Goal: Task Accomplishment & Management: Use online tool/utility

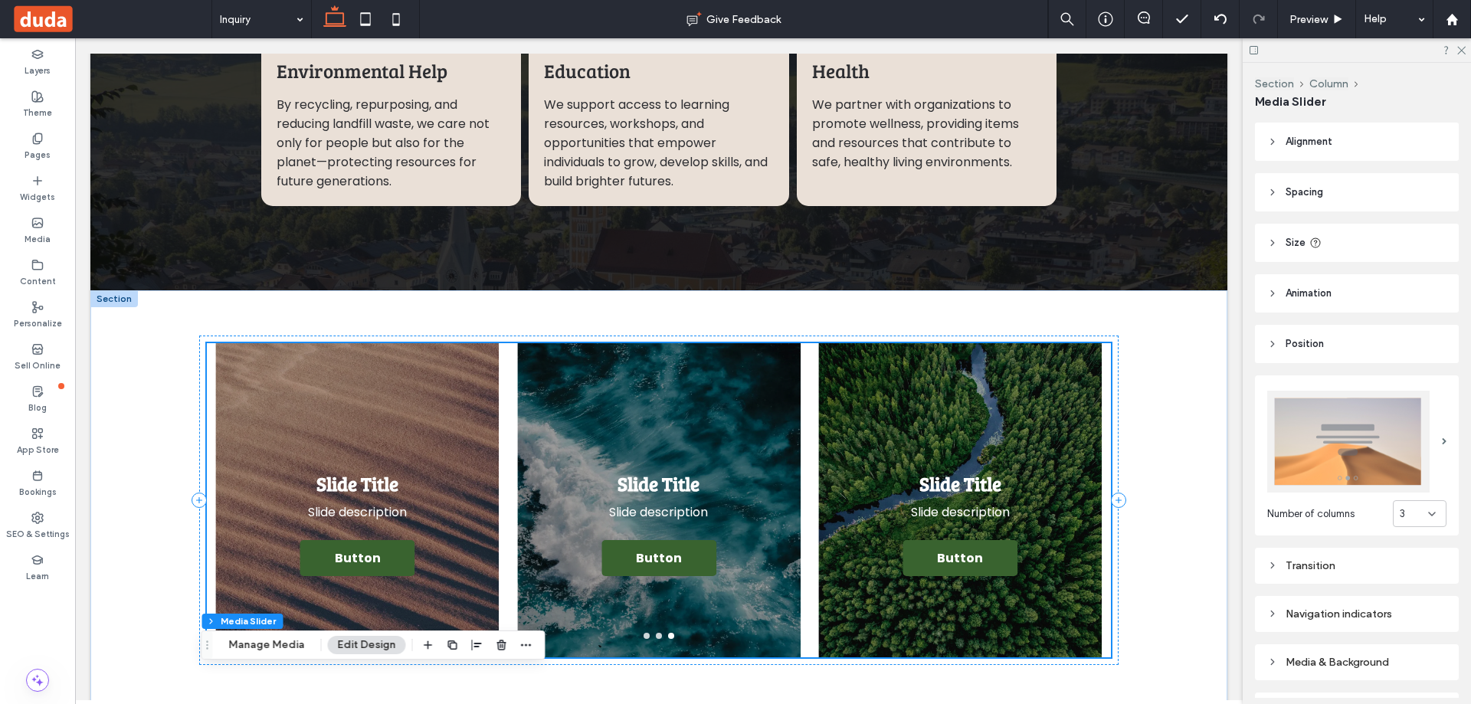
scroll to position [1815, 0]
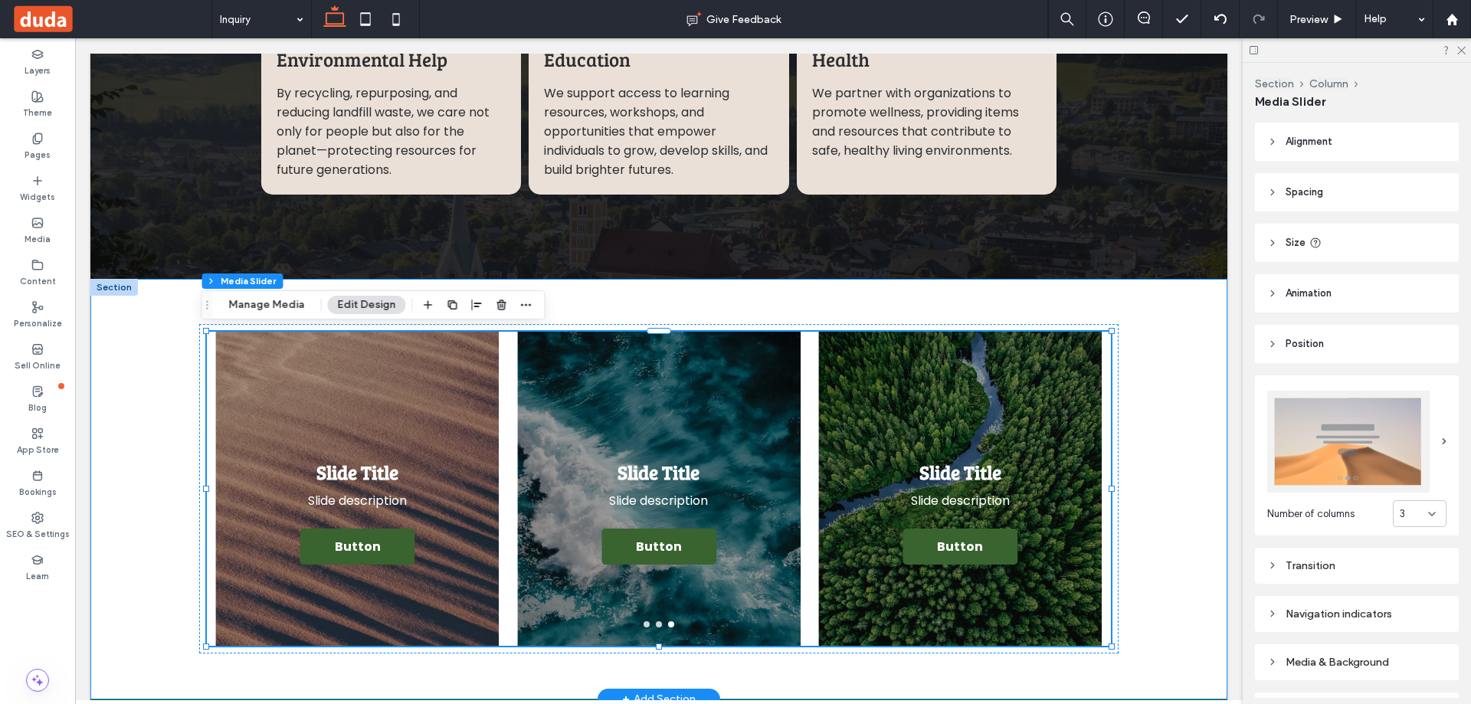
click at [1196, 395] on div "Slide Title Slide description Button Button Slide Title Slide description Butto…" at bounding box center [658, 489] width 1137 height 421
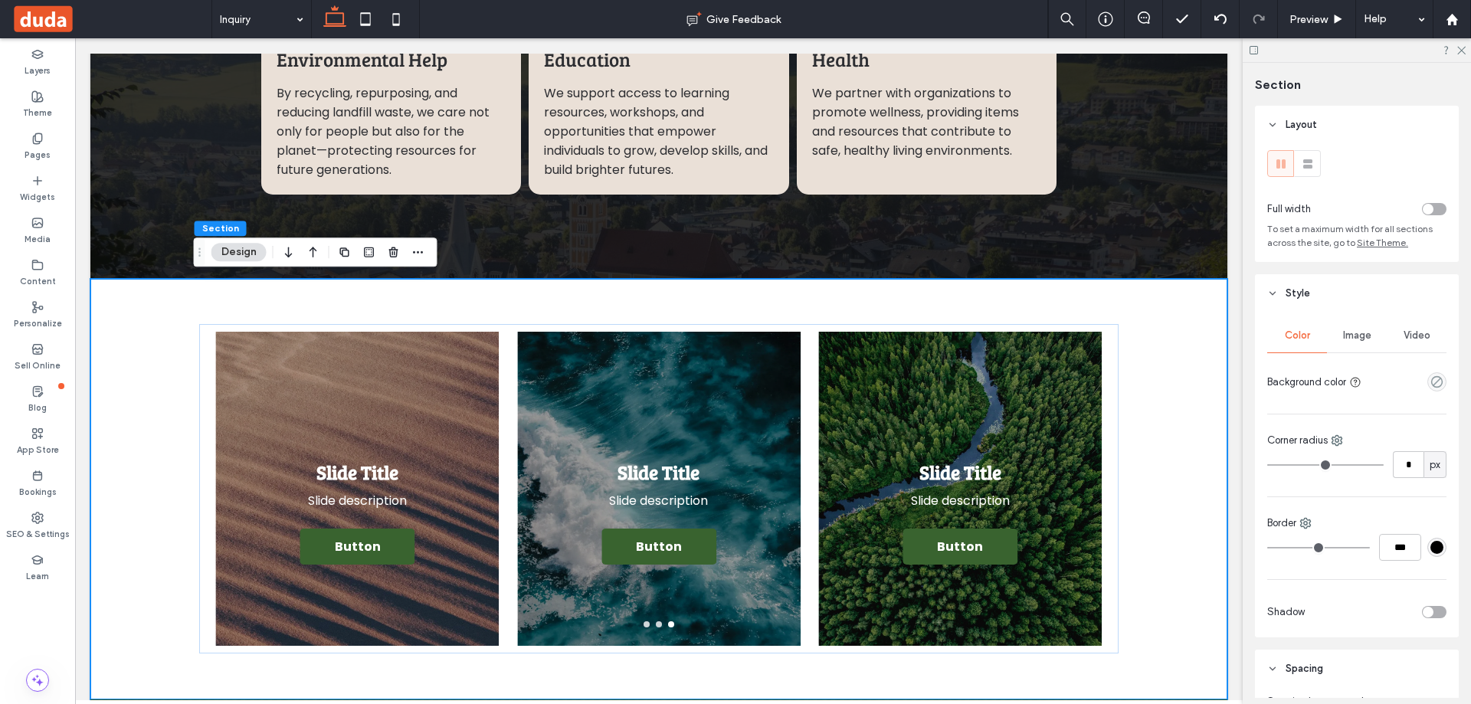
click at [1424, 204] on div "toggle" at bounding box center [1434, 209] width 25 height 12
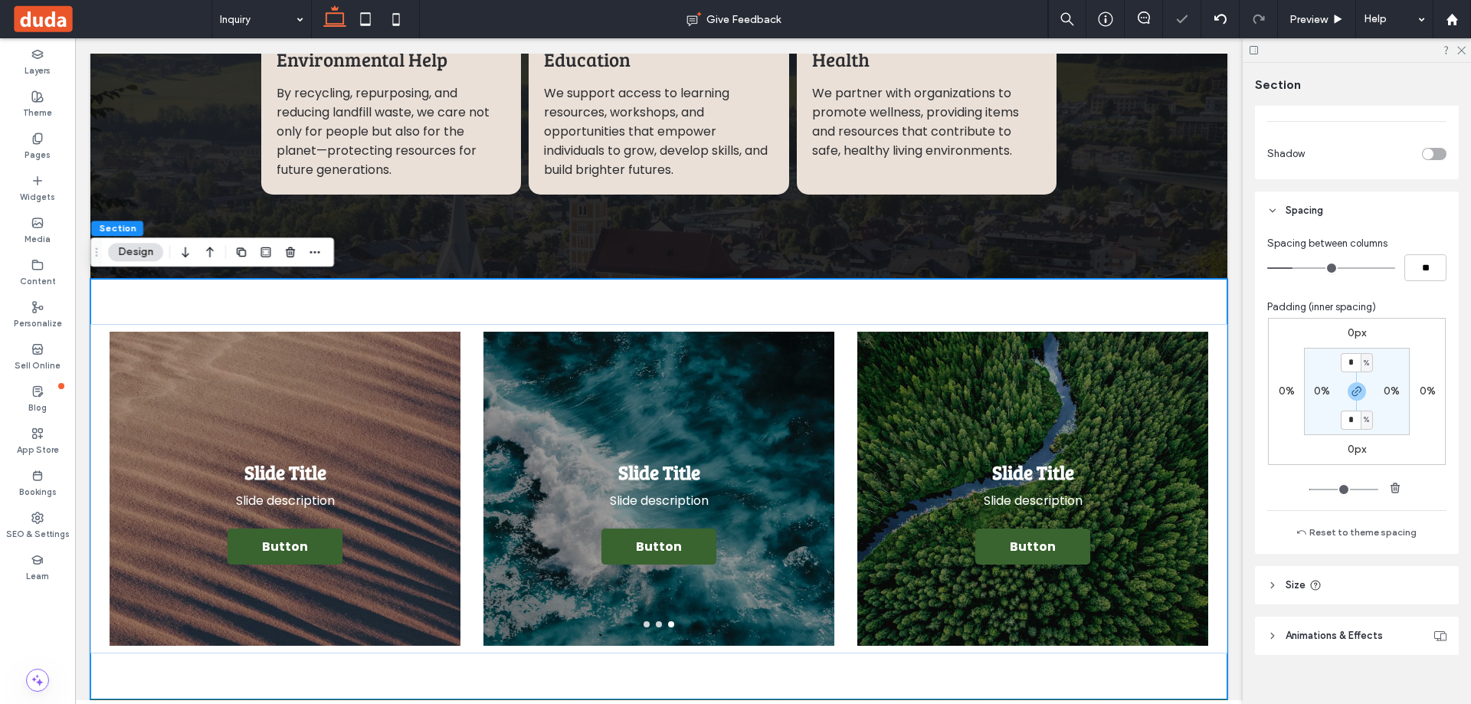
scroll to position [460, 0]
click at [1347, 414] on input "*" at bounding box center [1350, 418] width 20 height 19
type input "*"
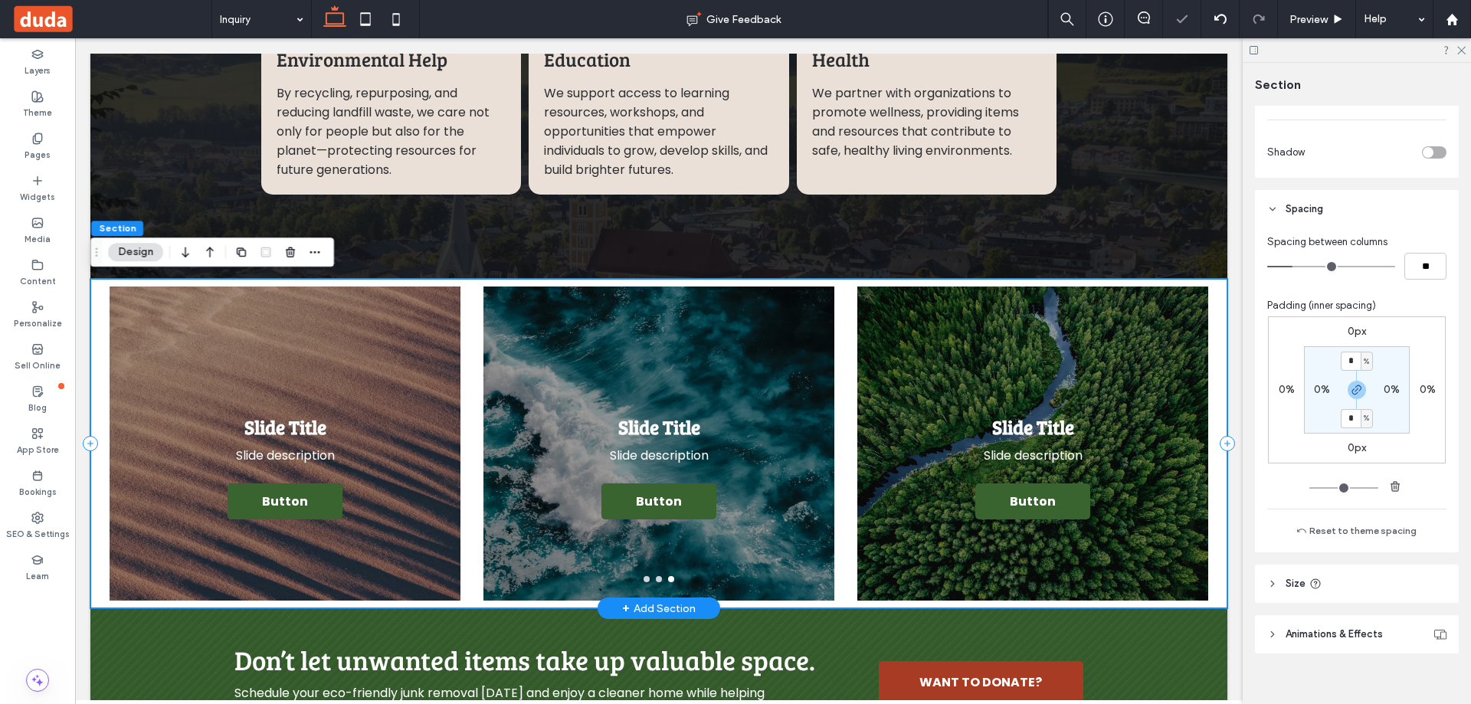
click at [1213, 354] on div "Slide Title Slide description Button Button Slide Title Slide description Butto…" at bounding box center [658, 443] width 1137 height 329
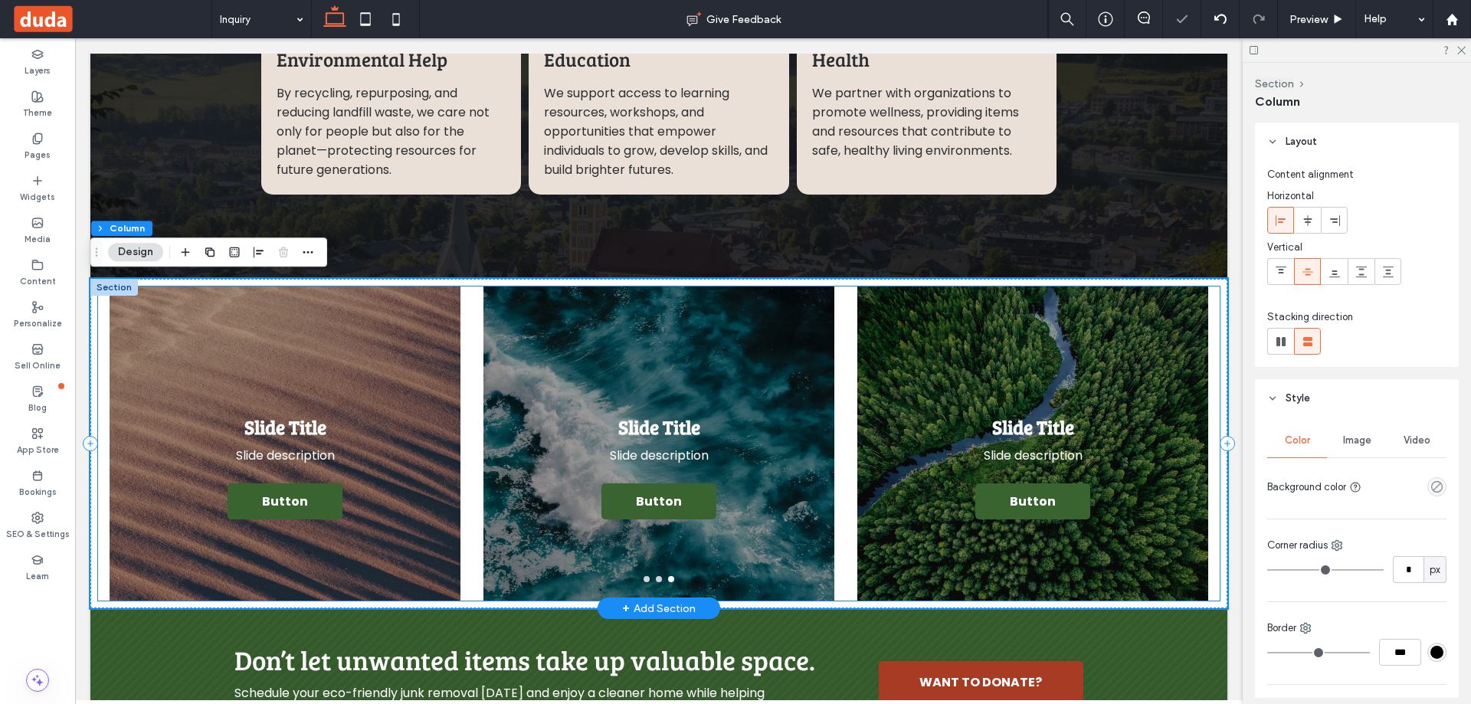
click at [1029, 352] on div "Slide Title Slide description Button Button" at bounding box center [1033, 452] width 352 height 241
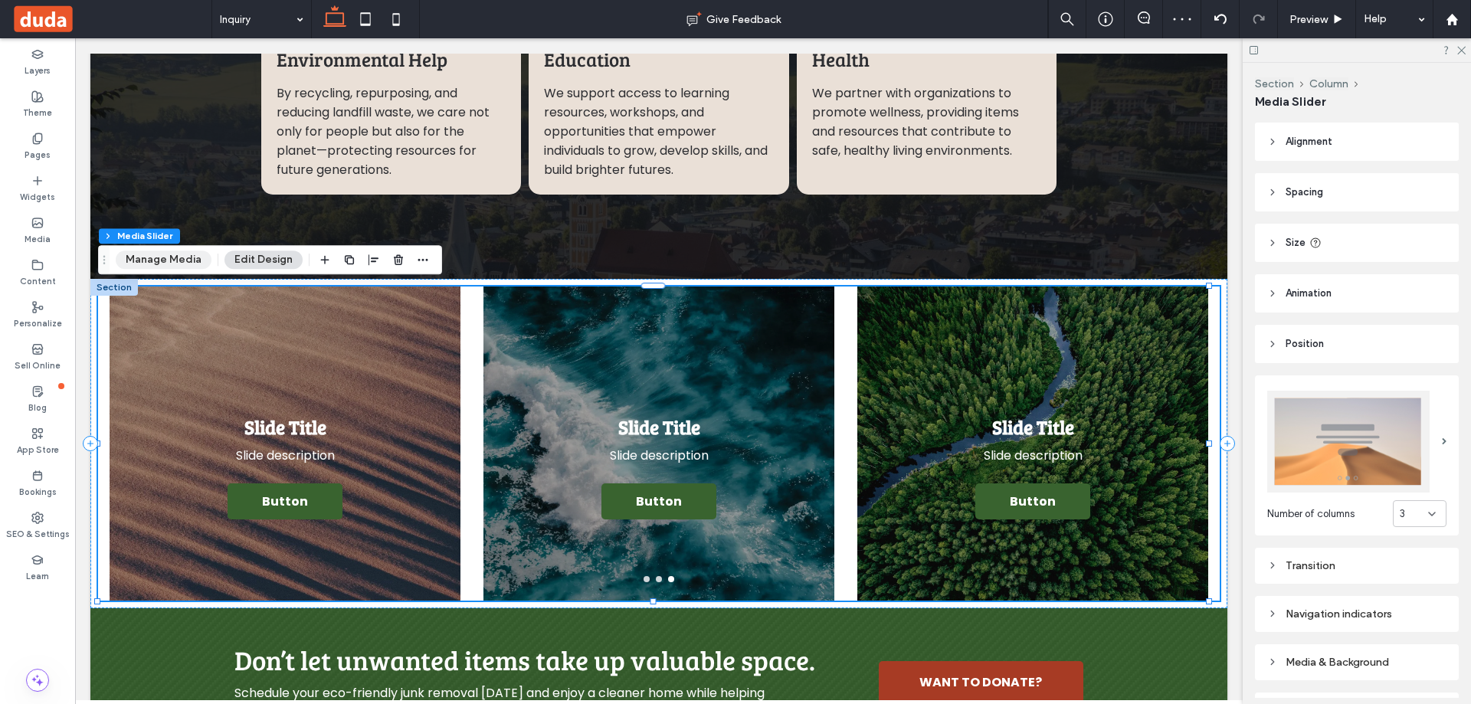
click at [163, 257] on button "Manage Media" at bounding box center [164, 259] width 96 height 18
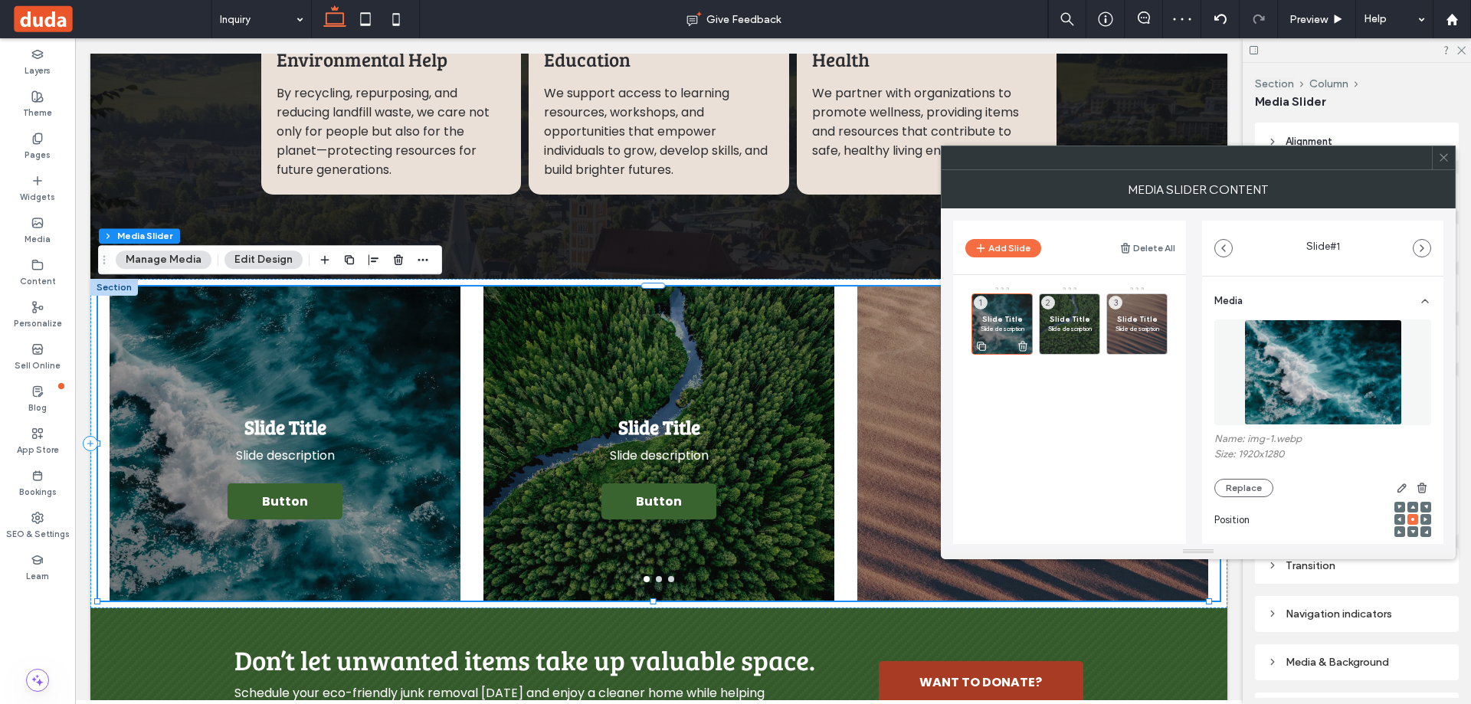
click at [1004, 312] on div "Slide Title Slide description 1" at bounding box center [1001, 323] width 61 height 61
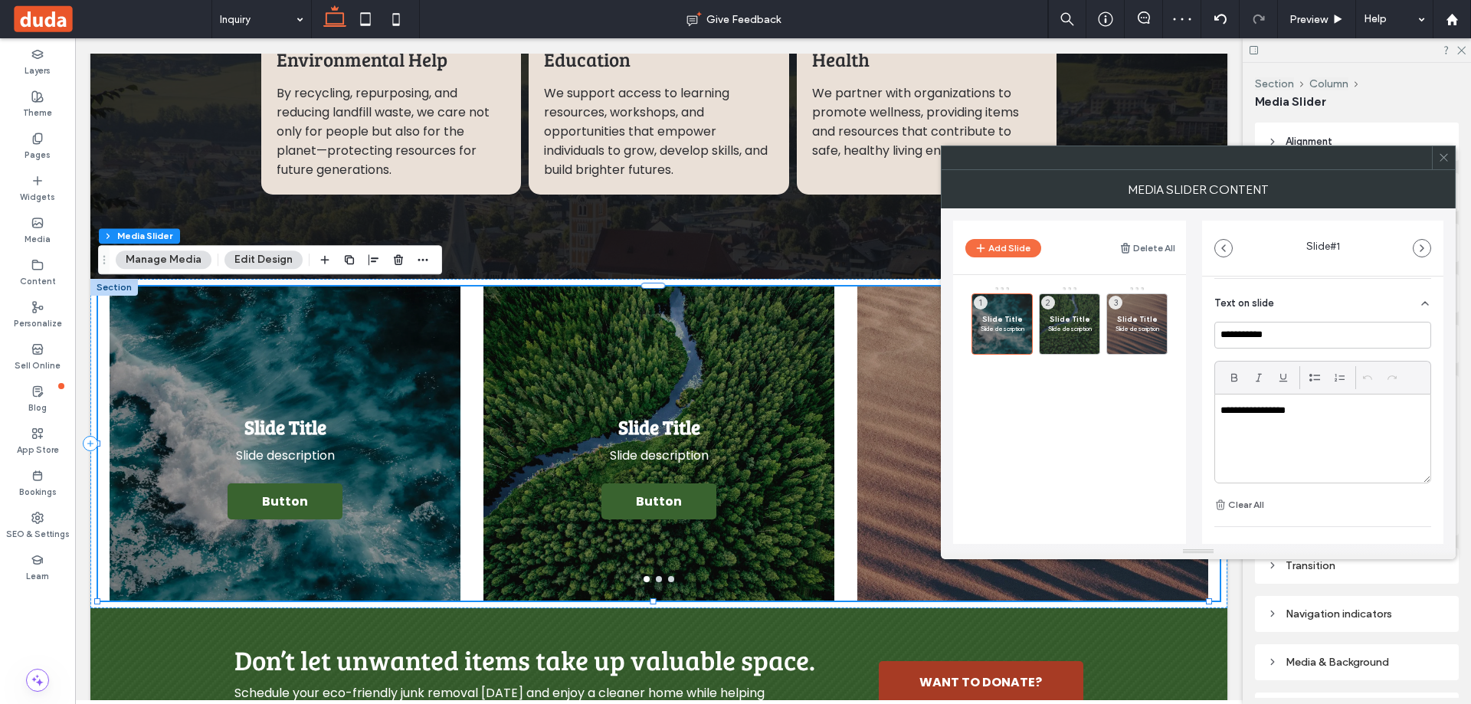
scroll to position [383, 0]
click at [1244, 310] on input "**********" at bounding box center [1322, 310] width 217 height 27
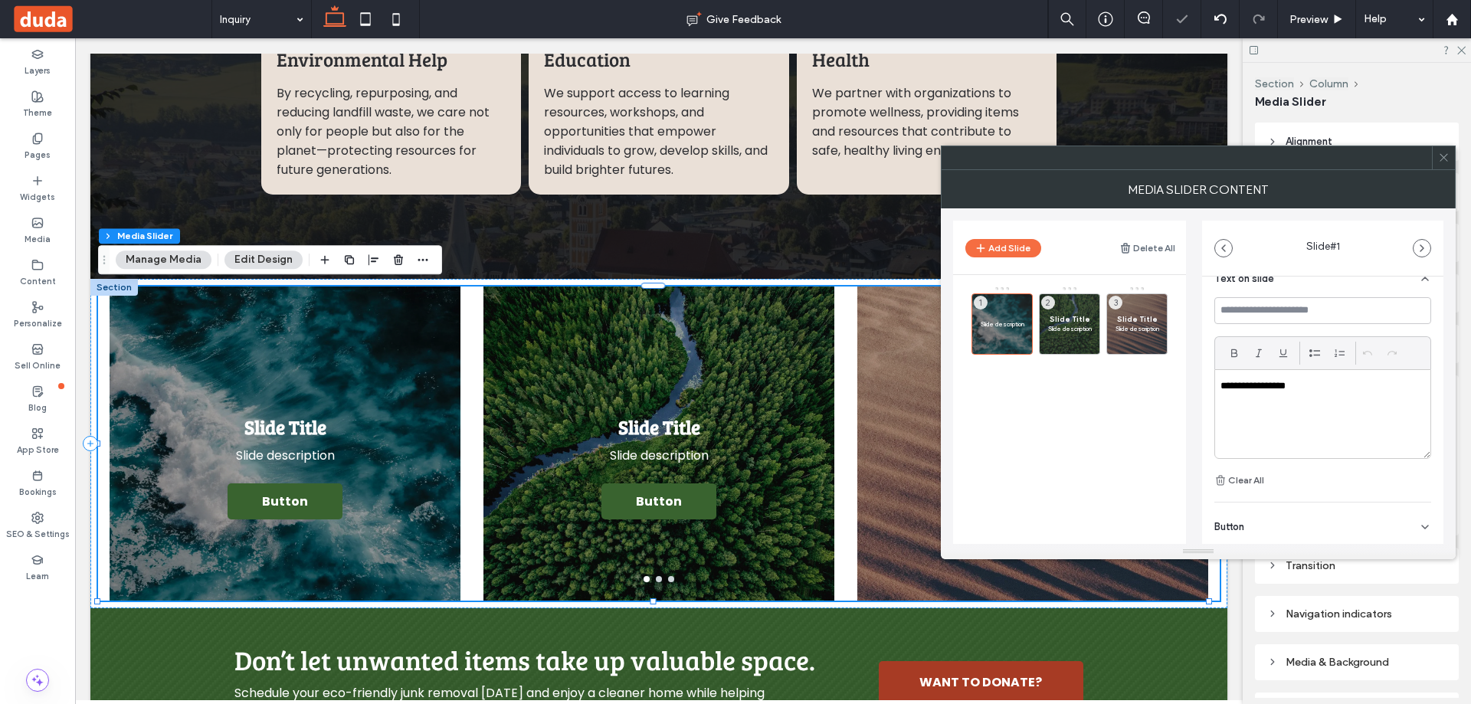
click at [1283, 386] on p "**********" at bounding box center [1318, 386] width 196 height 14
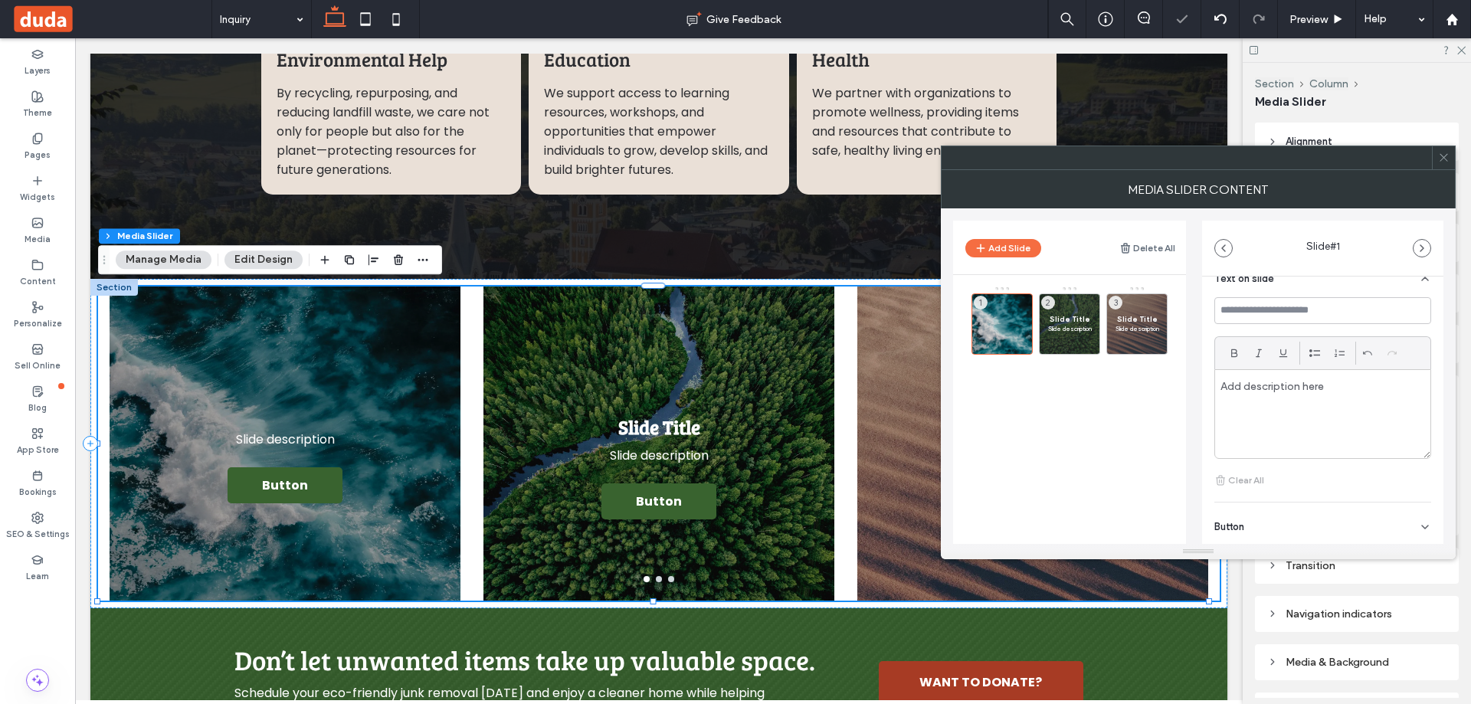
scroll to position [77, 0]
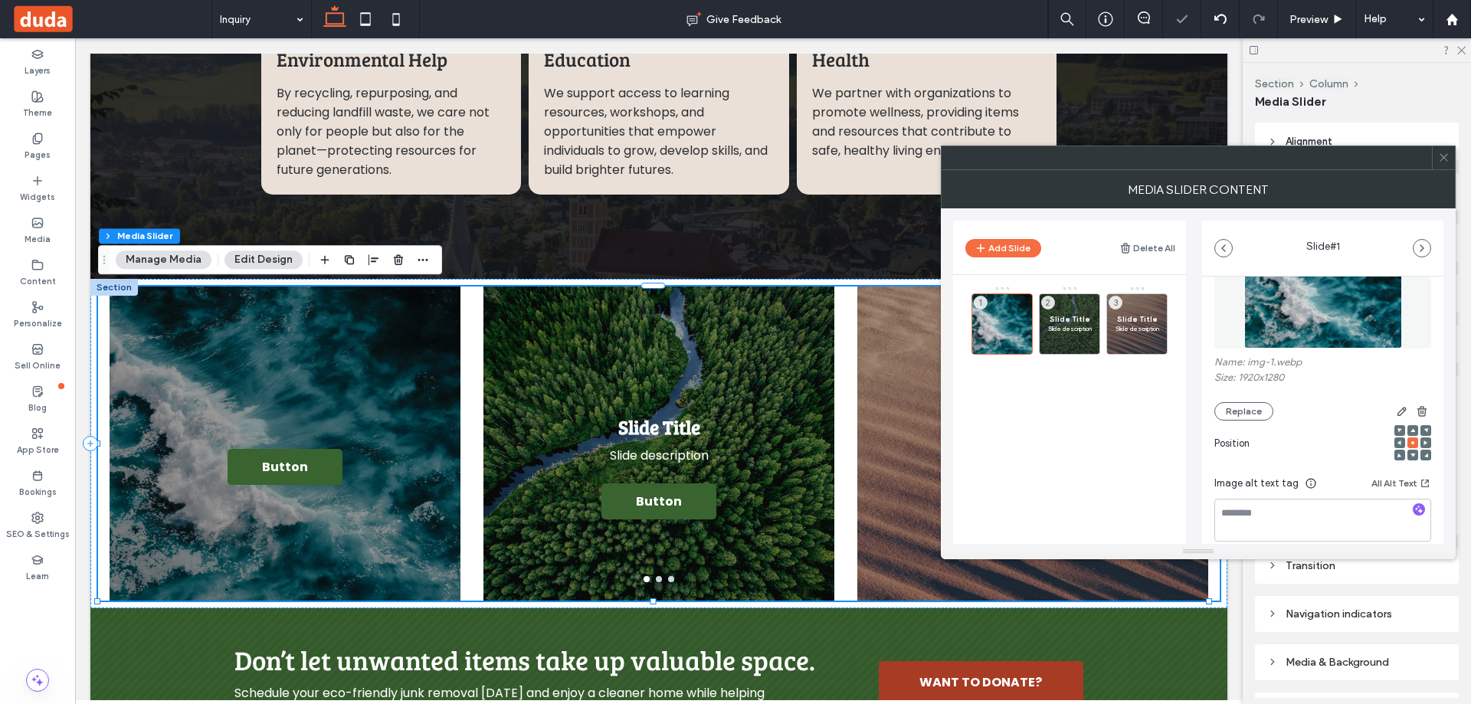
click at [1292, 327] on img at bounding box center [1323, 296] width 158 height 106
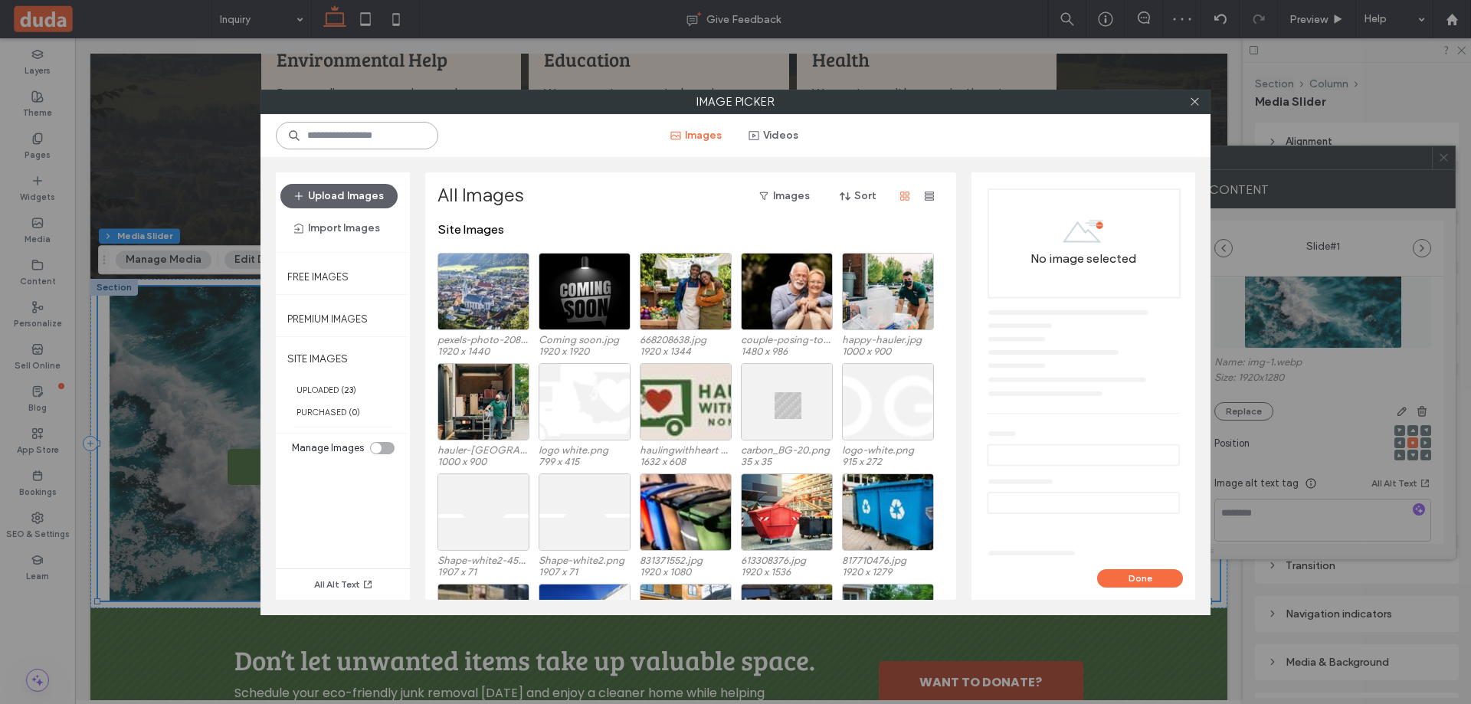
click at [352, 132] on input at bounding box center [357, 136] width 162 height 28
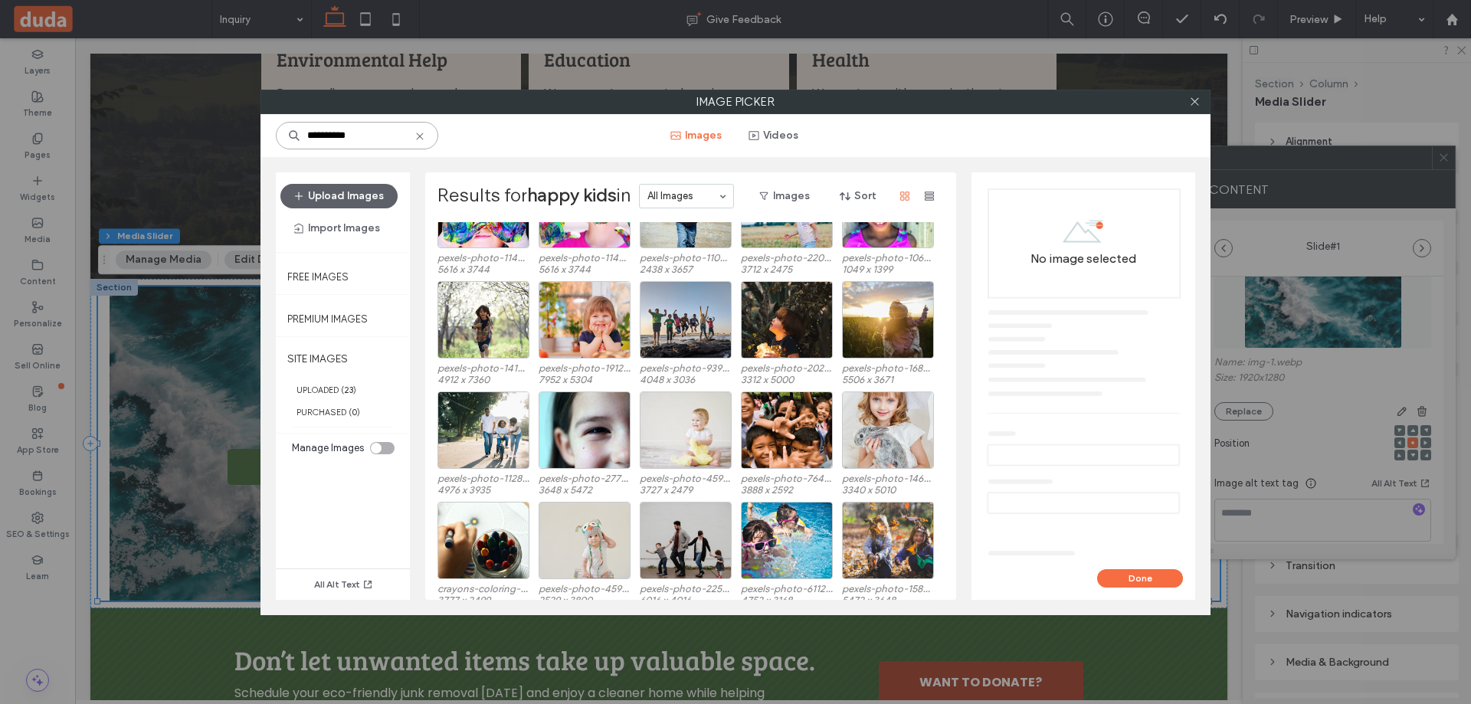
scroll to position [94, 0]
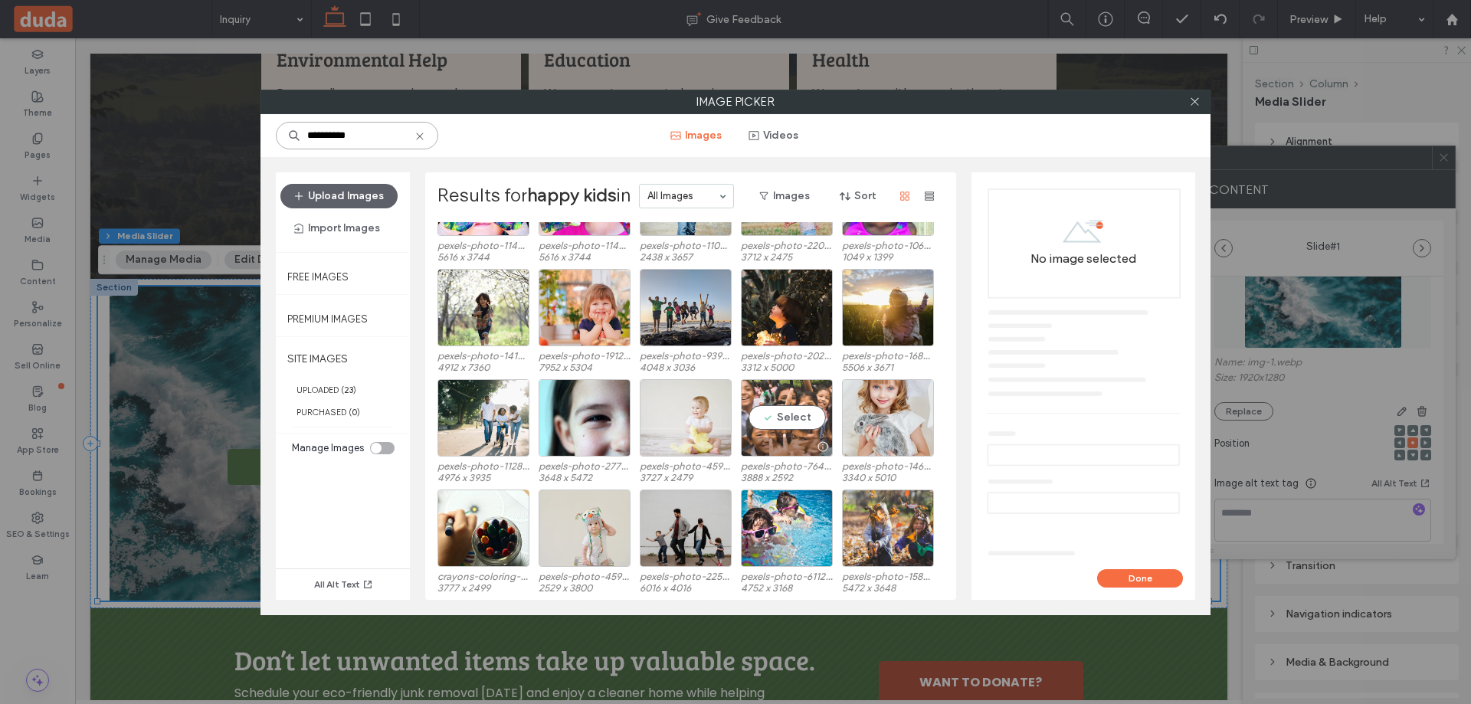
type input "**********"
click at [797, 415] on div "Select" at bounding box center [787, 417] width 92 height 77
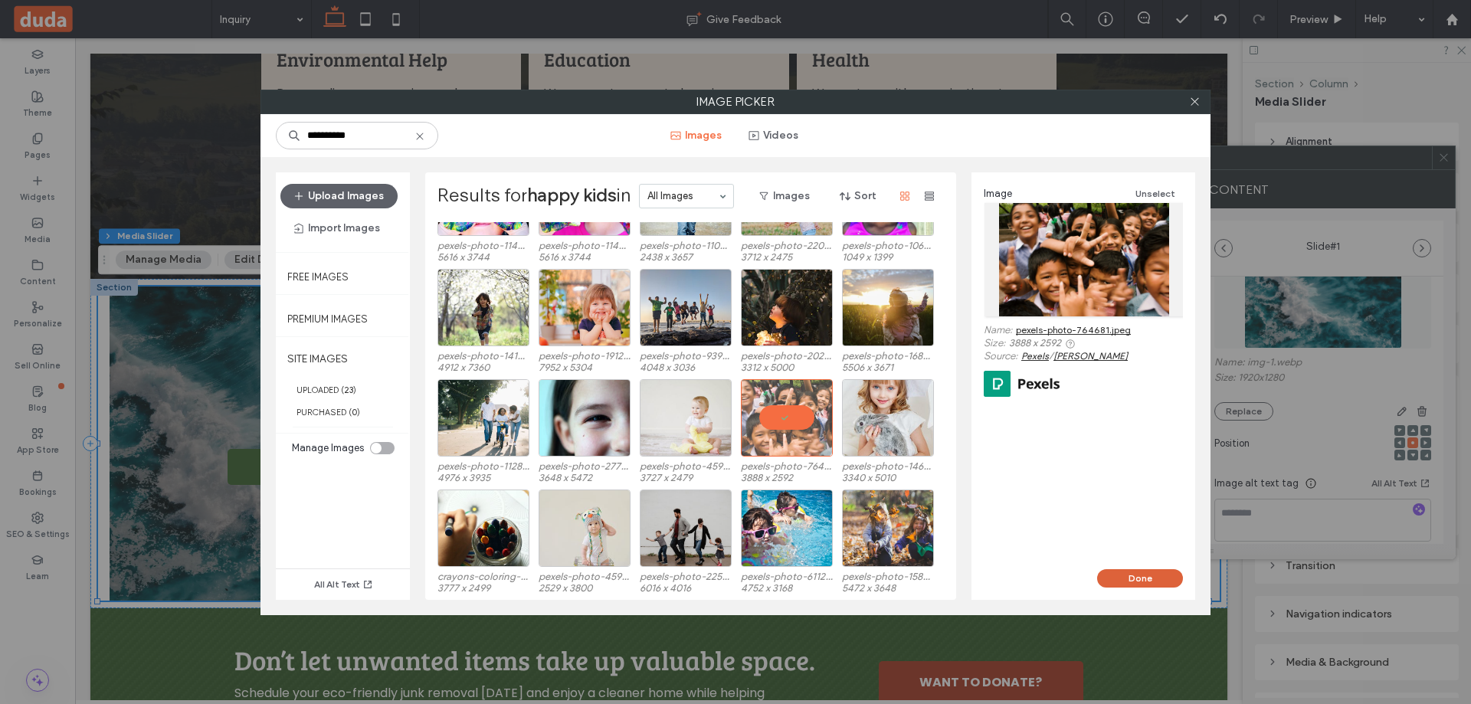
click at [1146, 581] on button "Done" at bounding box center [1140, 578] width 86 height 18
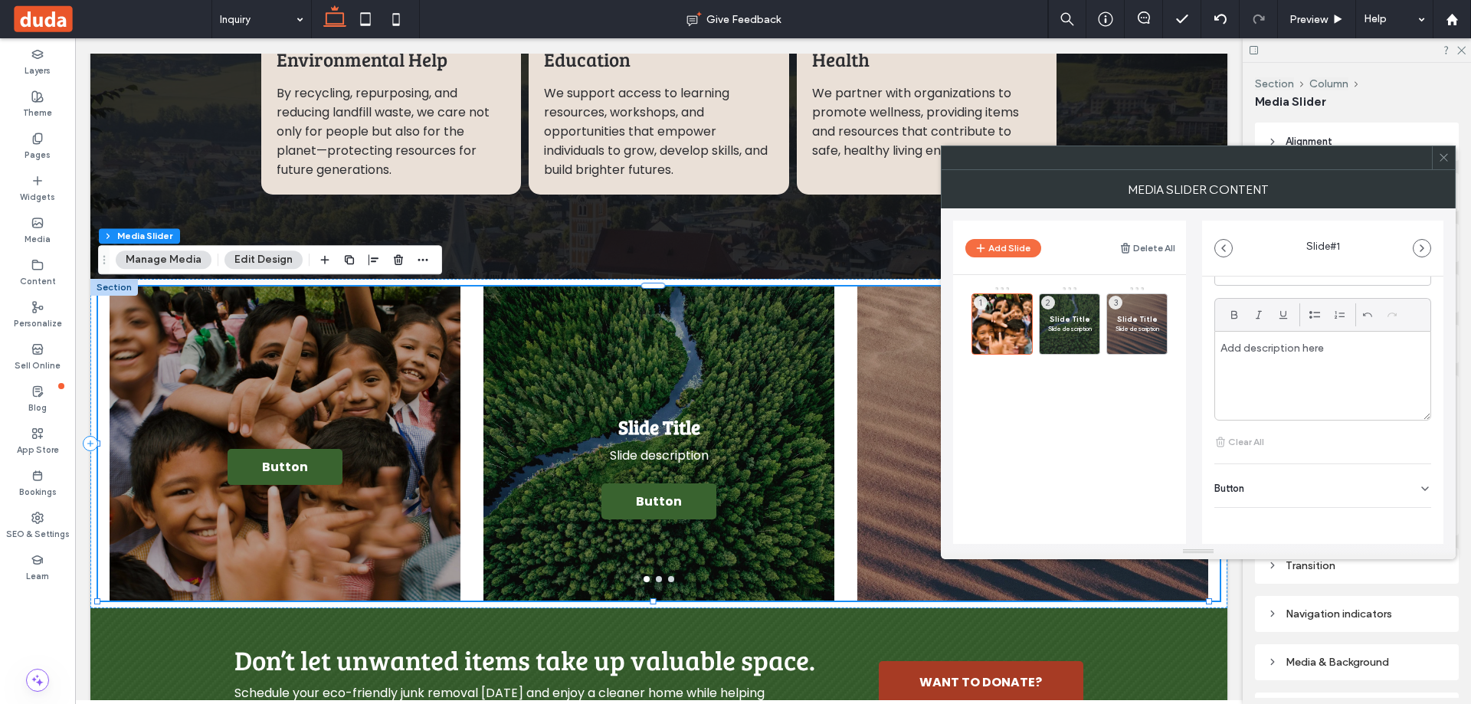
click at [1239, 494] on div "Button" at bounding box center [1322, 485] width 217 height 43
click at [1421, 524] on button at bounding box center [1417, 520] width 28 height 27
click at [982, 341] on icon at bounding box center [981, 346] width 12 height 14
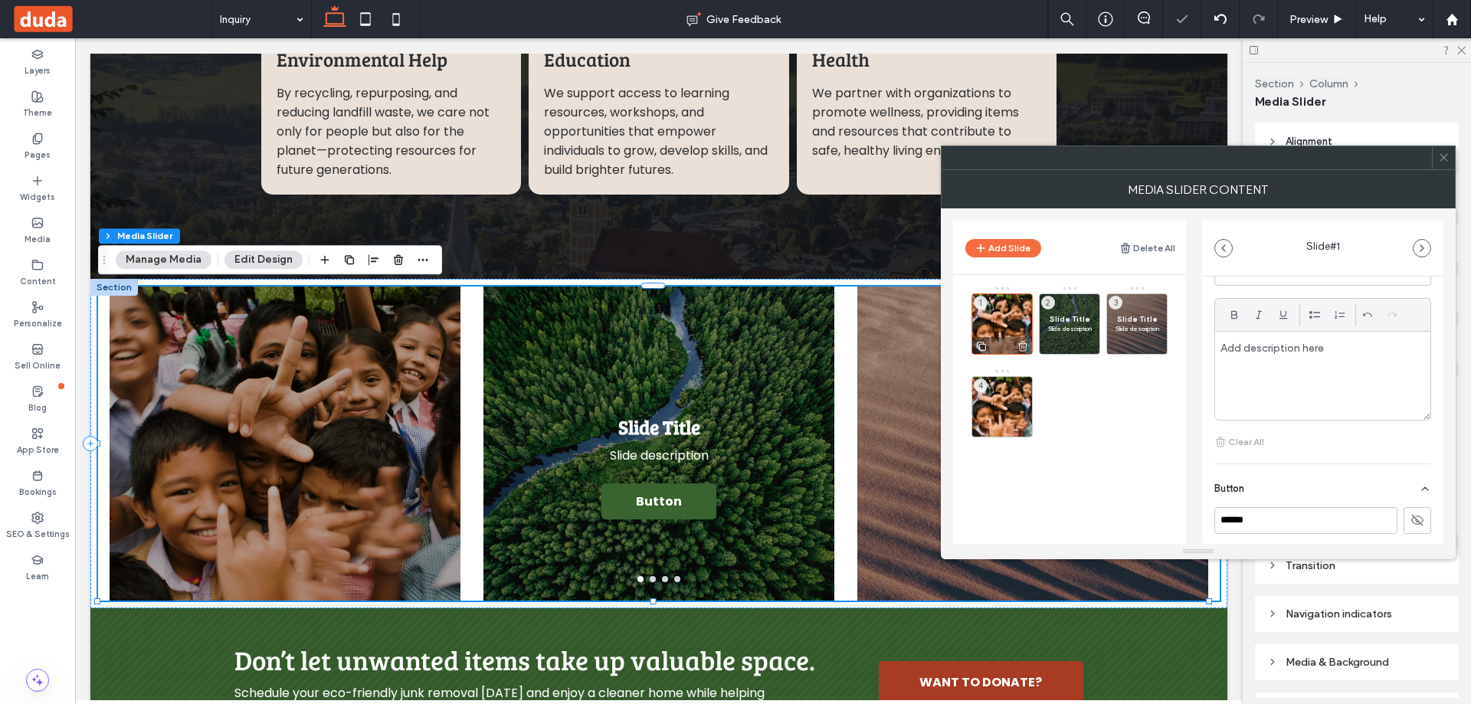
click at [982, 345] on icon at bounding box center [981, 346] width 12 height 14
click at [1089, 345] on use at bounding box center [1089, 346] width 9 height 10
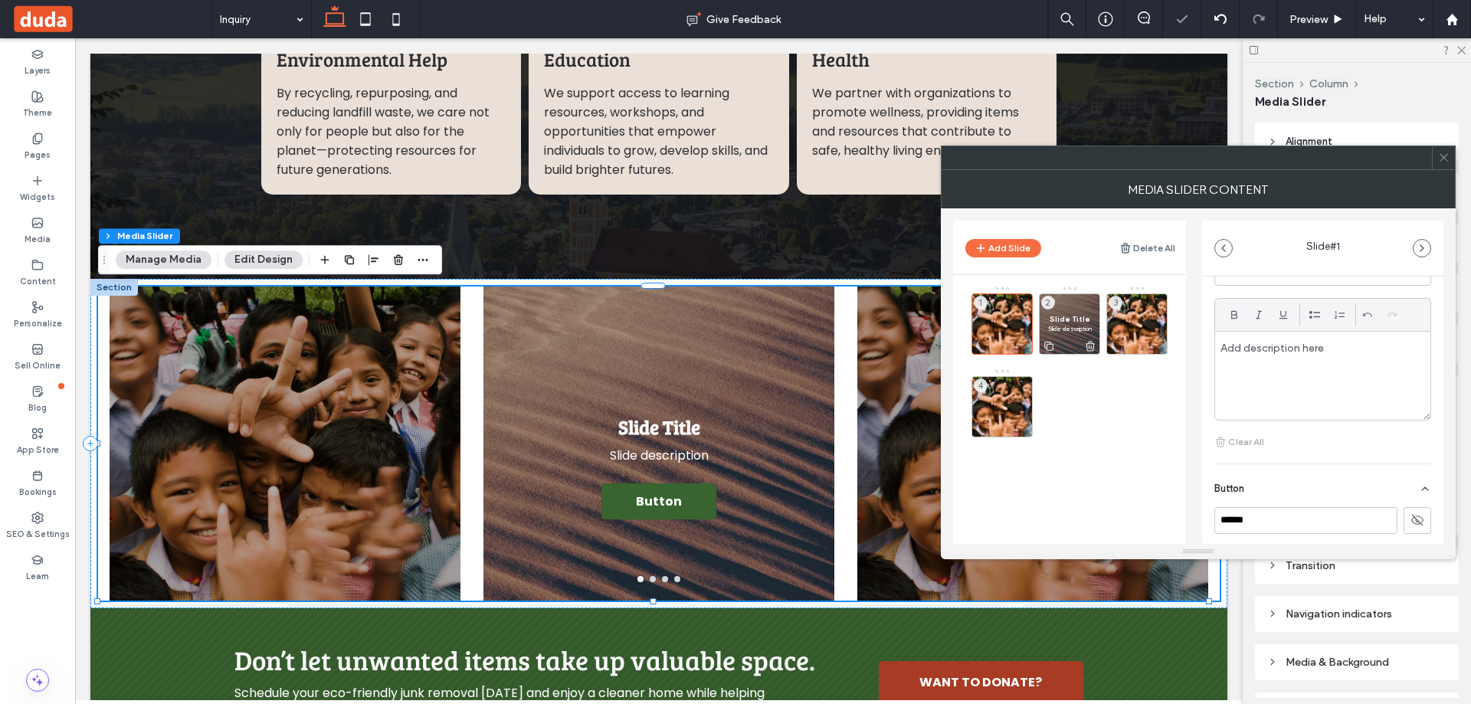
click at [1088, 345] on icon at bounding box center [1090, 346] width 12 height 14
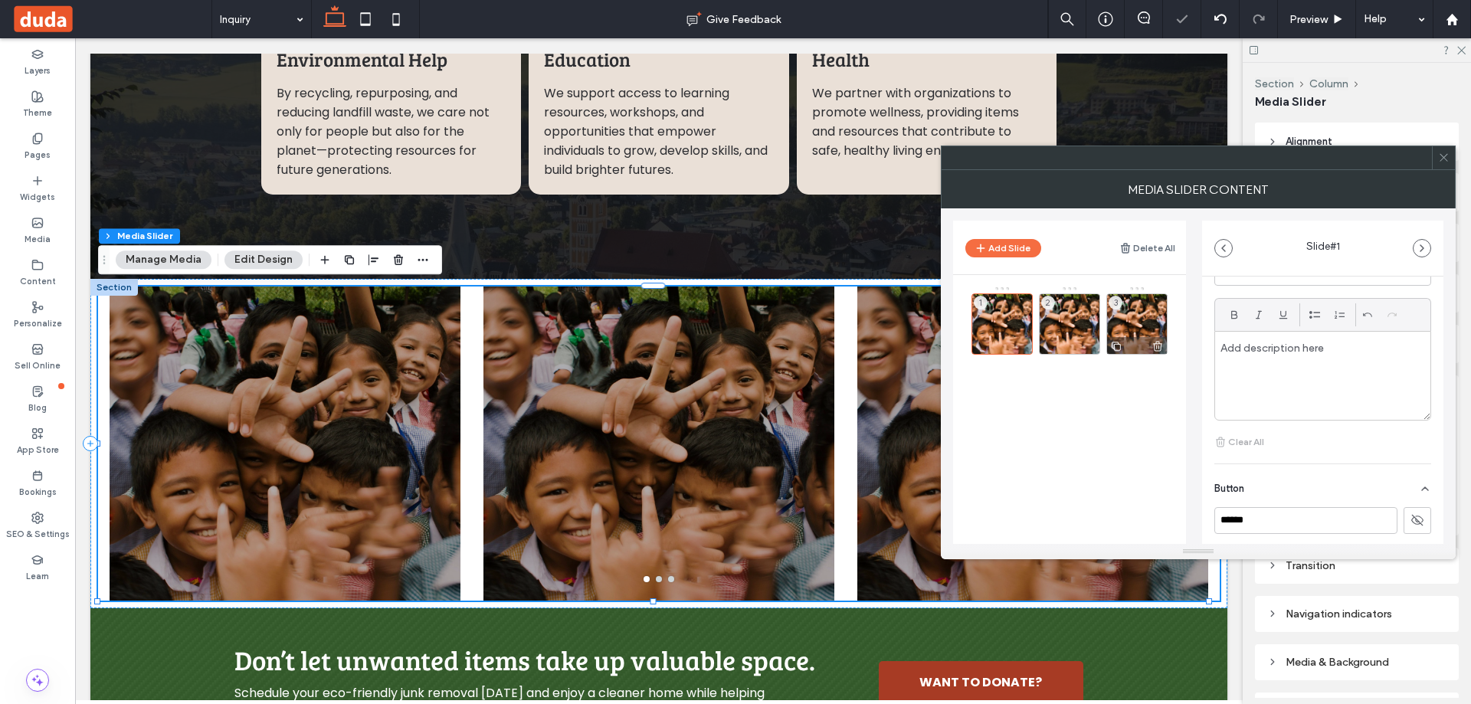
click at [1113, 342] on use at bounding box center [1115, 346] width 9 height 9
click at [1064, 309] on div "2" at bounding box center [1069, 323] width 61 height 61
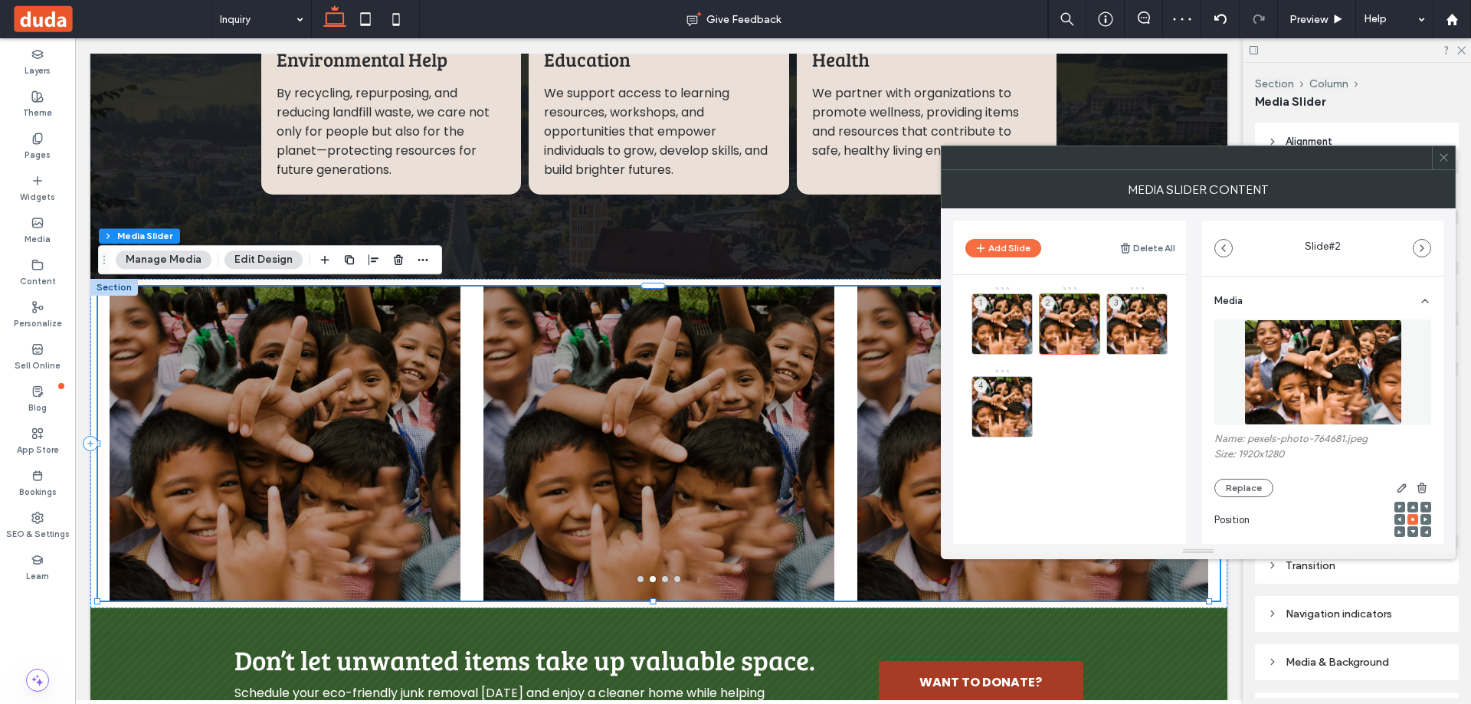
click at [1312, 406] on img at bounding box center [1323, 372] width 158 height 106
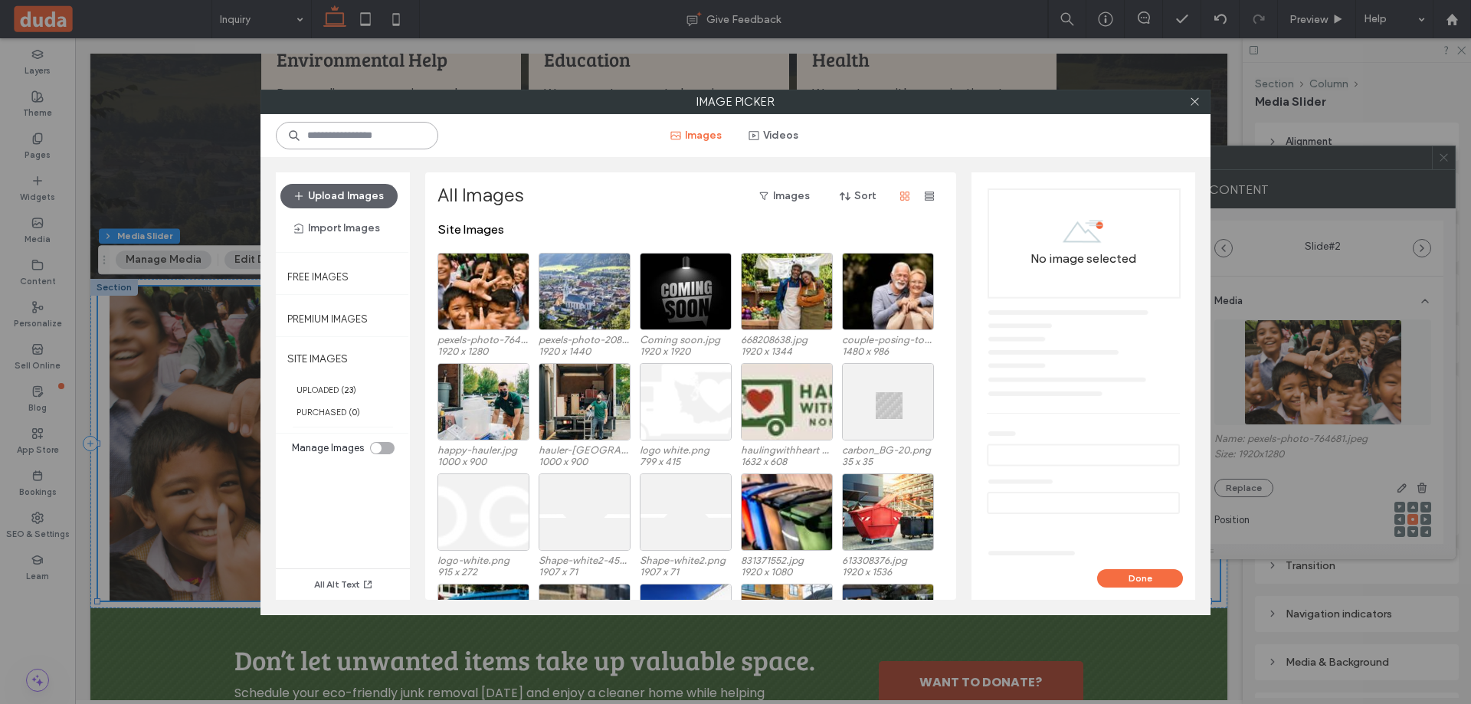
click at [333, 138] on input at bounding box center [357, 136] width 162 height 28
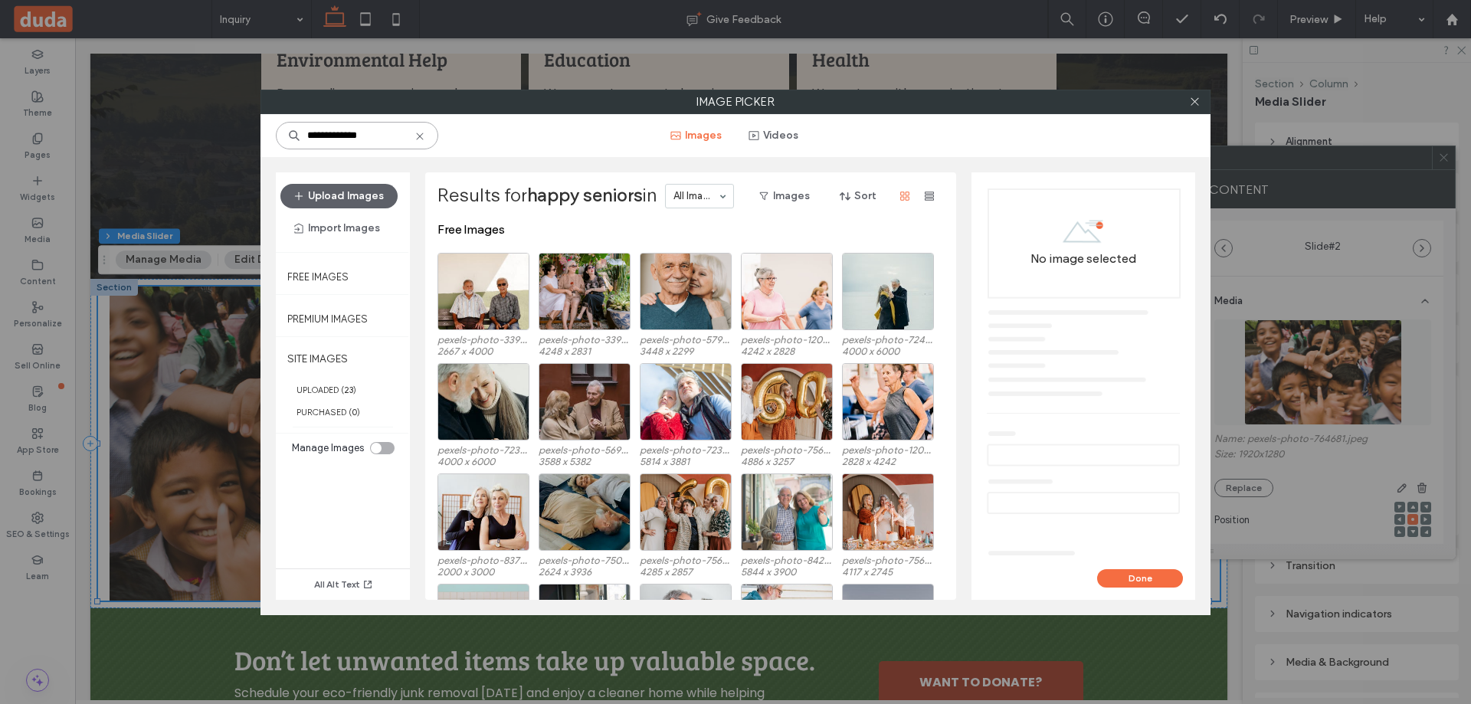
click at [391, 129] on input "**********" at bounding box center [357, 136] width 162 height 28
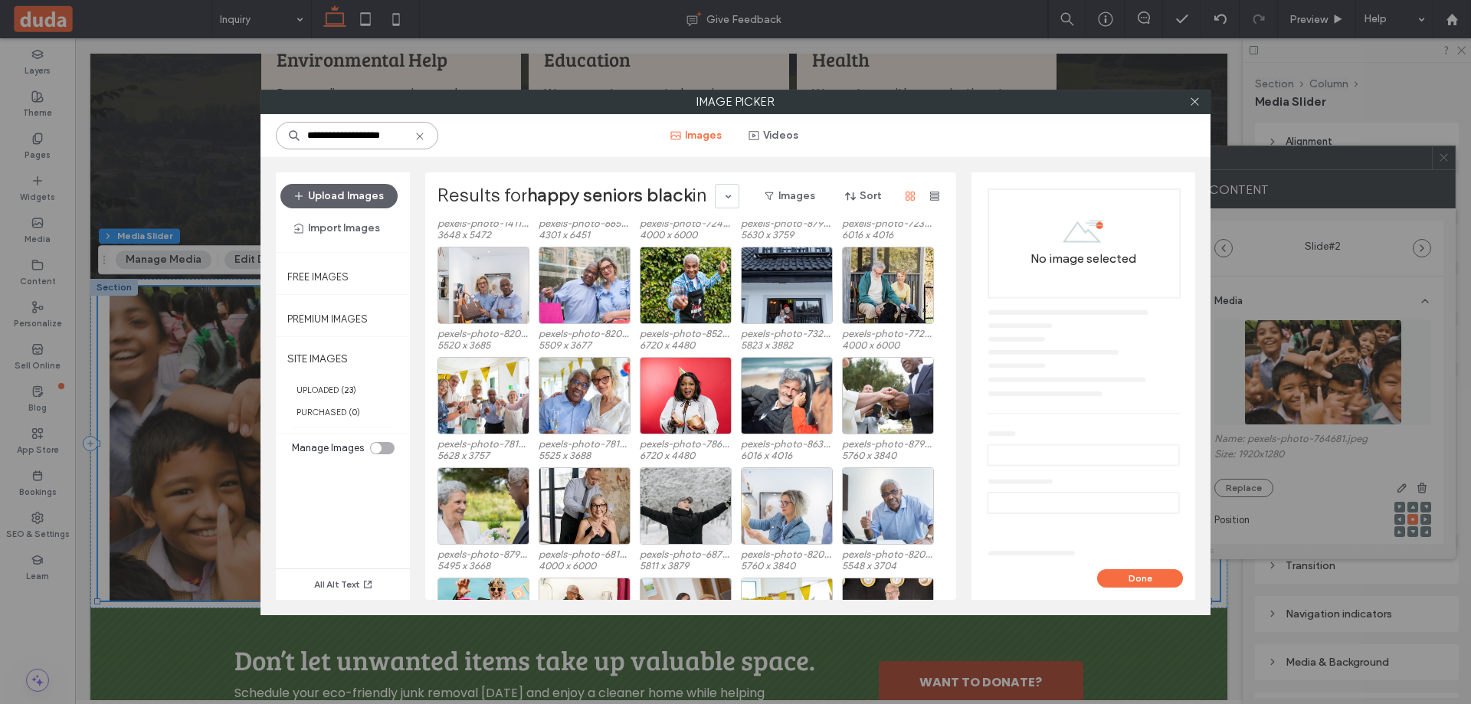
scroll to position [1504, 0]
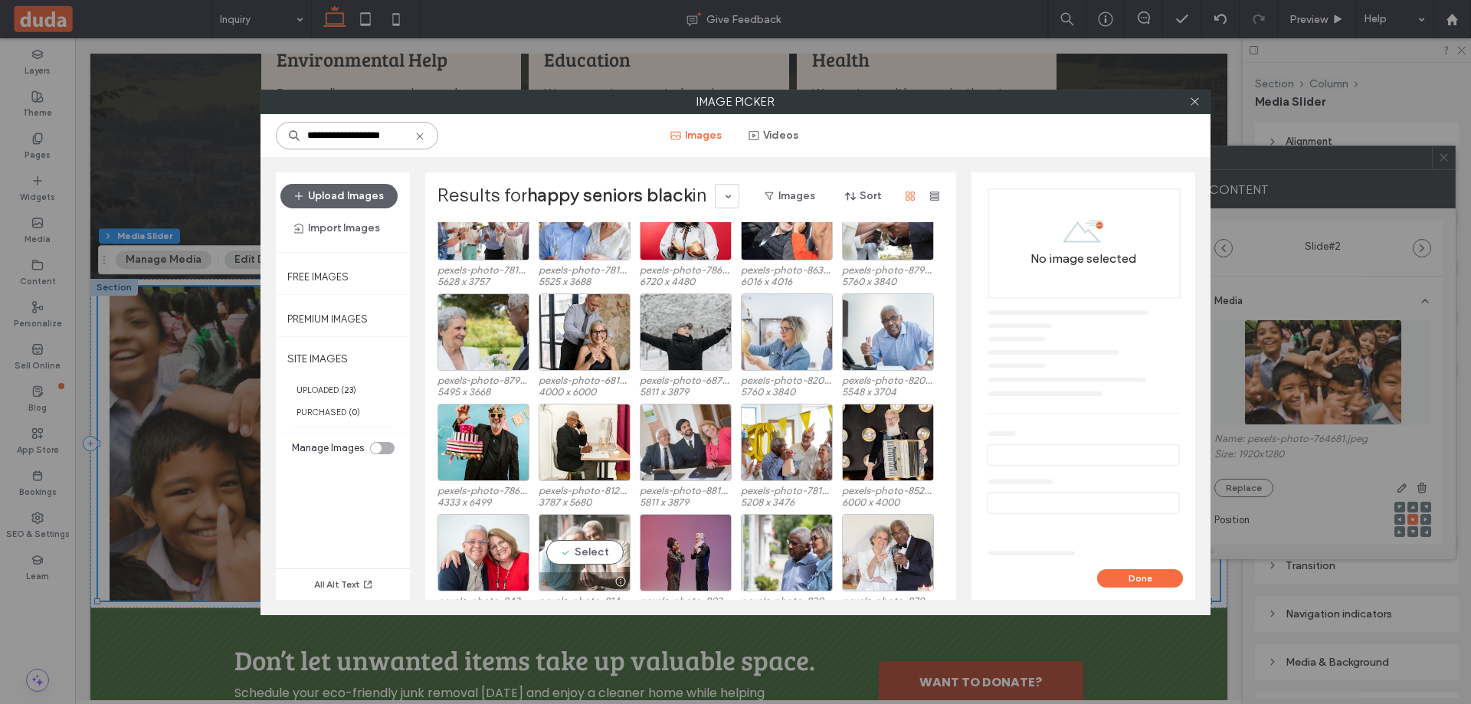
type input "**********"
click at [604, 535] on div "Select" at bounding box center [584, 552] width 92 height 77
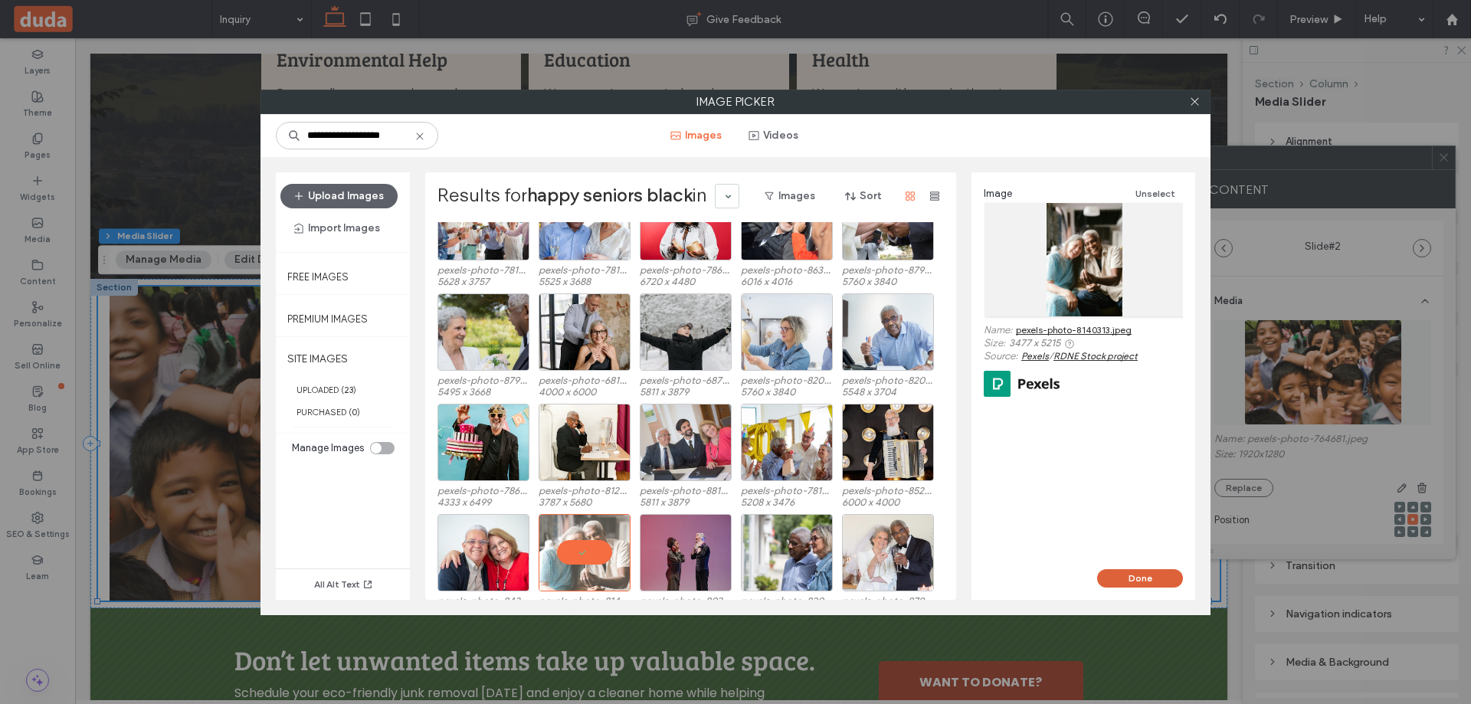
click at [1103, 574] on button "Done" at bounding box center [1140, 578] width 86 height 18
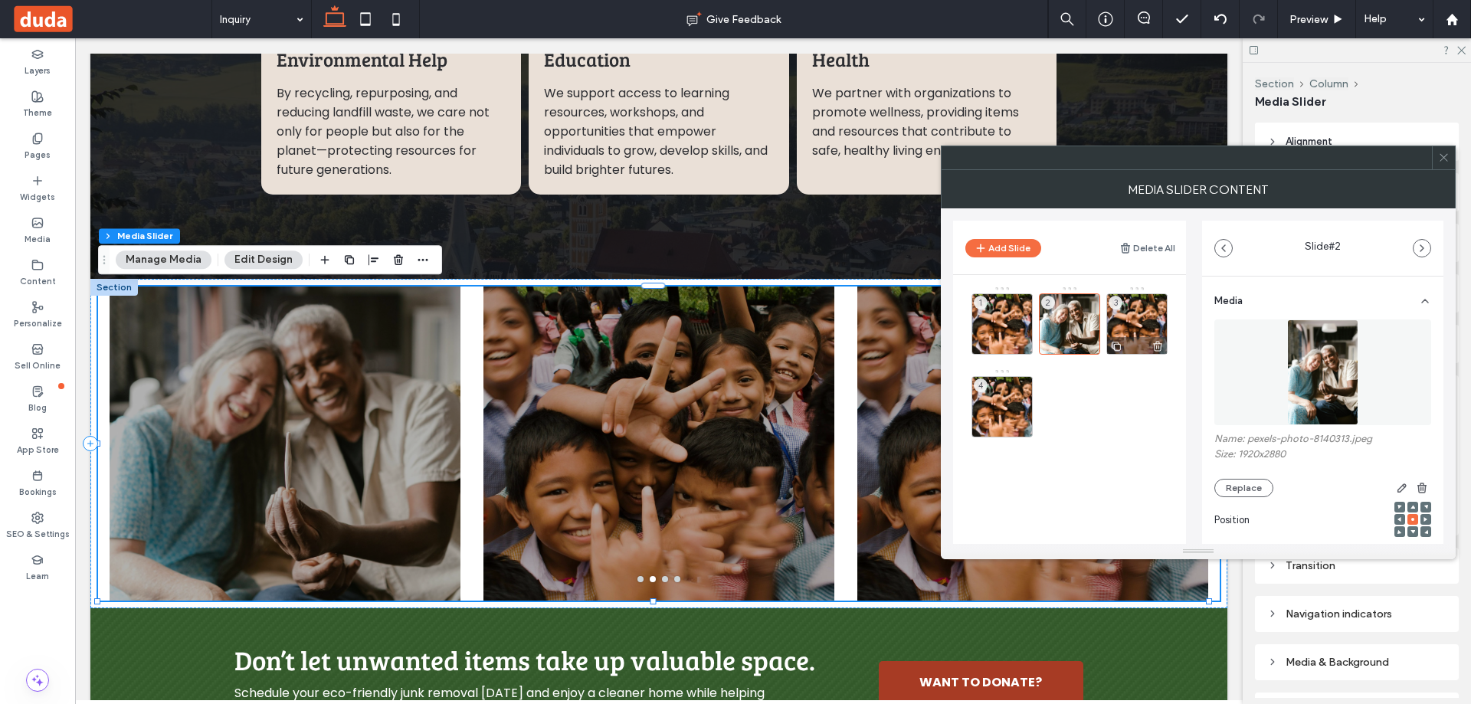
click at [1154, 317] on div "3" at bounding box center [1136, 323] width 61 height 61
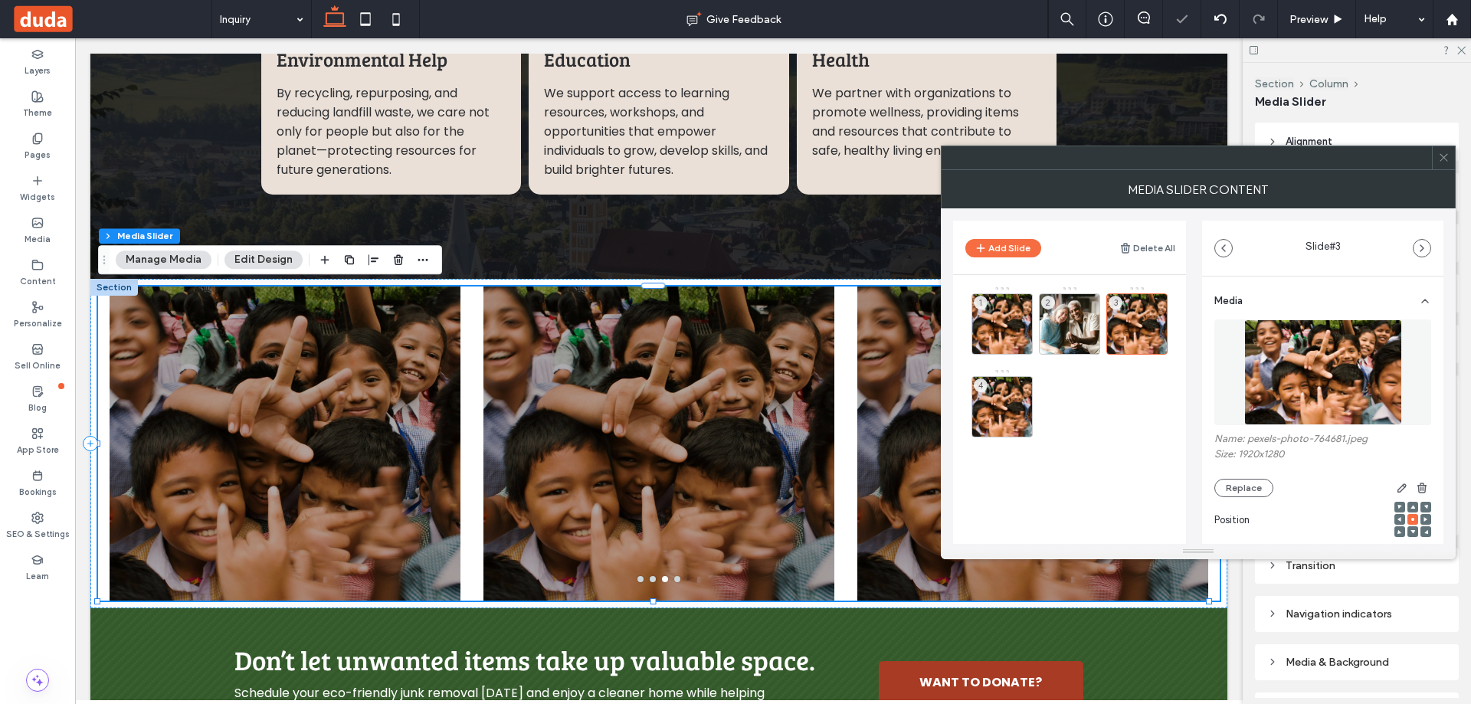
click at [1279, 382] on img at bounding box center [1323, 372] width 158 height 106
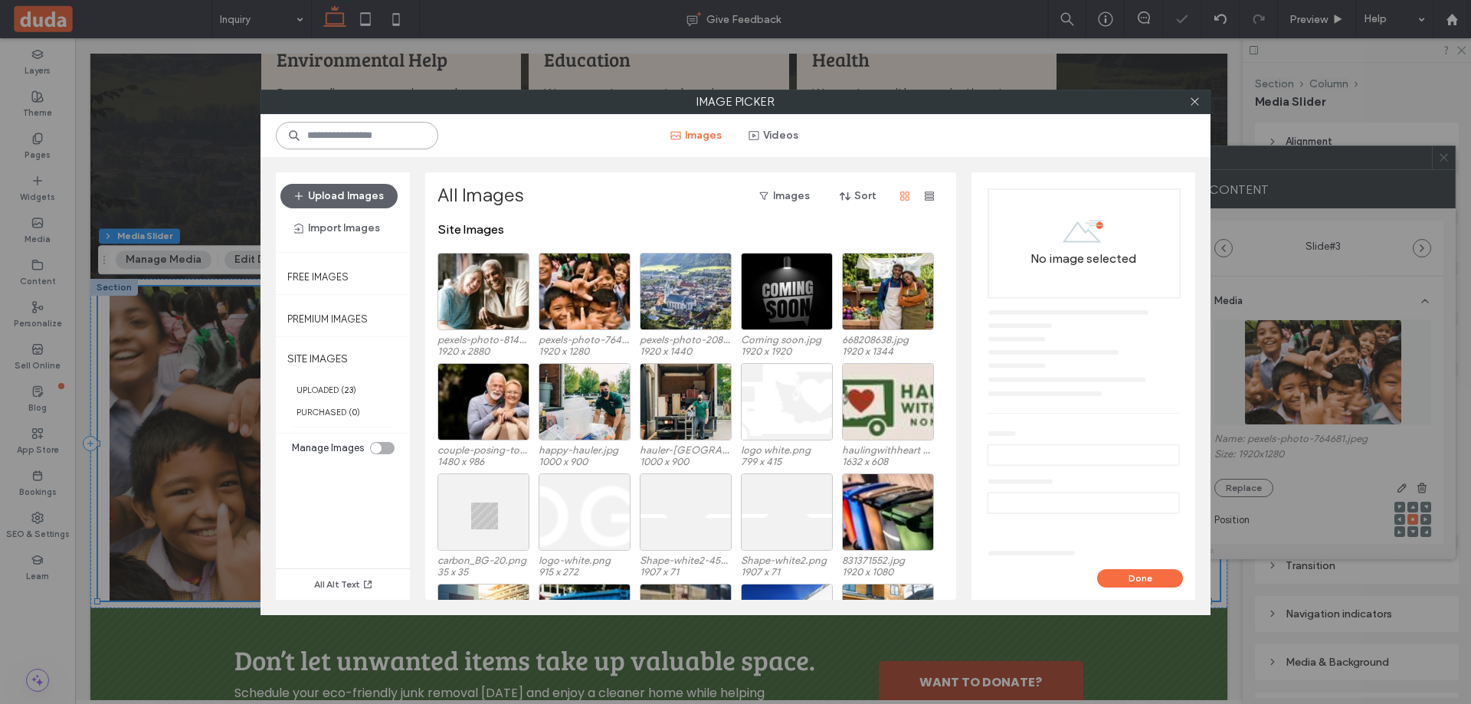
click at [401, 139] on input at bounding box center [357, 136] width 162 height 28
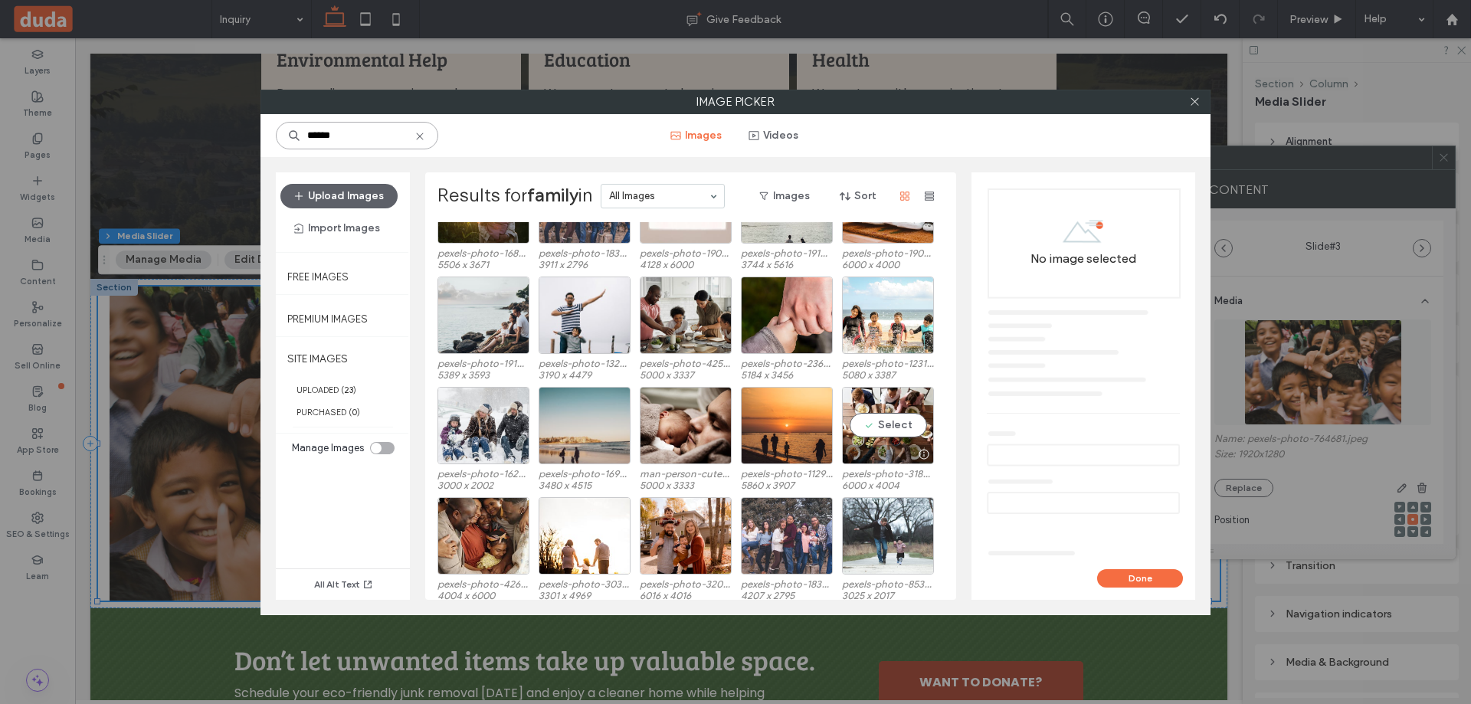
scroll to position [401, 0]
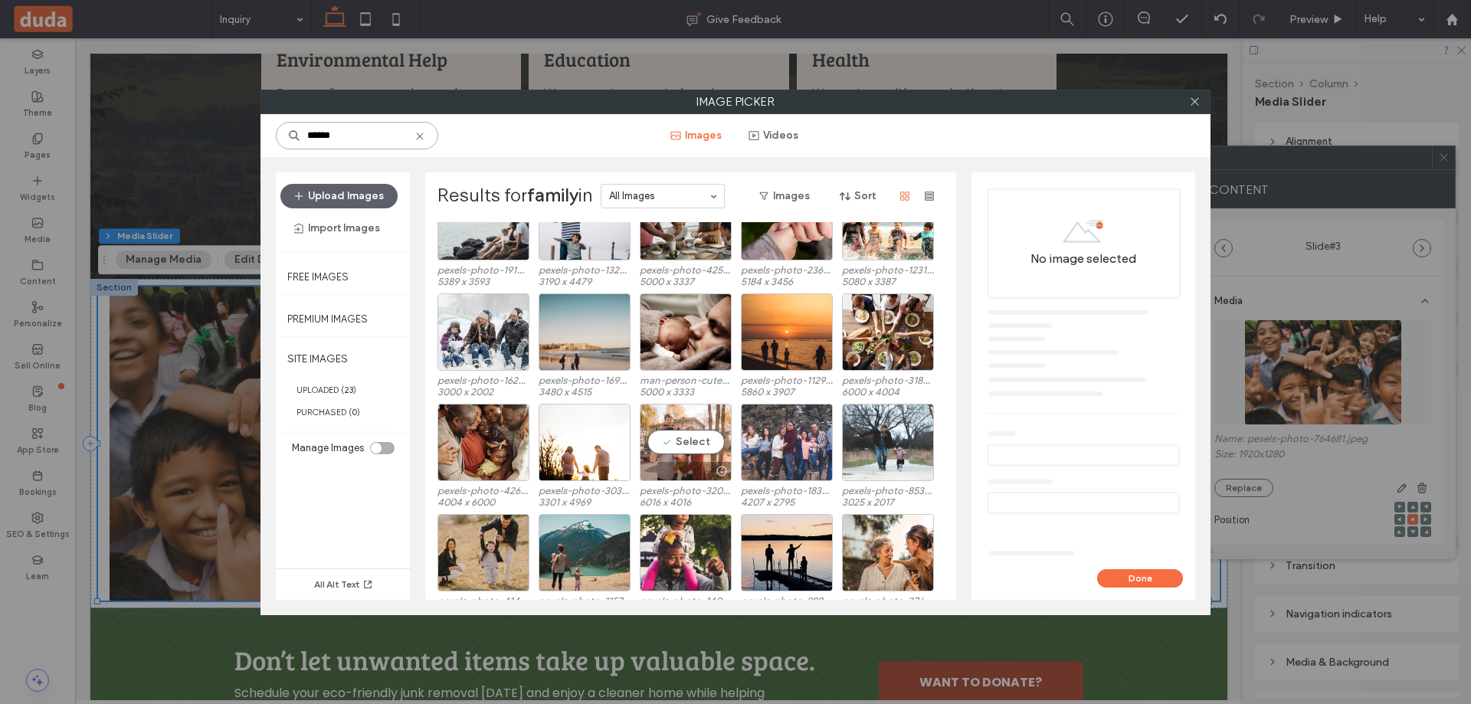
type input "******"
click at [692, 430] on div "Select" at bounding box center [686, 442] width 92 height 77
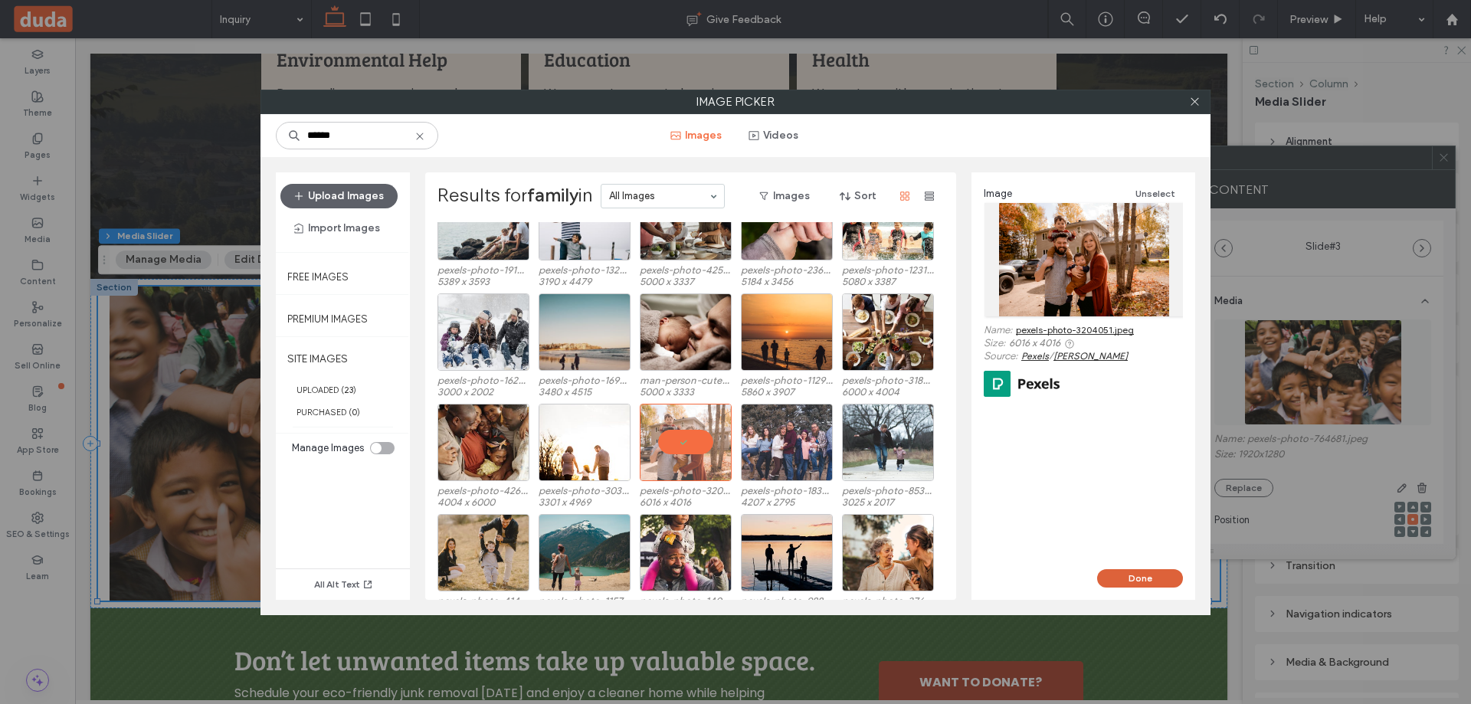
click at [1148, 579] on button "Done" at bounding box center [1140, 578] width 86 height 18
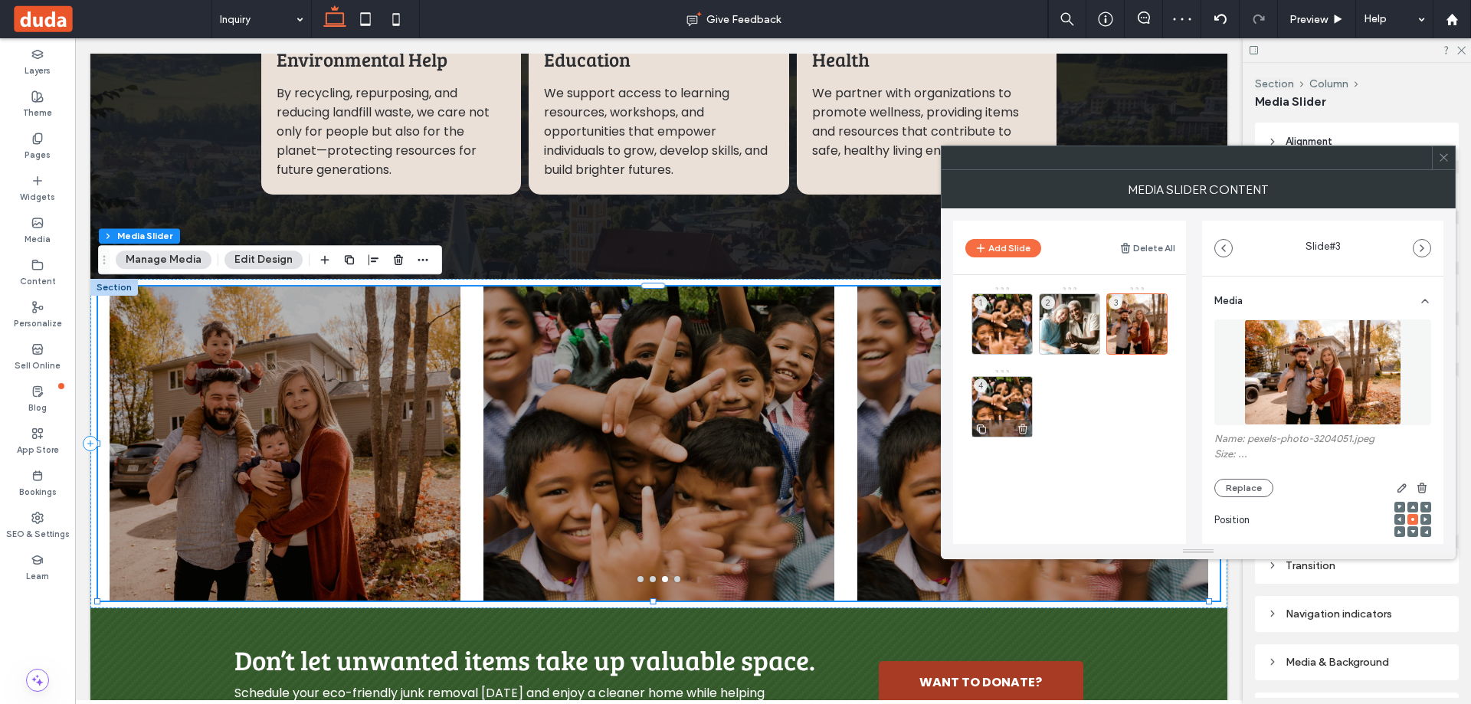
click at [999, 421] on div at bounding box center [1002, 428] width 60 height 17
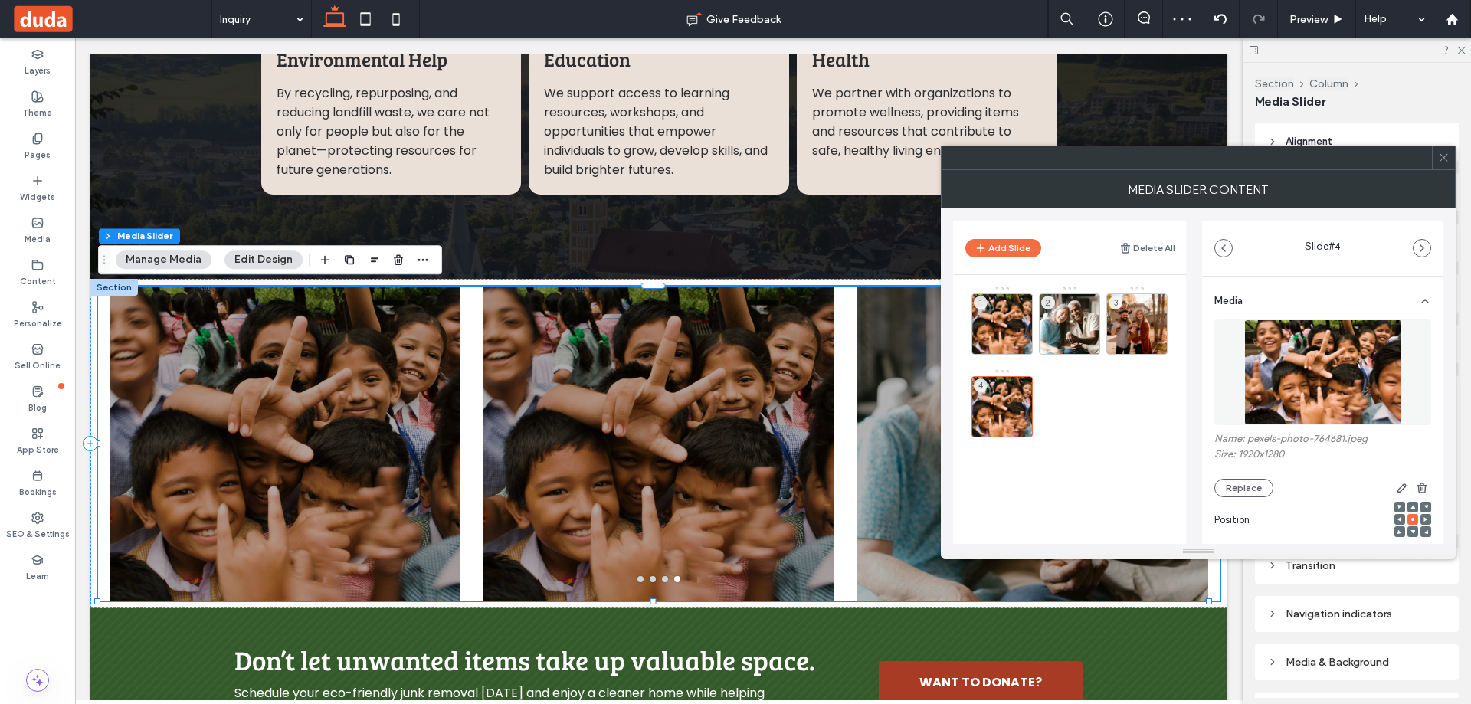
click at [1344, 375] on img at bounding box center [1323, 372] width 158 height 106
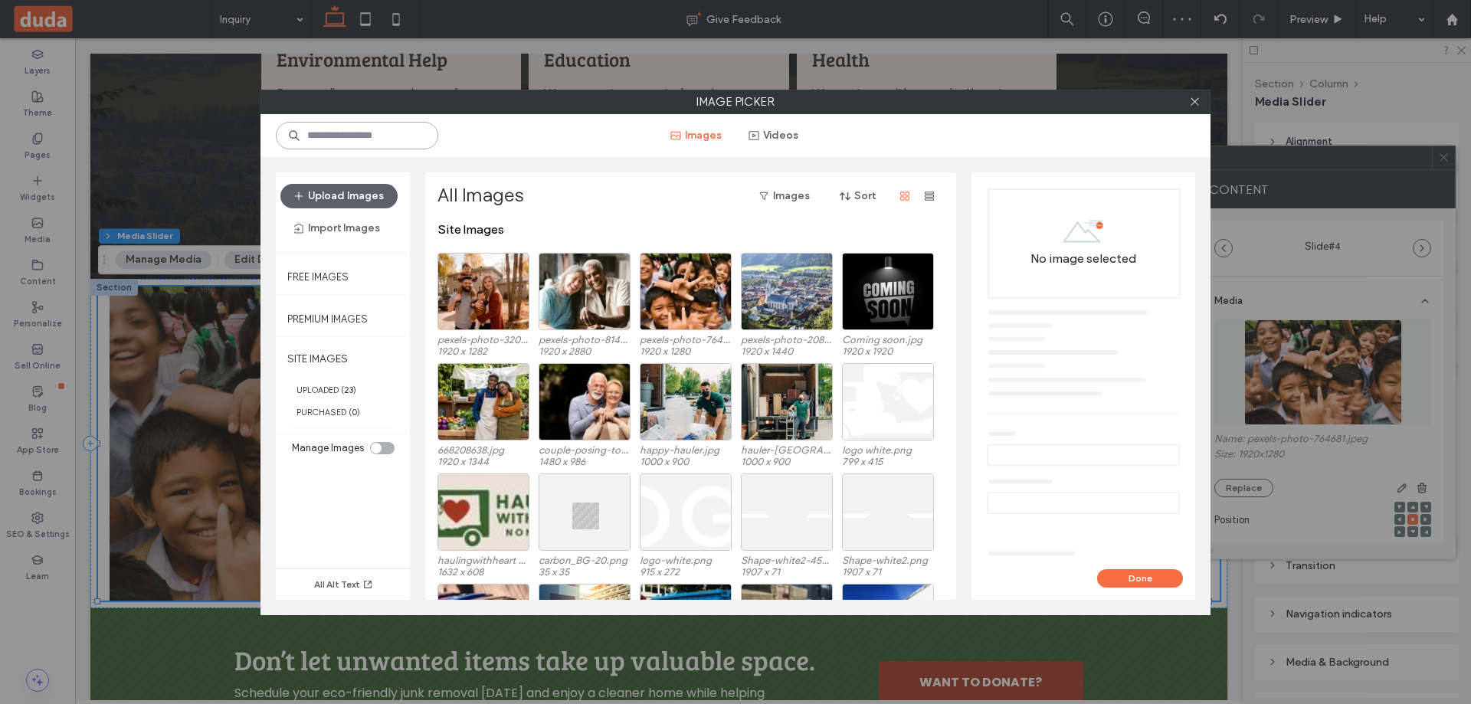
click at [385, 139] on input at bounding box center [357, 136] width 162 height 28
click at [353, 189] on button "Upload Images" at bounding box center [338, 196] width 117 height 25
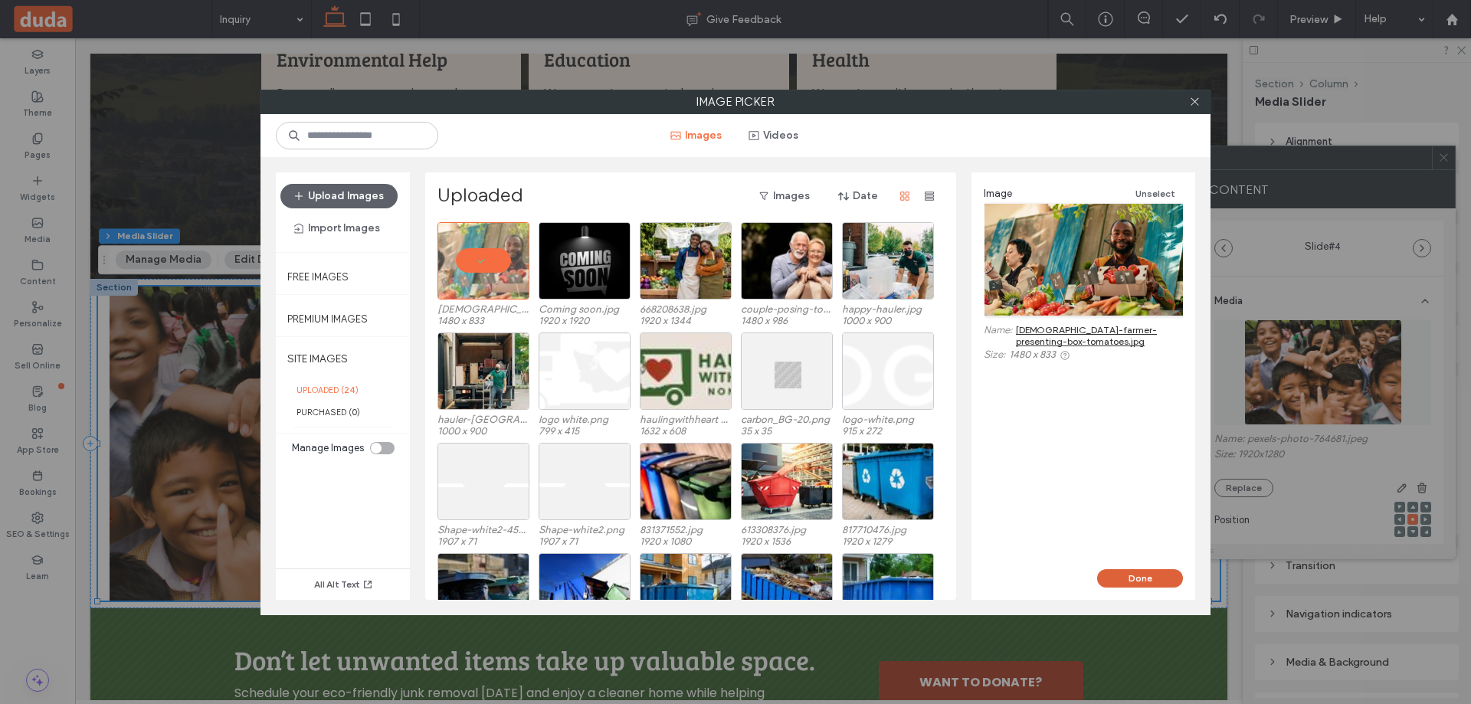
click at [1139, 581] on button "Done" at bounding box center [1140, 578] width 86 height 18
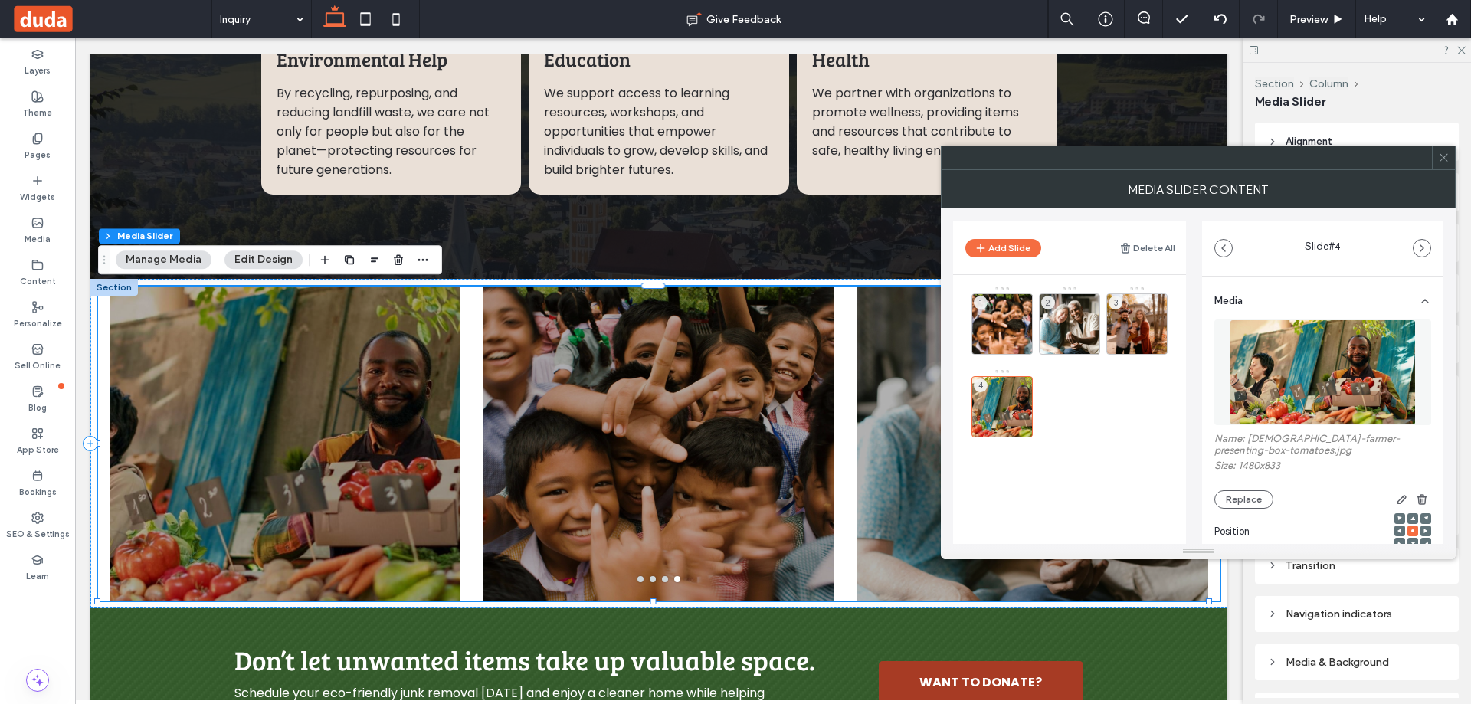
click at [1445, 159] on use at bounding box center [1443, 158] width 8 height 8
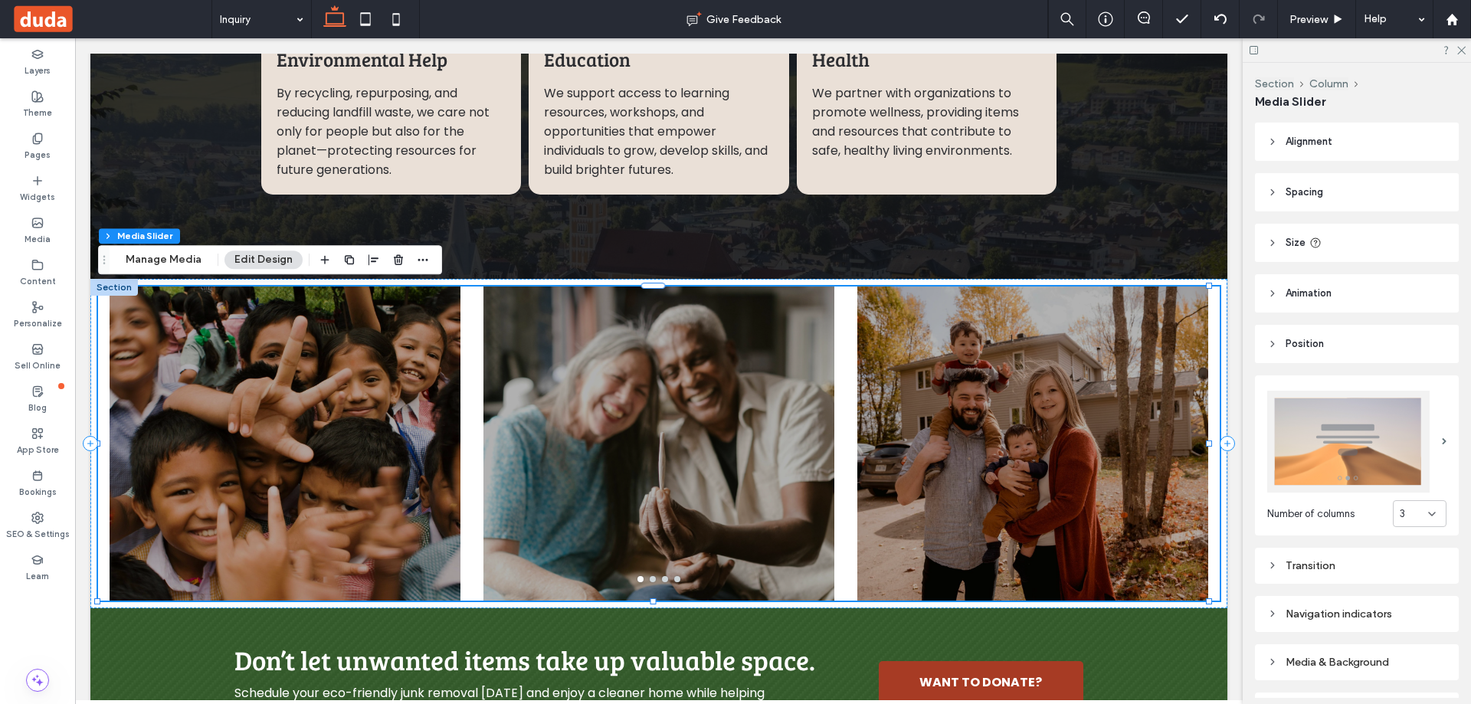
scroll to position [153, 0]
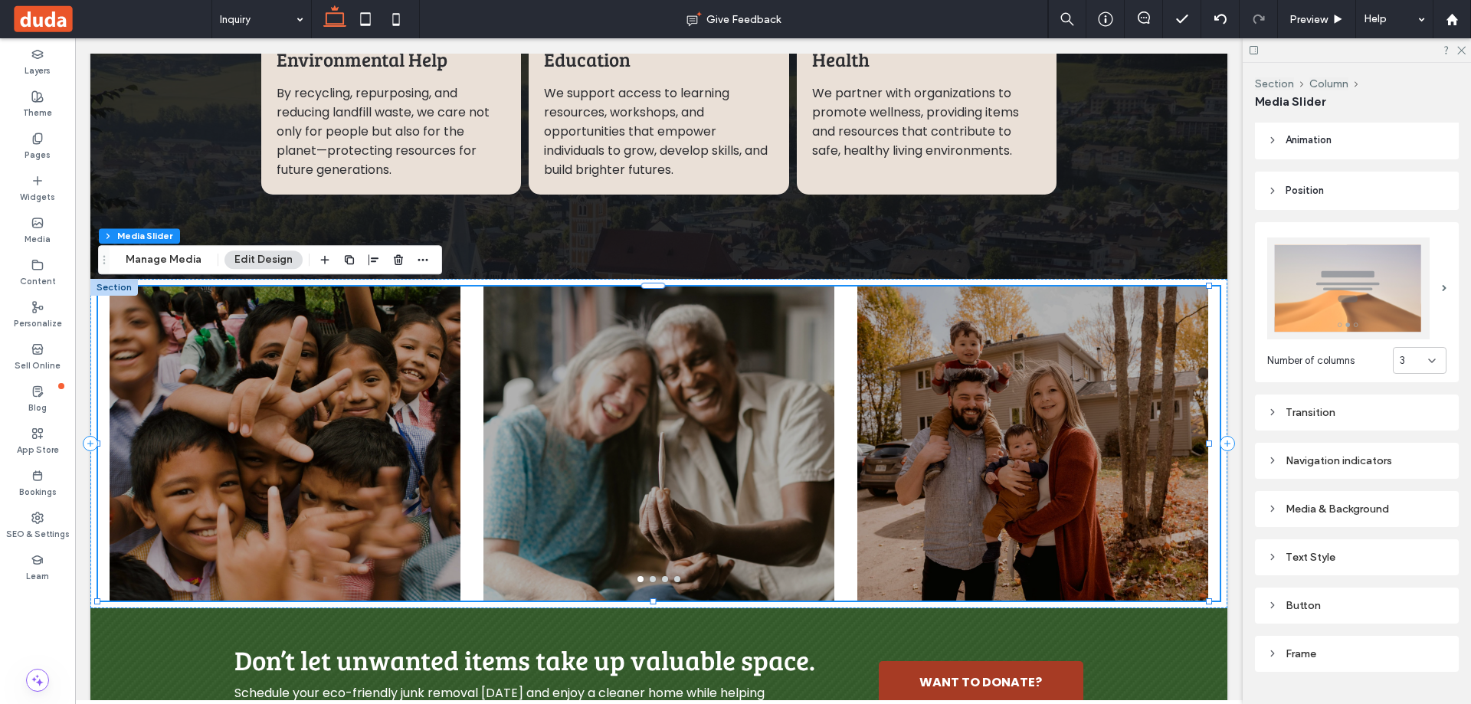
click at [1379, 502] on div "Media & Background" at bounding box center [1356, 508] width 179 height 13
click at [1430, 612] on div "rgba(0, 0, 0, 0.3)" at bounding box center [1436, 615] width 13 height 13
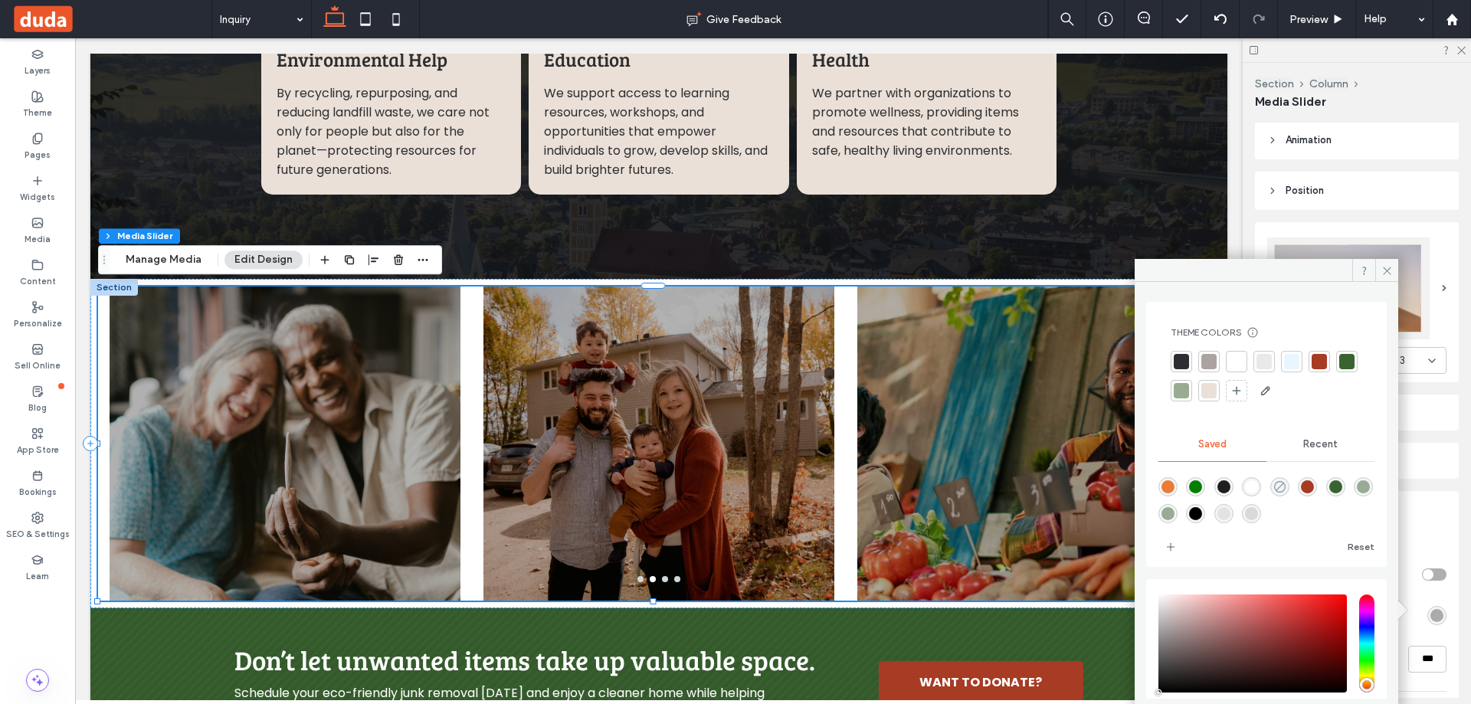
click at [1286, 490] on icon "rgba(0,0,0,0)" at bounding box center [1279, 486] width 13 height 13
type input "*"
type input "**"
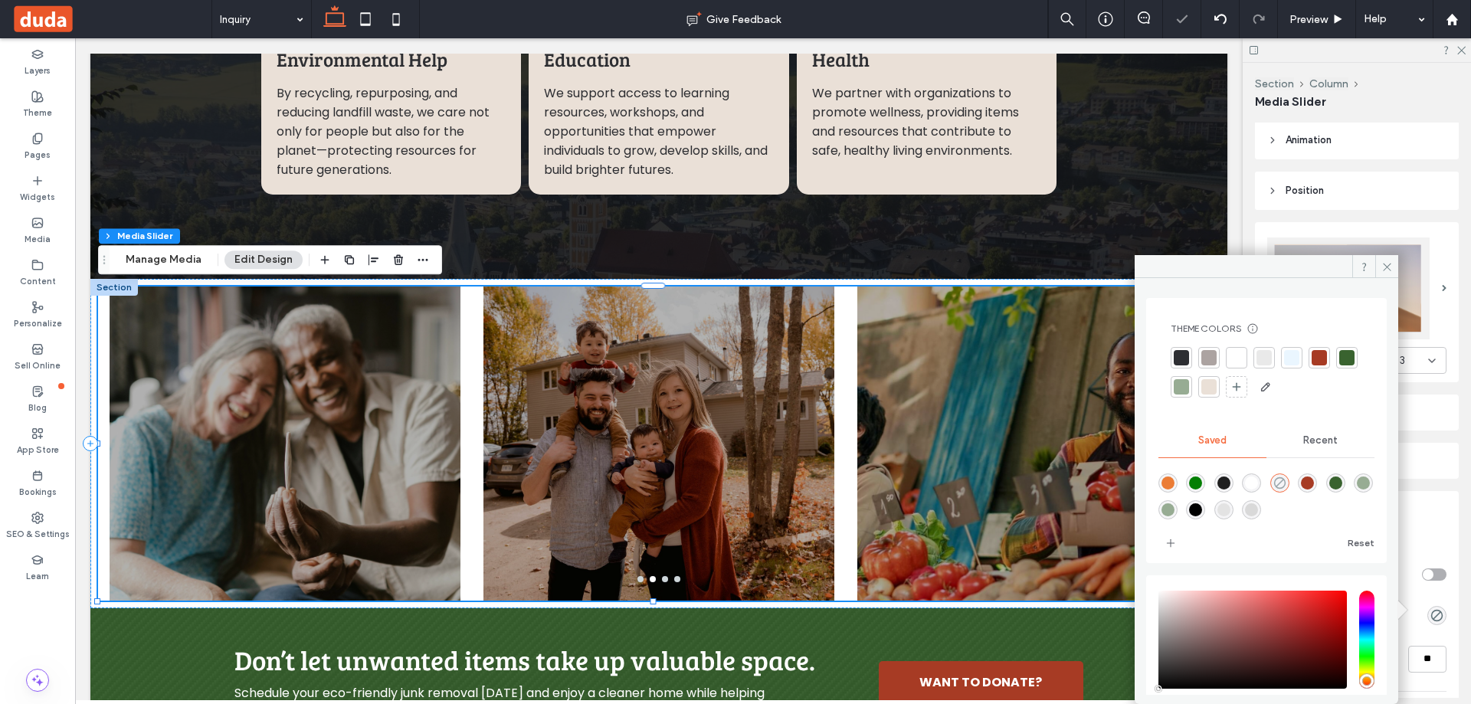
type input "*"
type input "**"
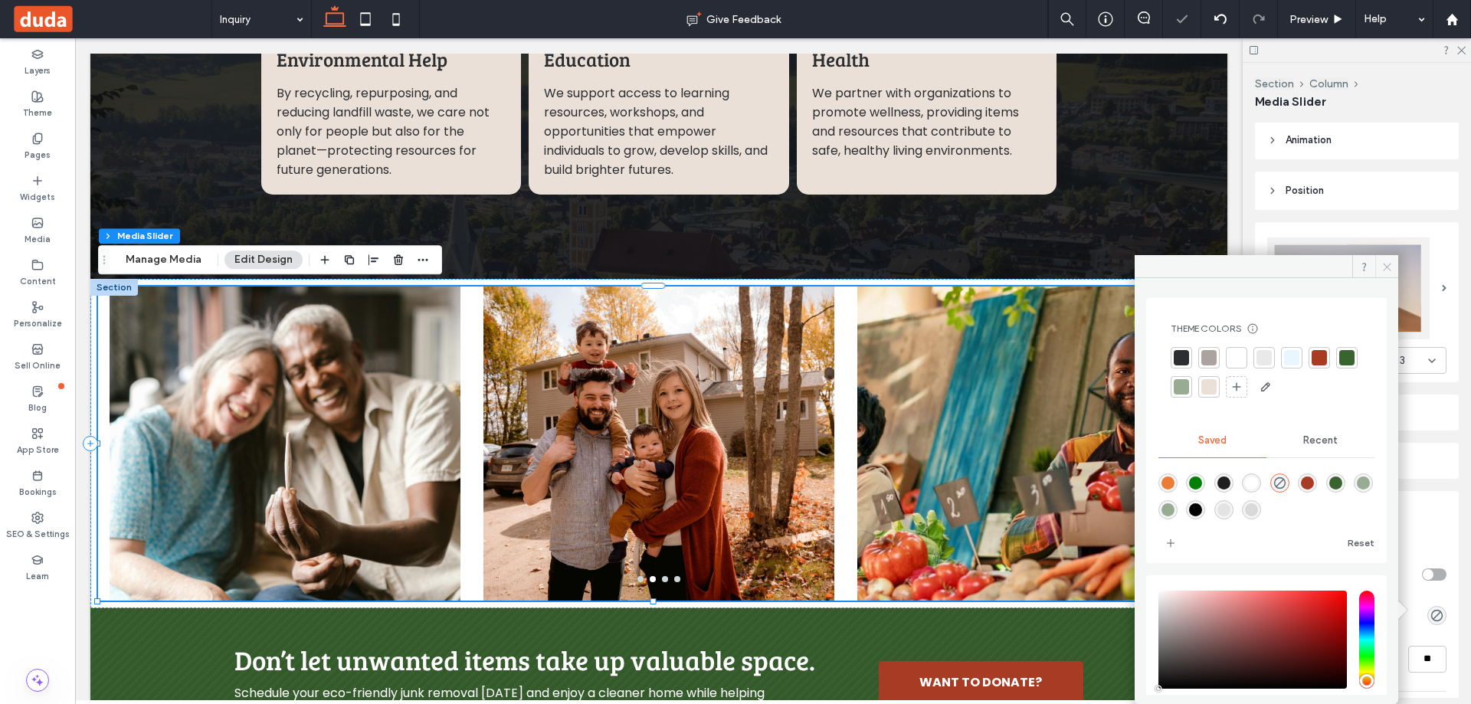
click at [1386, 261] on icon at bounding box center [1386, 266] width 11 height 11
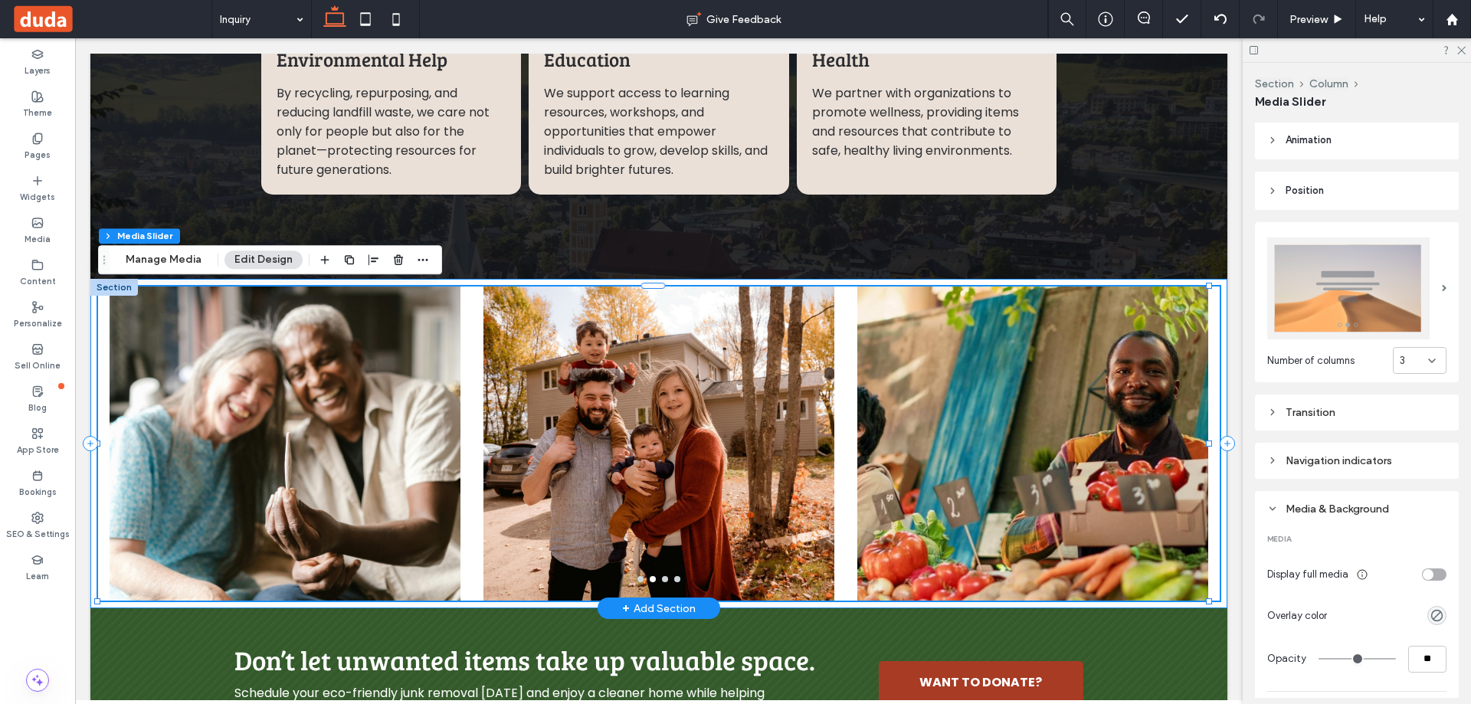
click at [1130, 282] on div "a a a a" at bounding box center [658, 443] width 1137 height 329
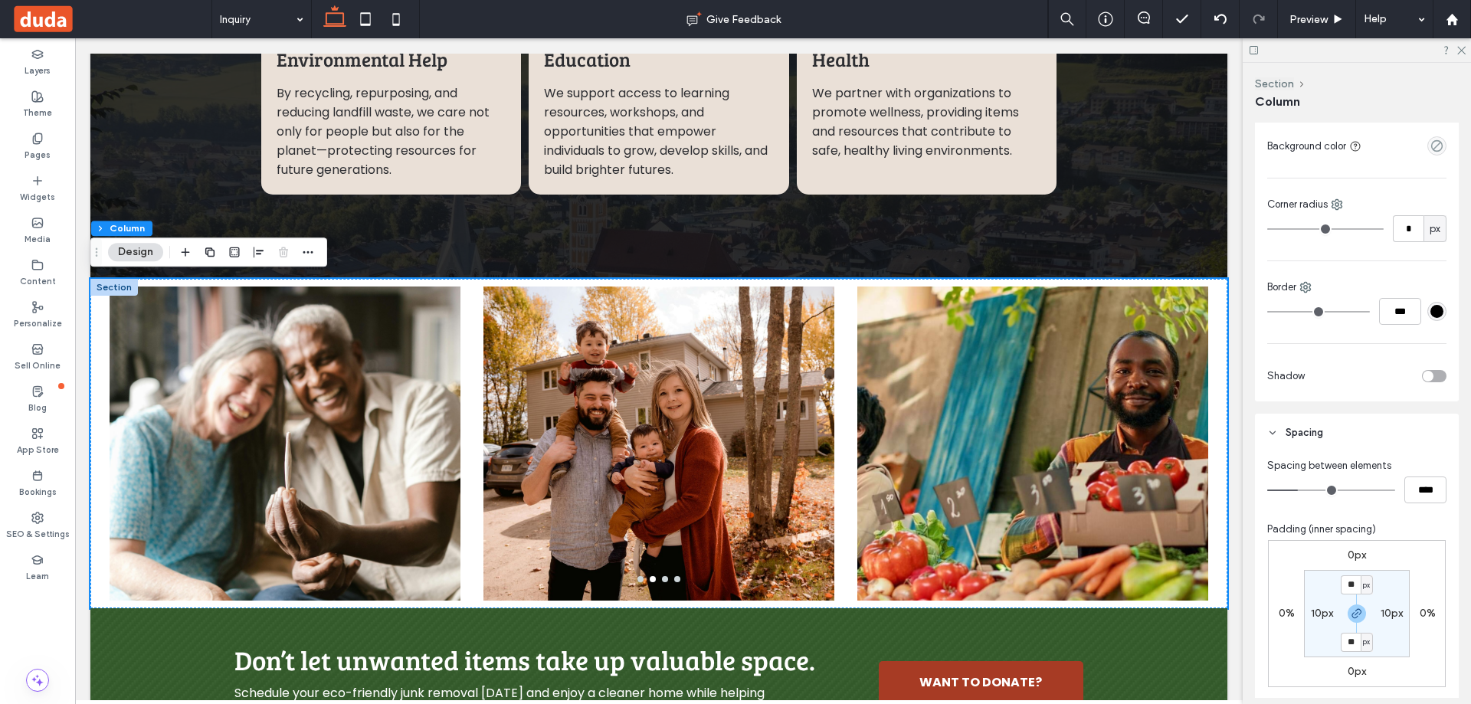
scroll to position [460, 0]
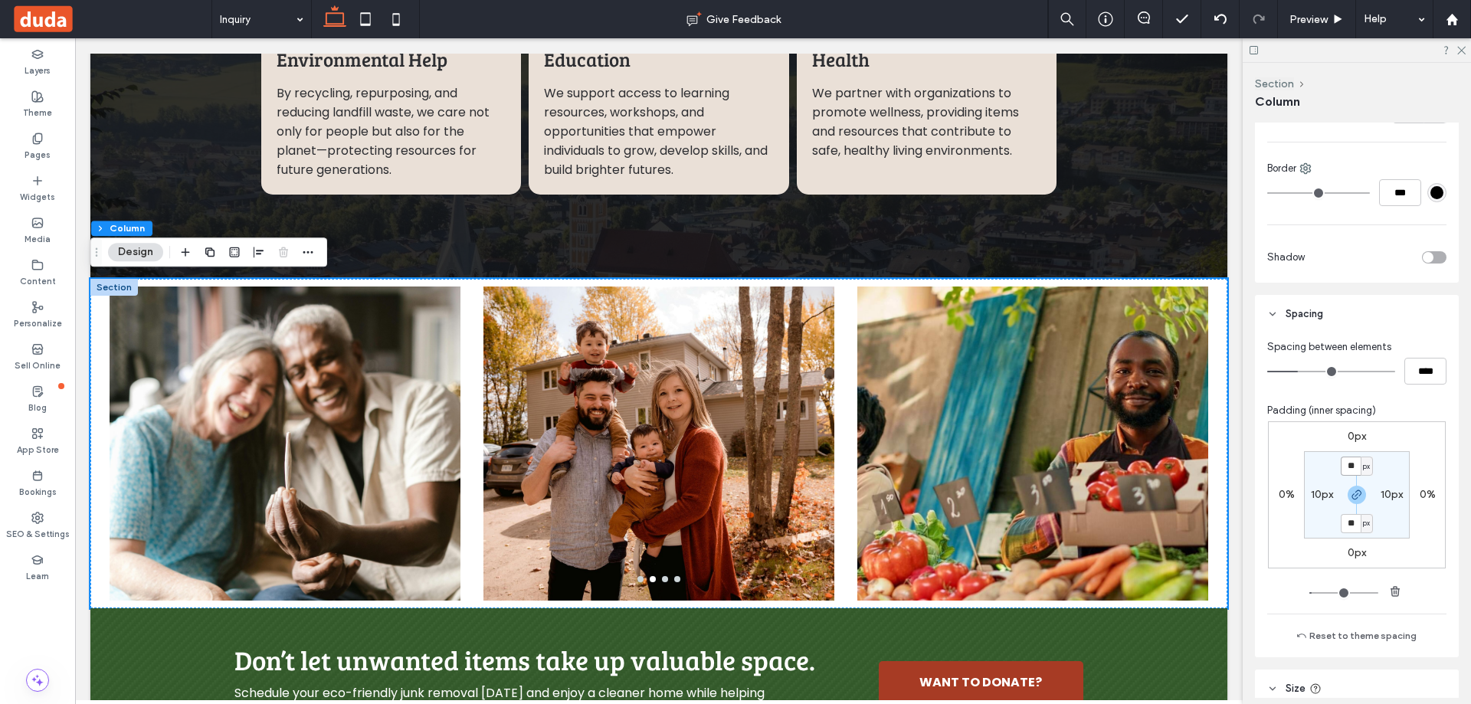
click at [1346, 470] on input "**" at bounding box center [1350, 466] width 20 height 19
type input "**"
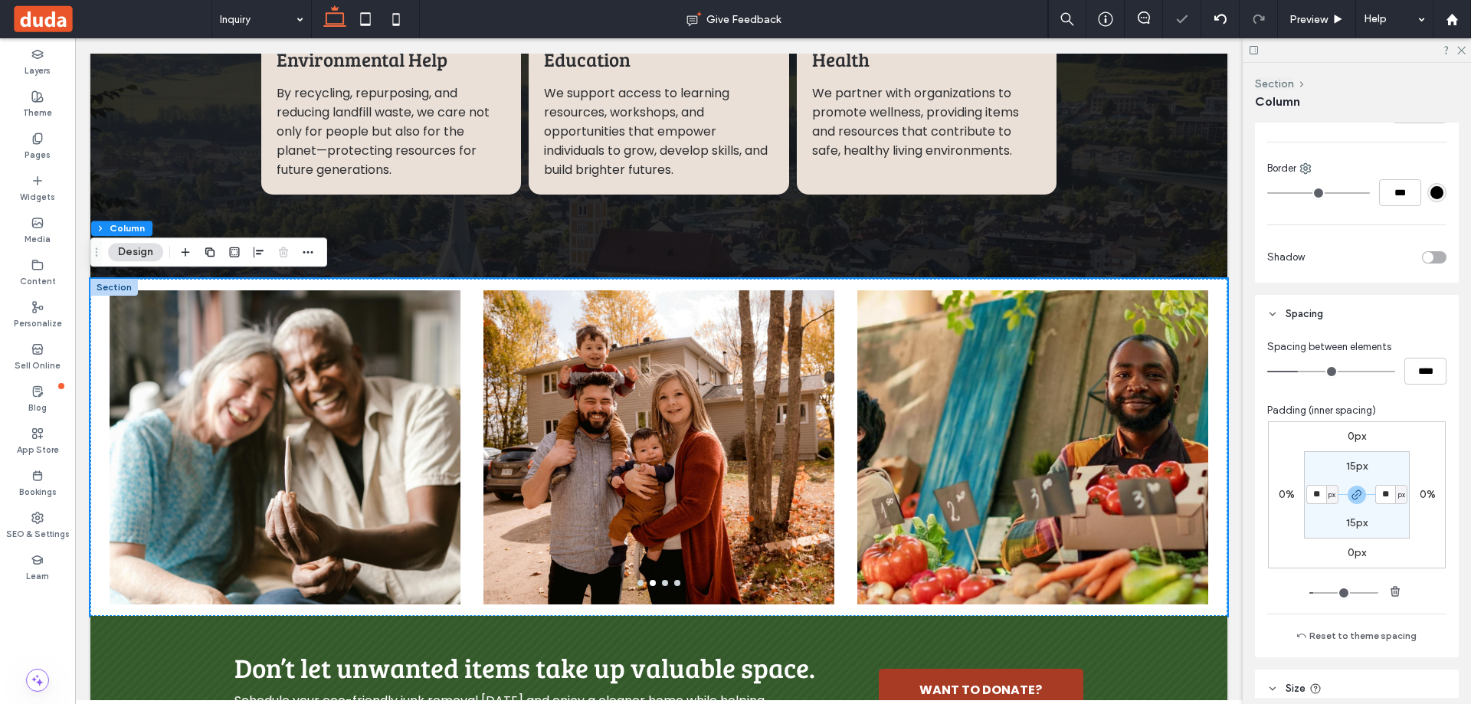
type input "**"
type input "*"
type input "**"
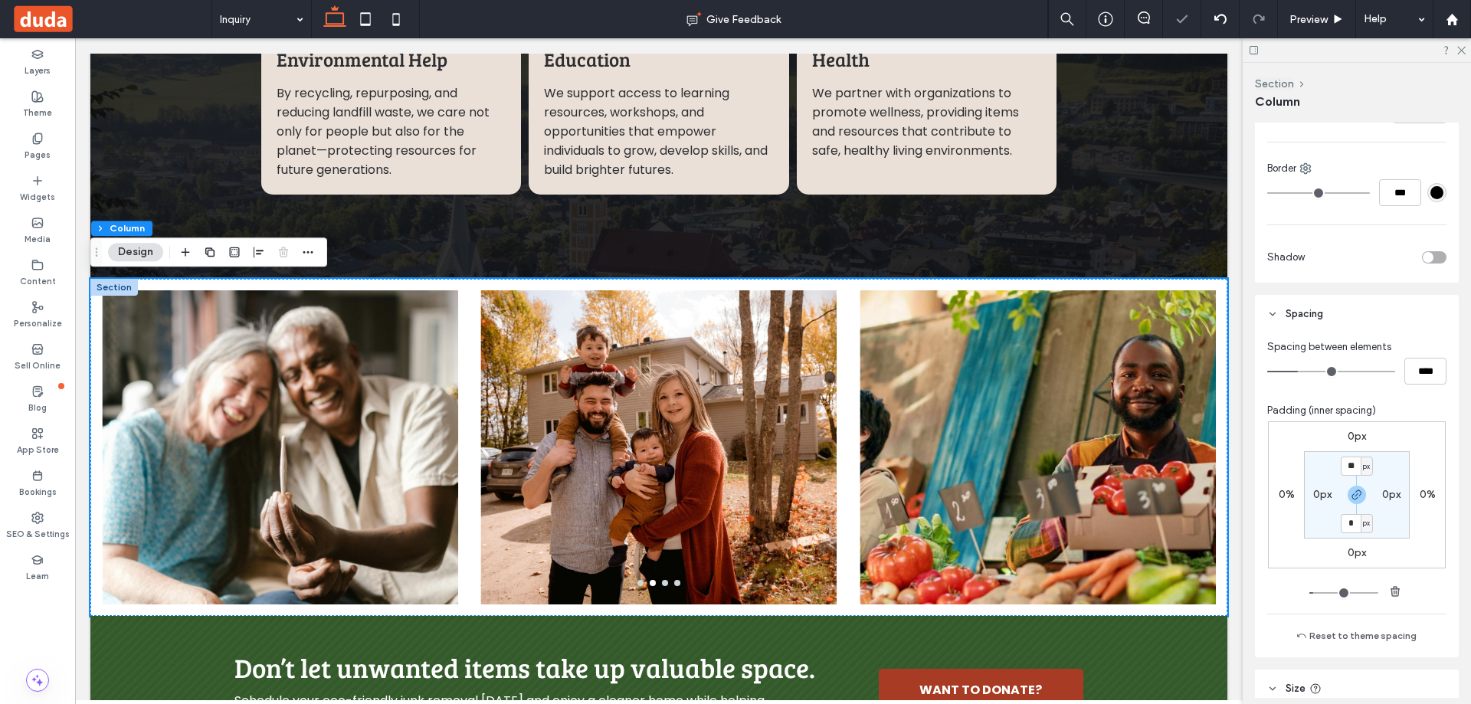
type input "**"
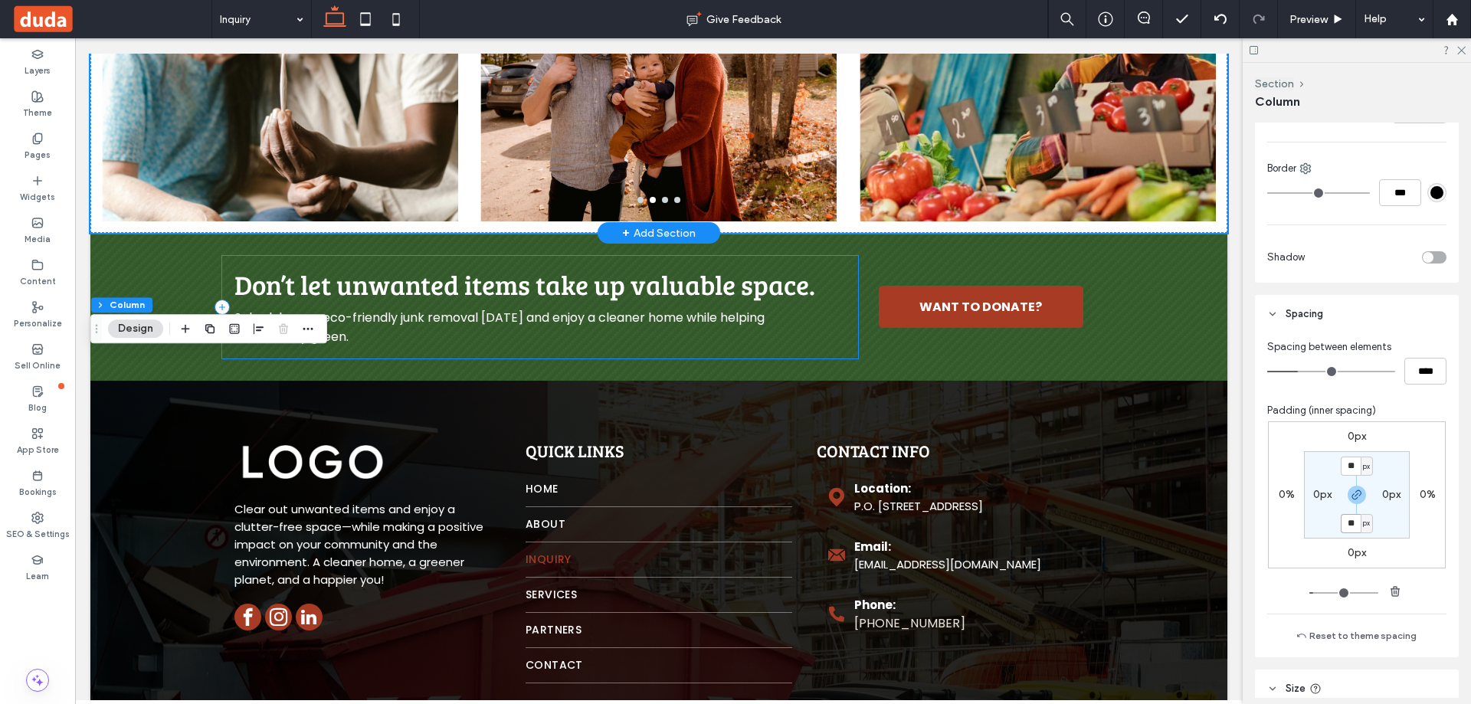
scroll to position [1739, 0]
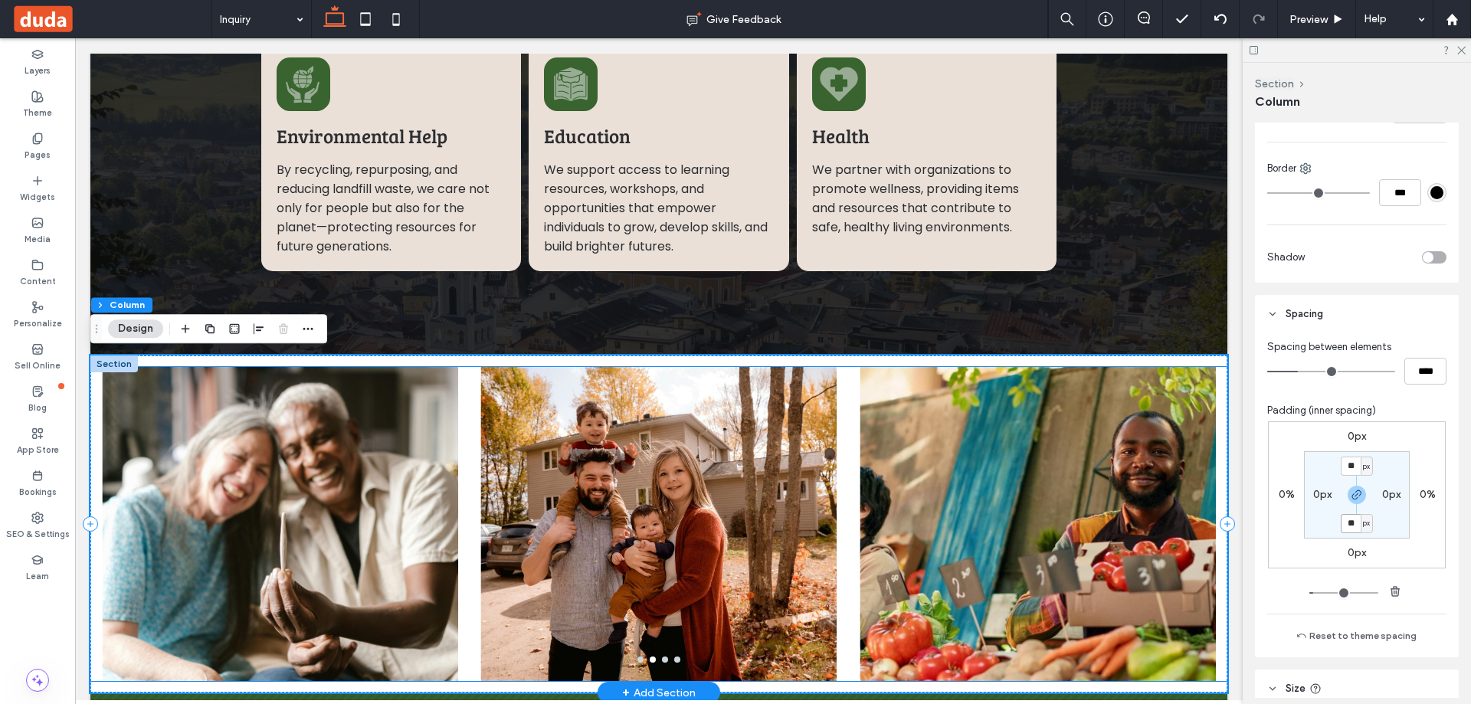
click at [1096, 475] on div at bounding box center [1037, 533] width 356 height 241
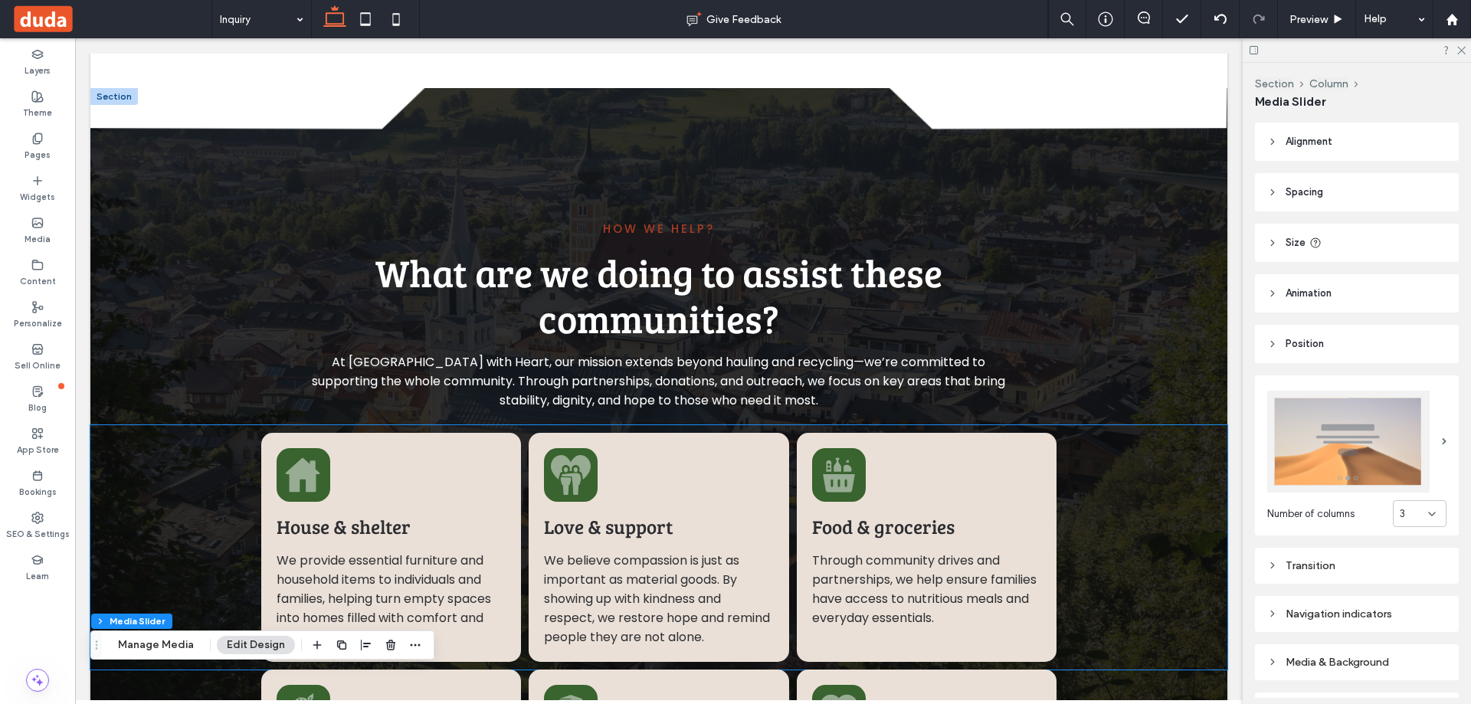
scroll to position [896, 0]
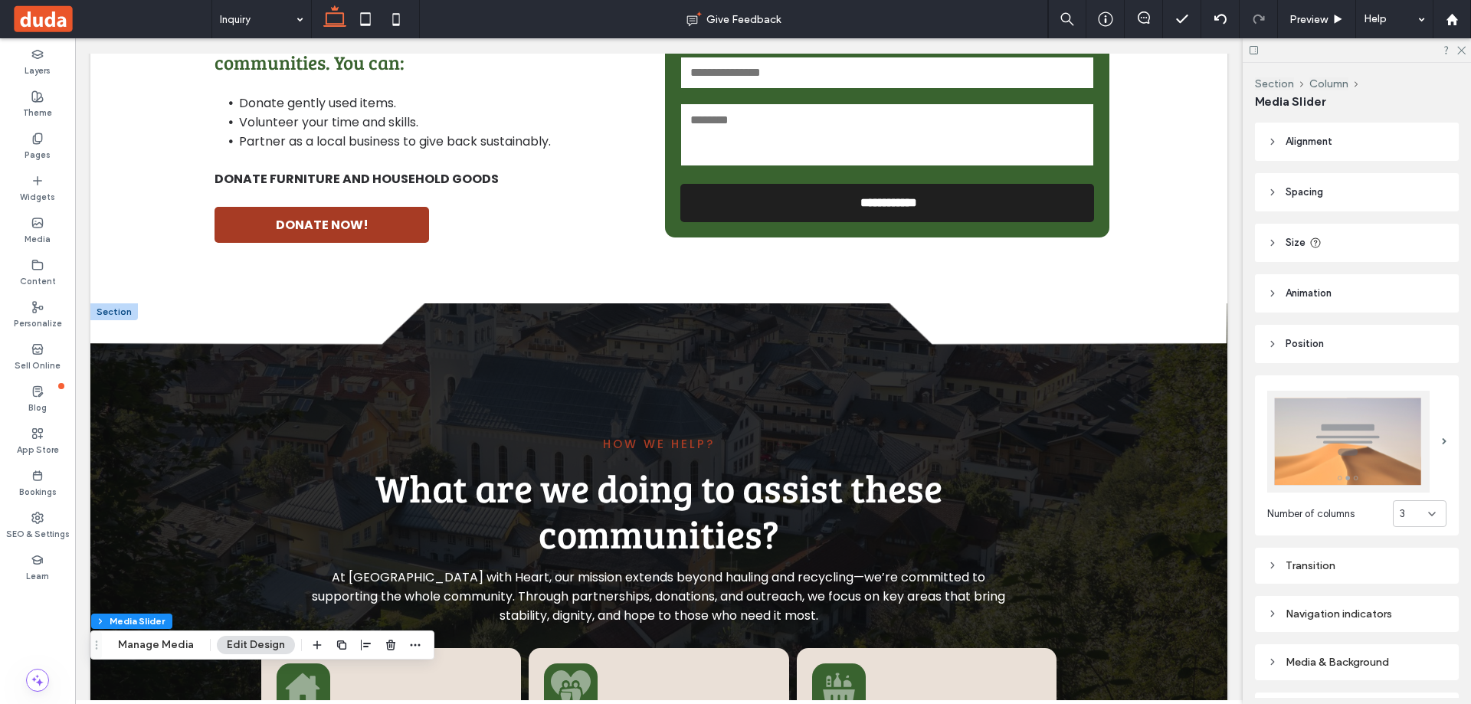
click at [108, 307] on div at bounding box center [113, 311] width 47 height 17
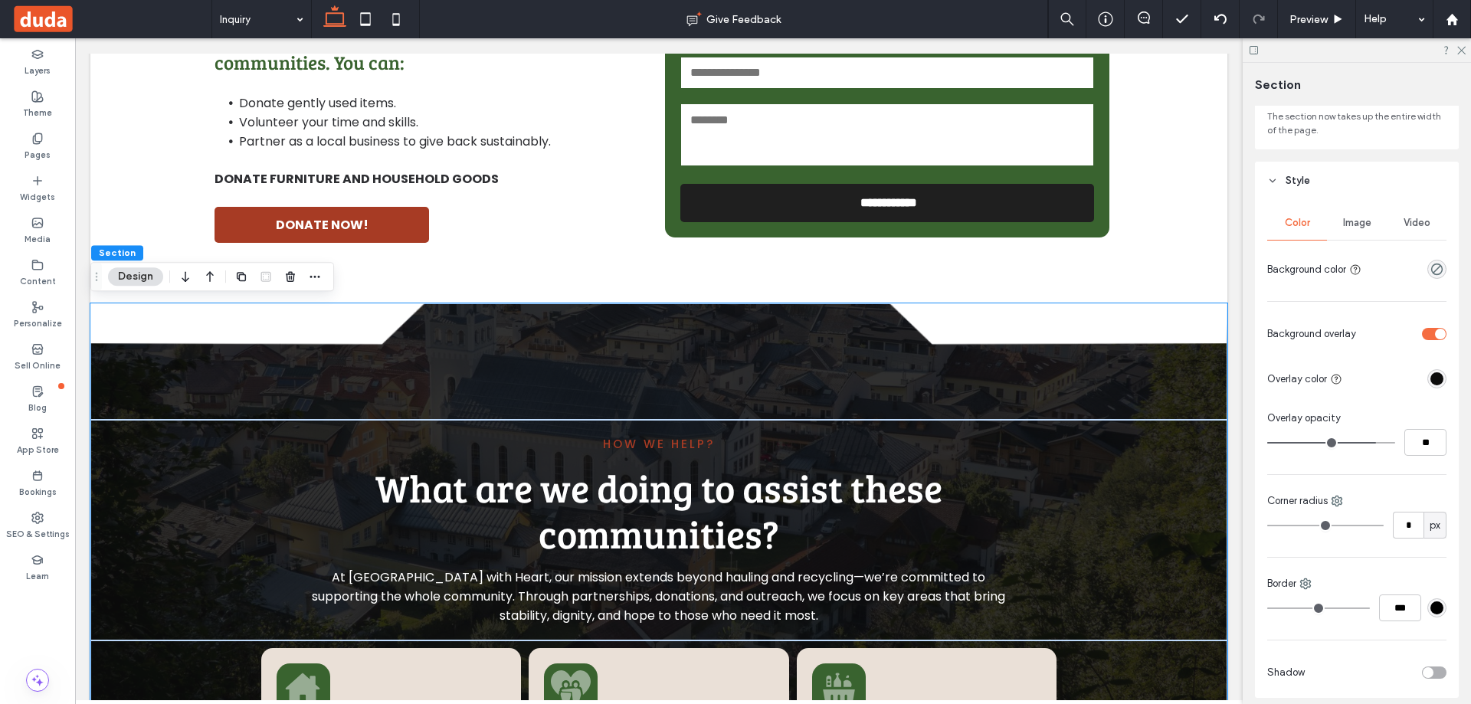
scroll to position [0, 0]
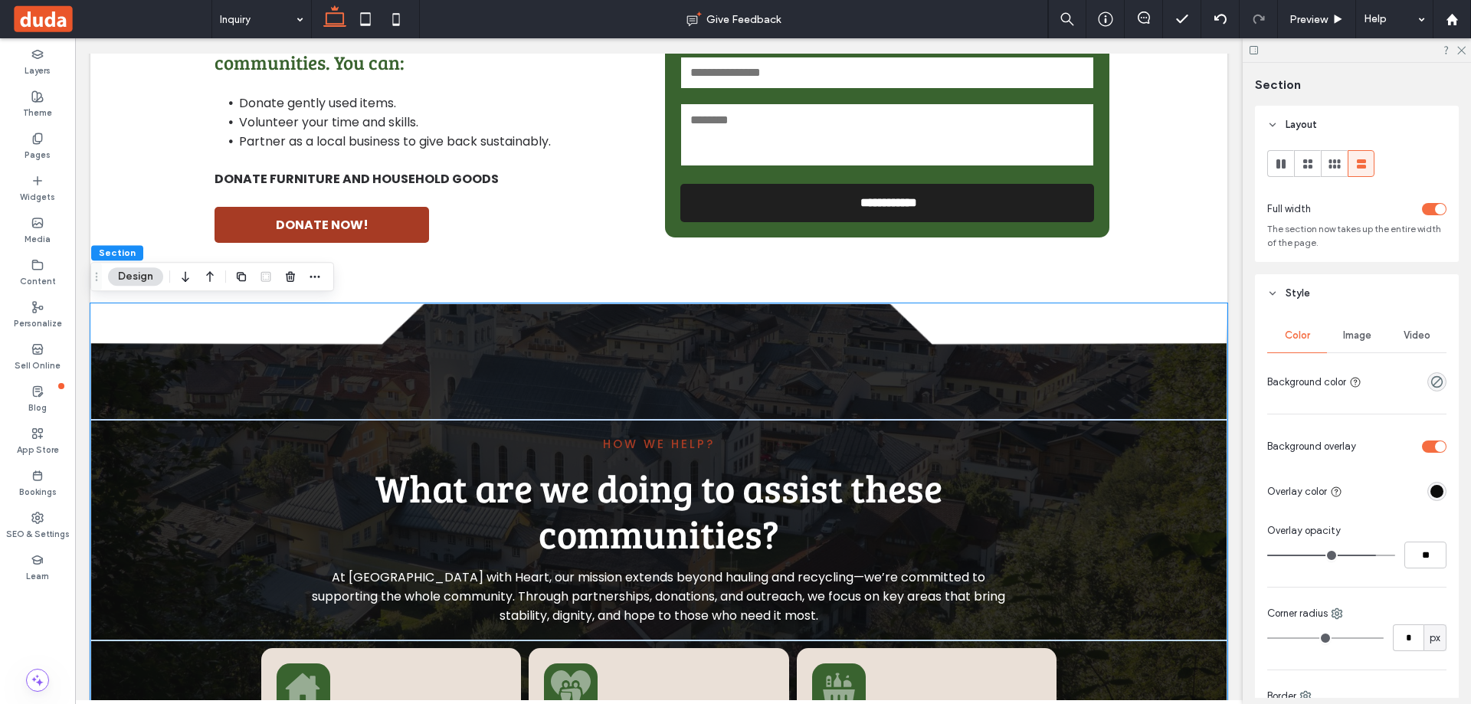
click at [1347, 329] on div "Image" at bounding box center [1357, 336] width 60 height 34
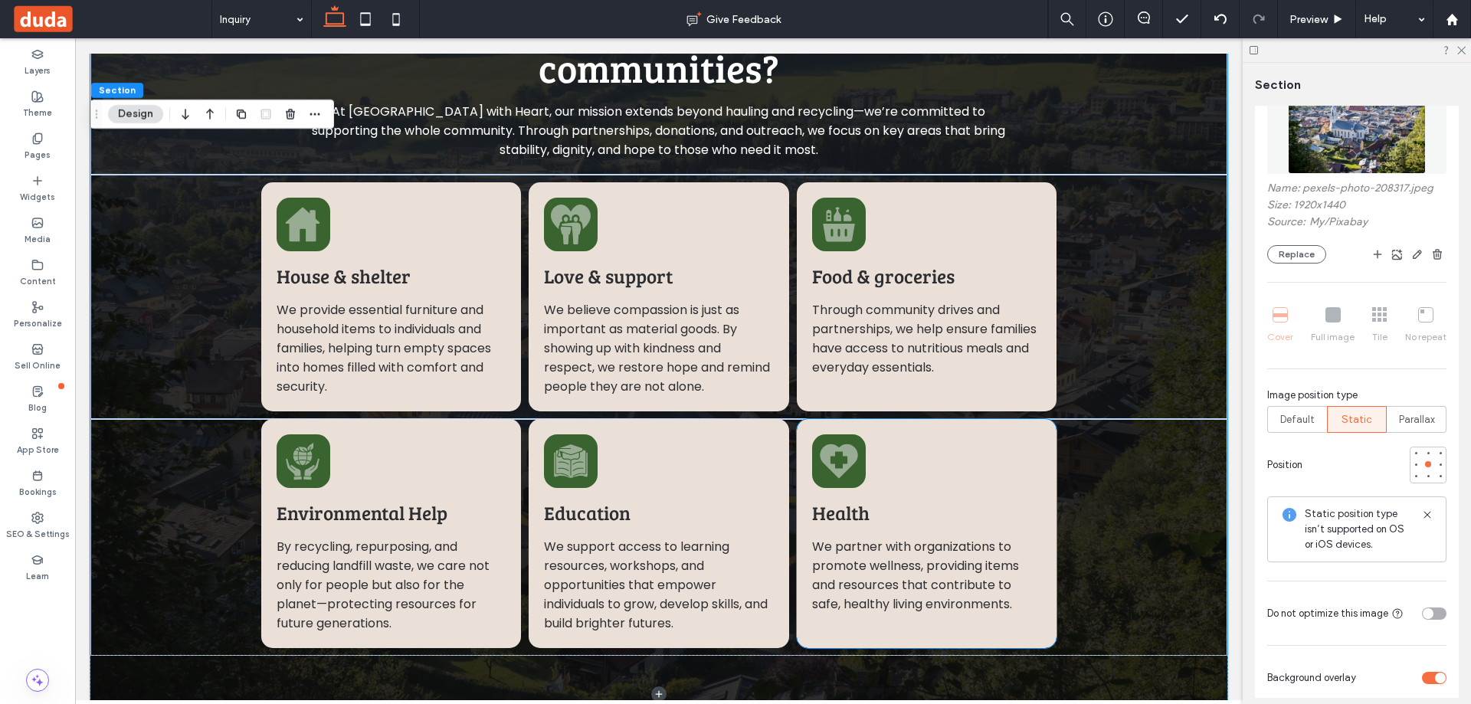
scroll to position [1356, 0]
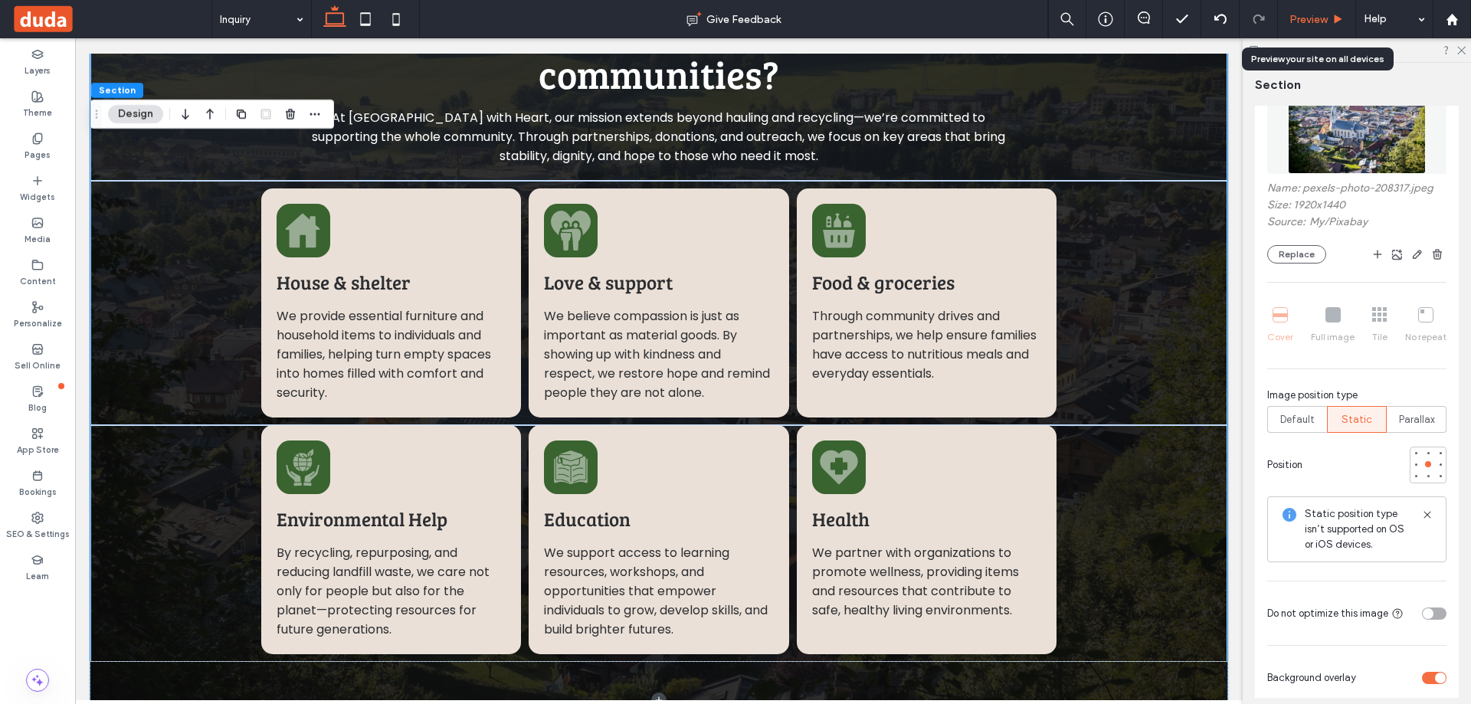
click at [1324, 26] on div "Preview" at bounding box center [1317, 19] width 78 height 38
click at [1319, 20] on span "Preview" at bounding box center [1308, 19] width 38 height 13
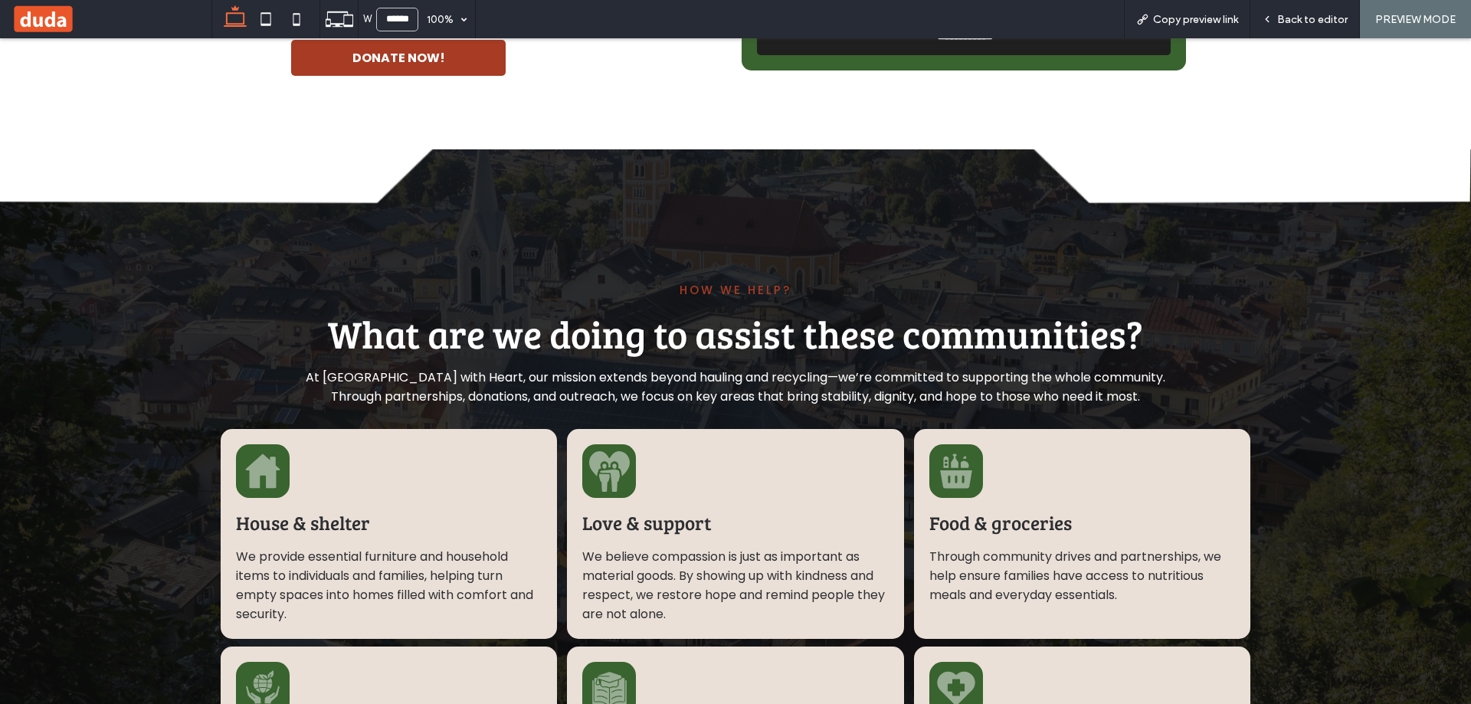
scroll to position [1304, 0]
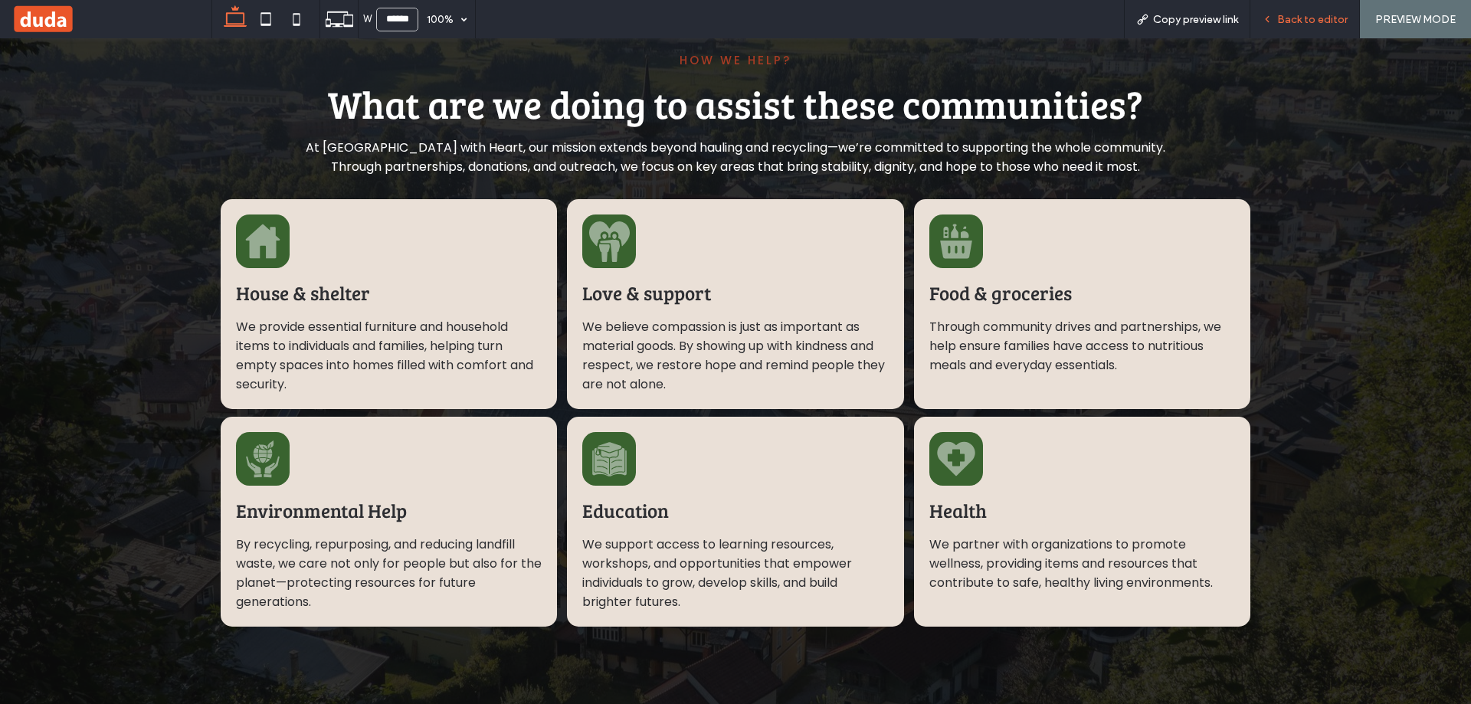
click at [1311, 18] on span "Back to editor" at bounding box center [1312, 19] width 70 height 13
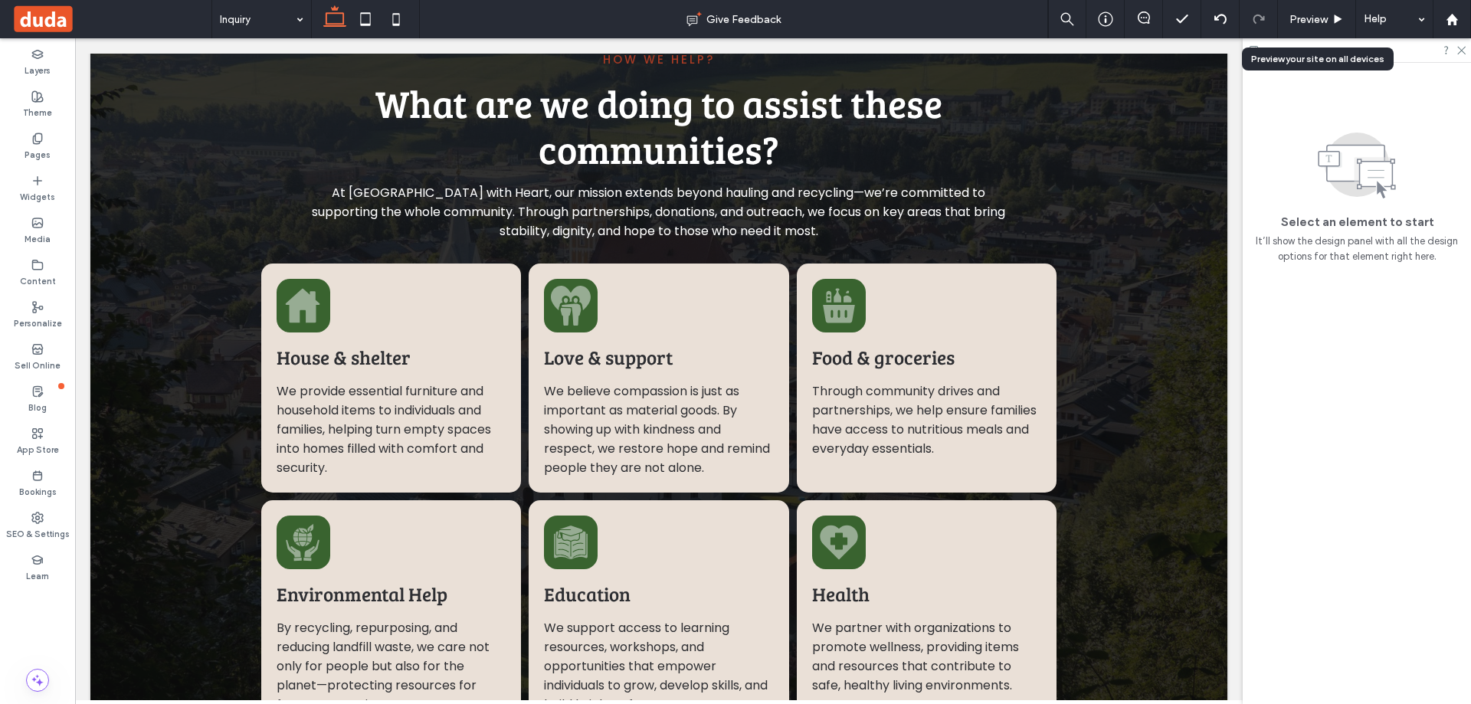
scroll to position [1279, 0]
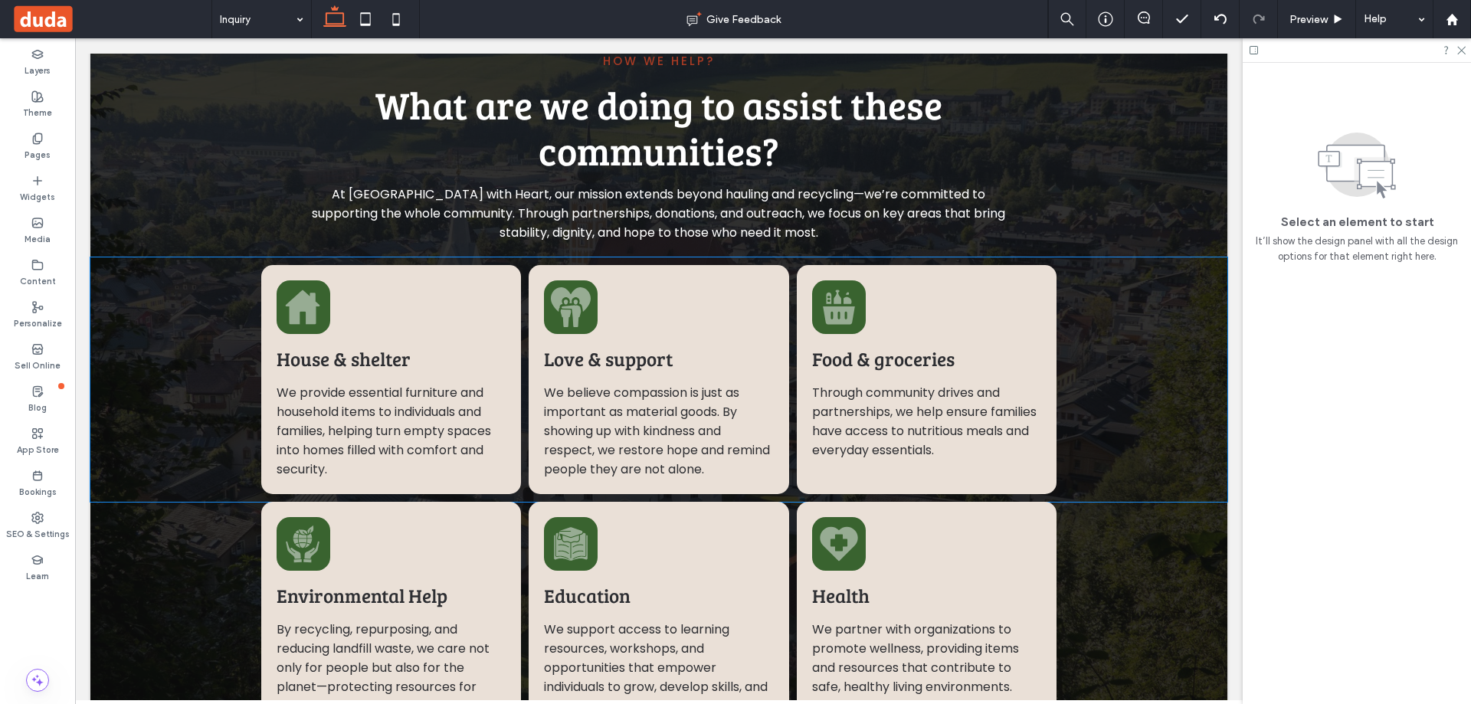
click at [1115, 423] on div "House & shelter We provide essential furniture and household items to individua…" at bounding box center [658, 379] width 1137 height 244
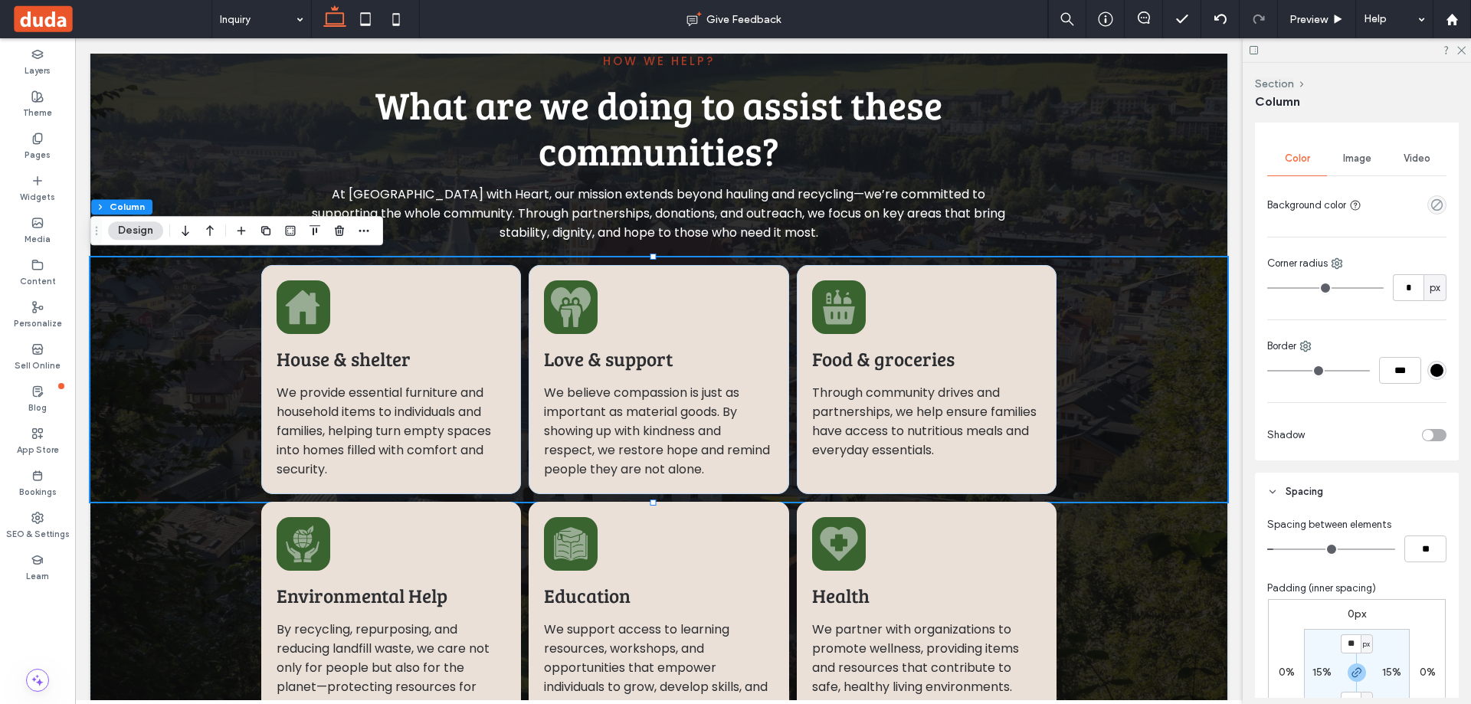
scroll to position [460, 0]
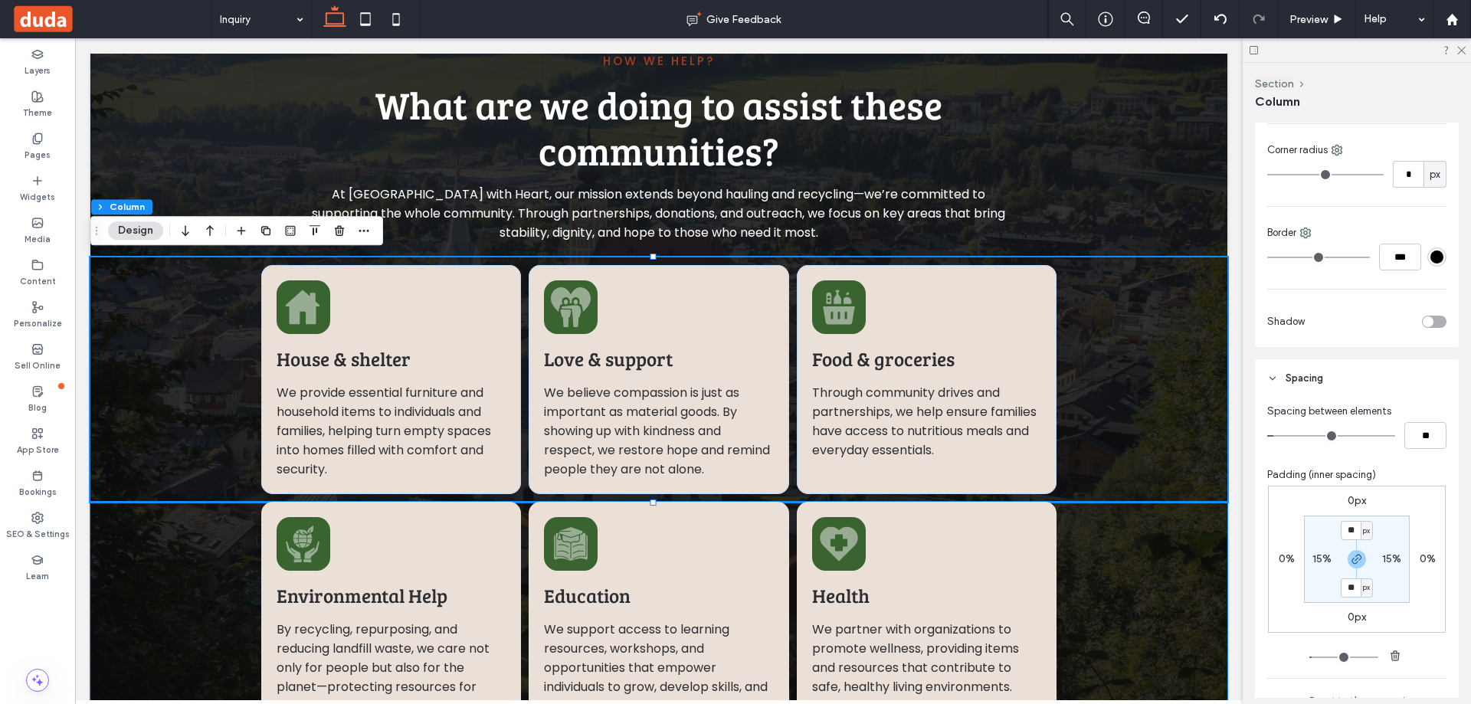
click at [1108, 614] on div "Environmental Help By recycling, repurposing, and reducing landfill waste, we c…" at bounding box center [658, 620] width 1137 height 237
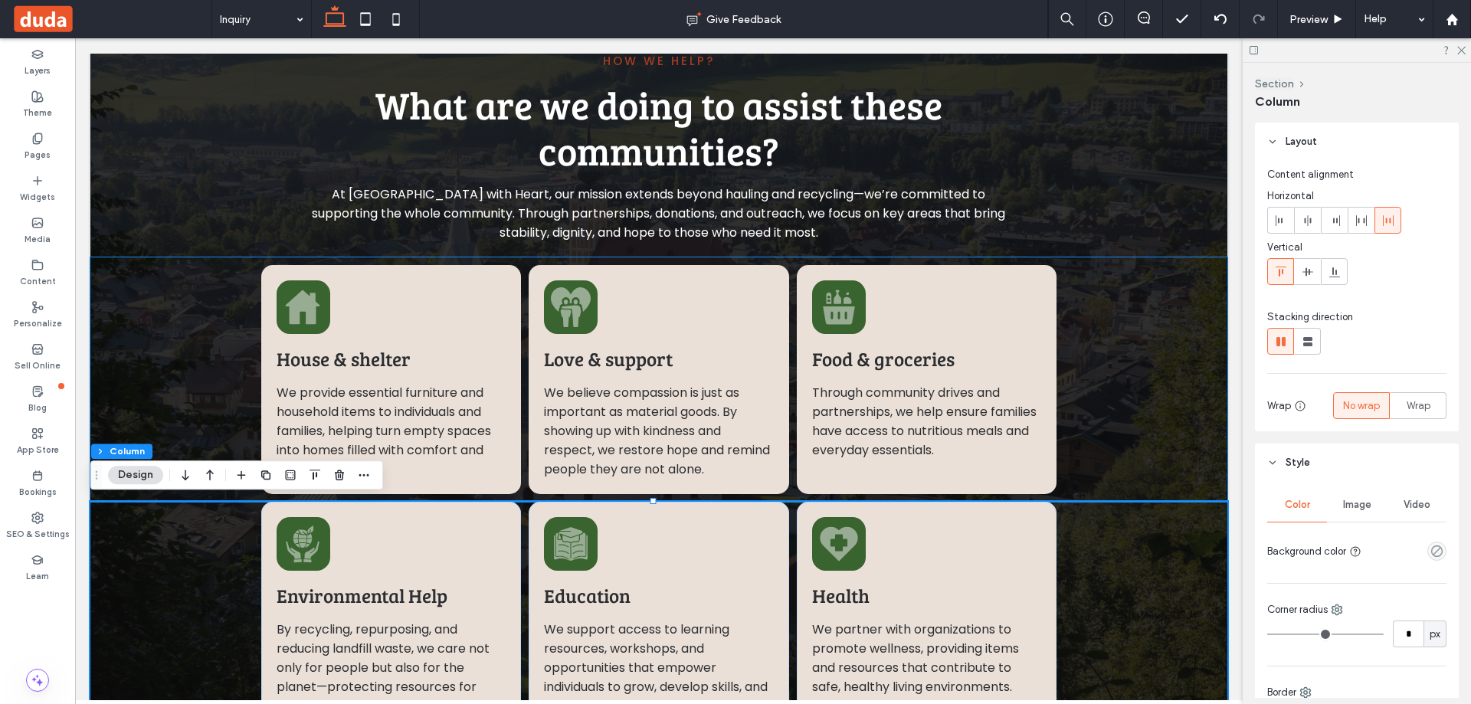
click at [1133, 439] on div "House & shelter We provide essential furniture and household items to individua…" at bounding box center [658, 379] width 1137 height 244
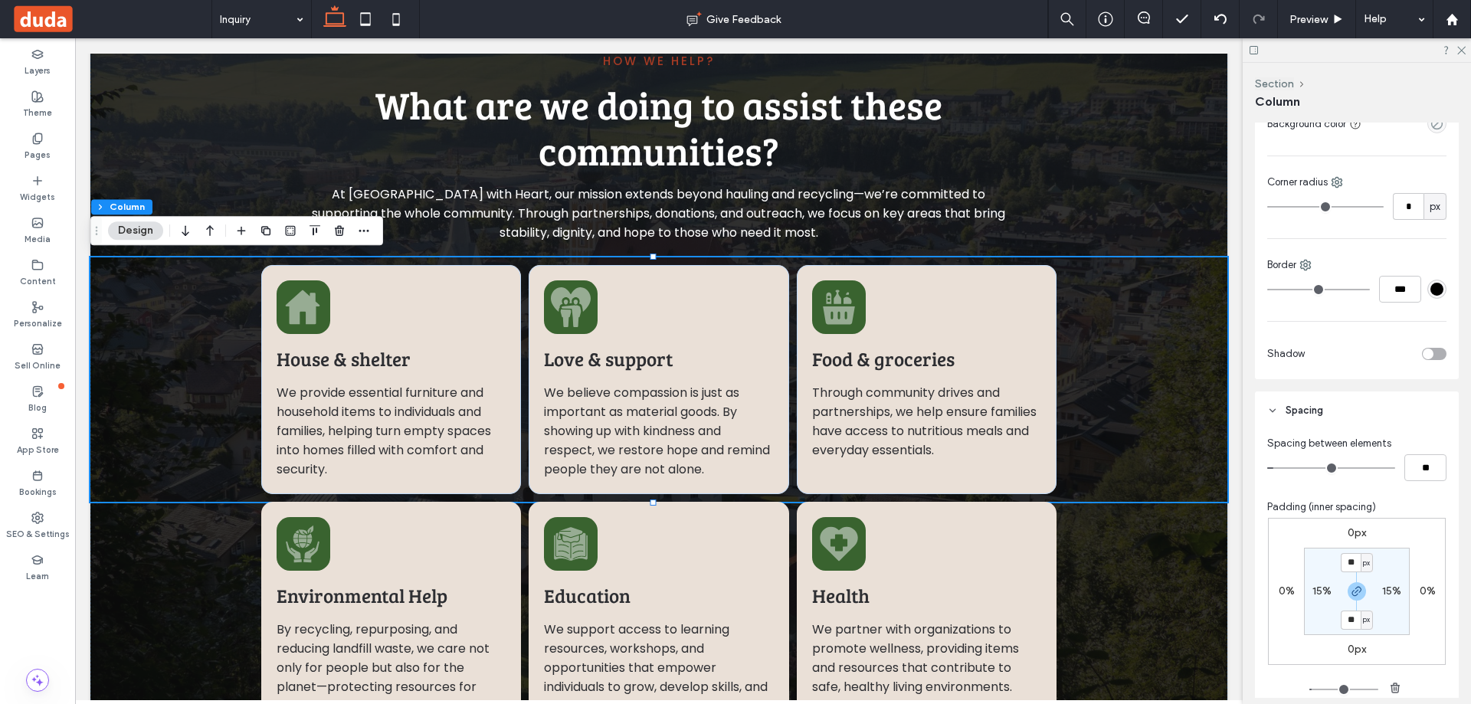
scroll to position [536, 0]
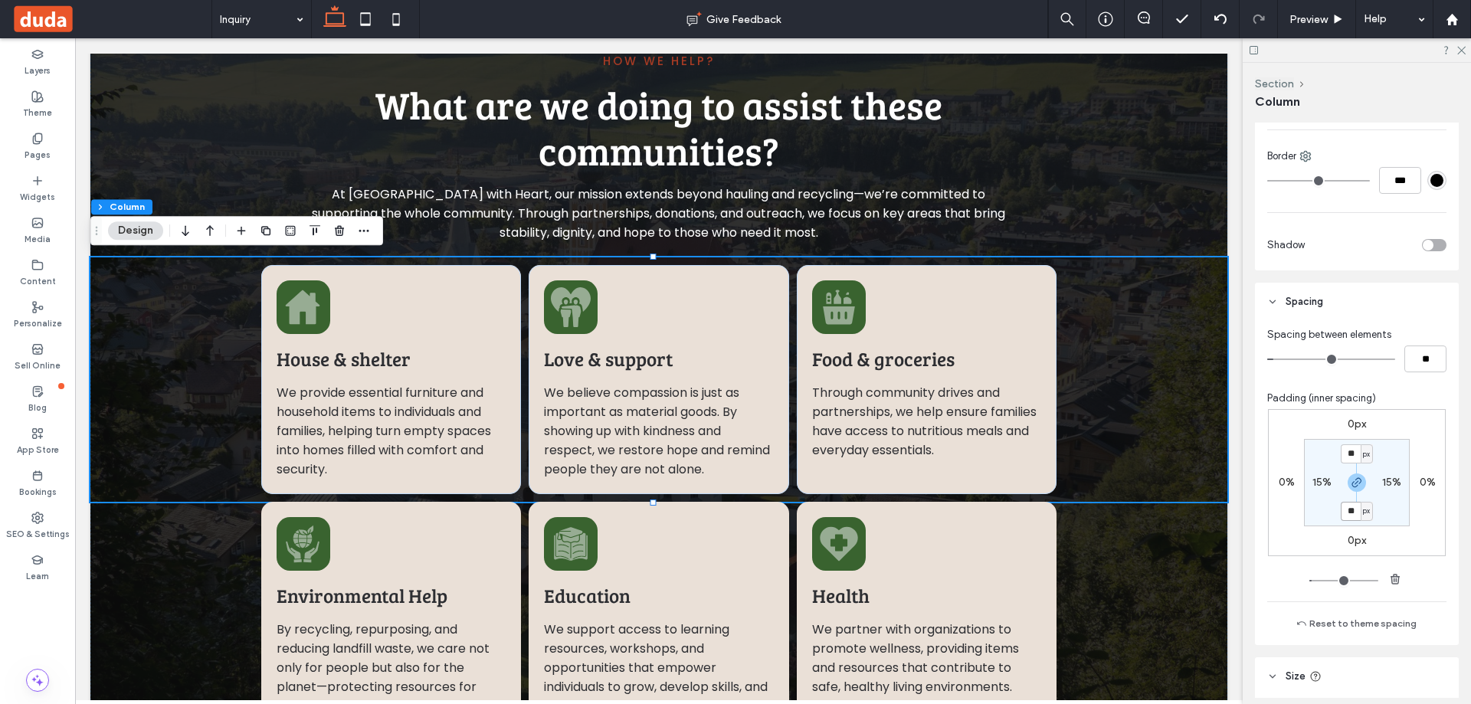
click at [1345, 514] on input "**" at bounding box center [1350, 511] width 20 height 19
type input "**"
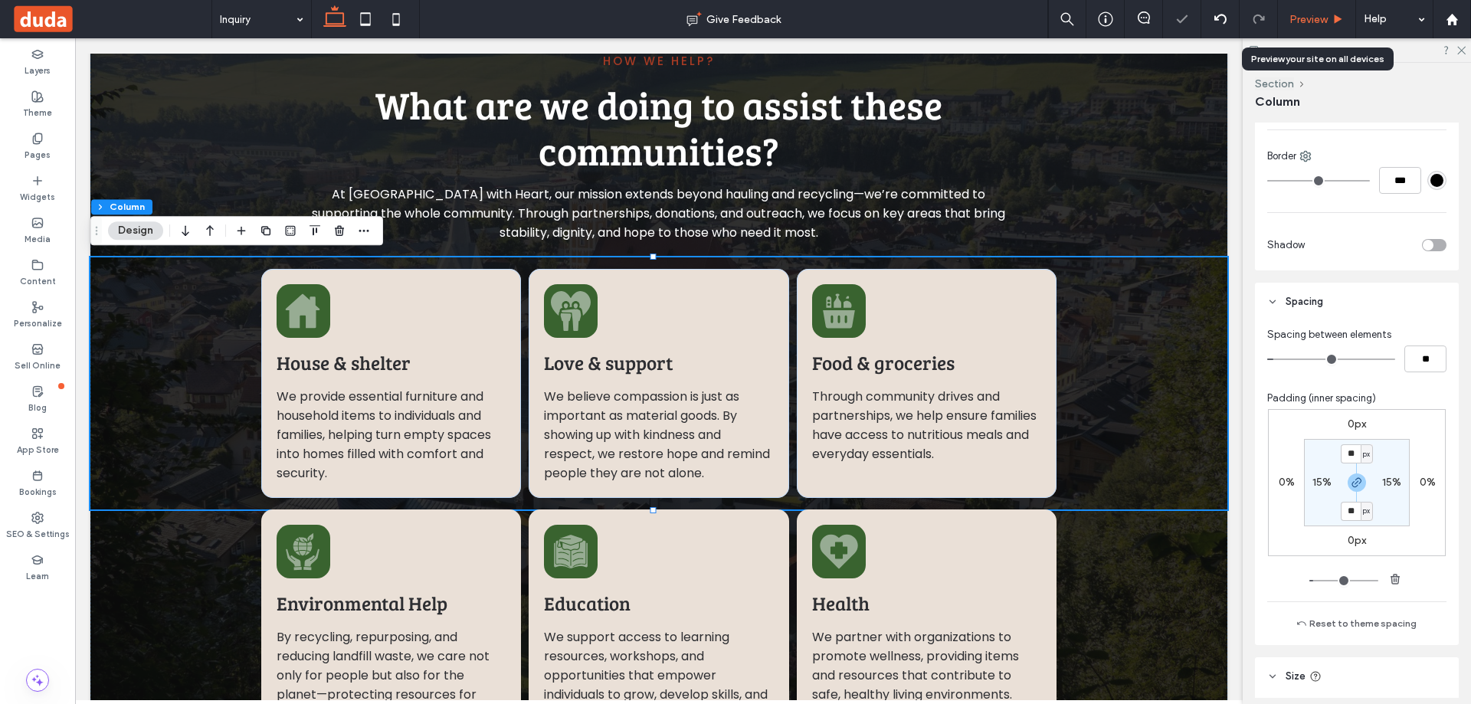
click at [1332, 15] on icon at bounding box center [1337, 19] width 11 height 11
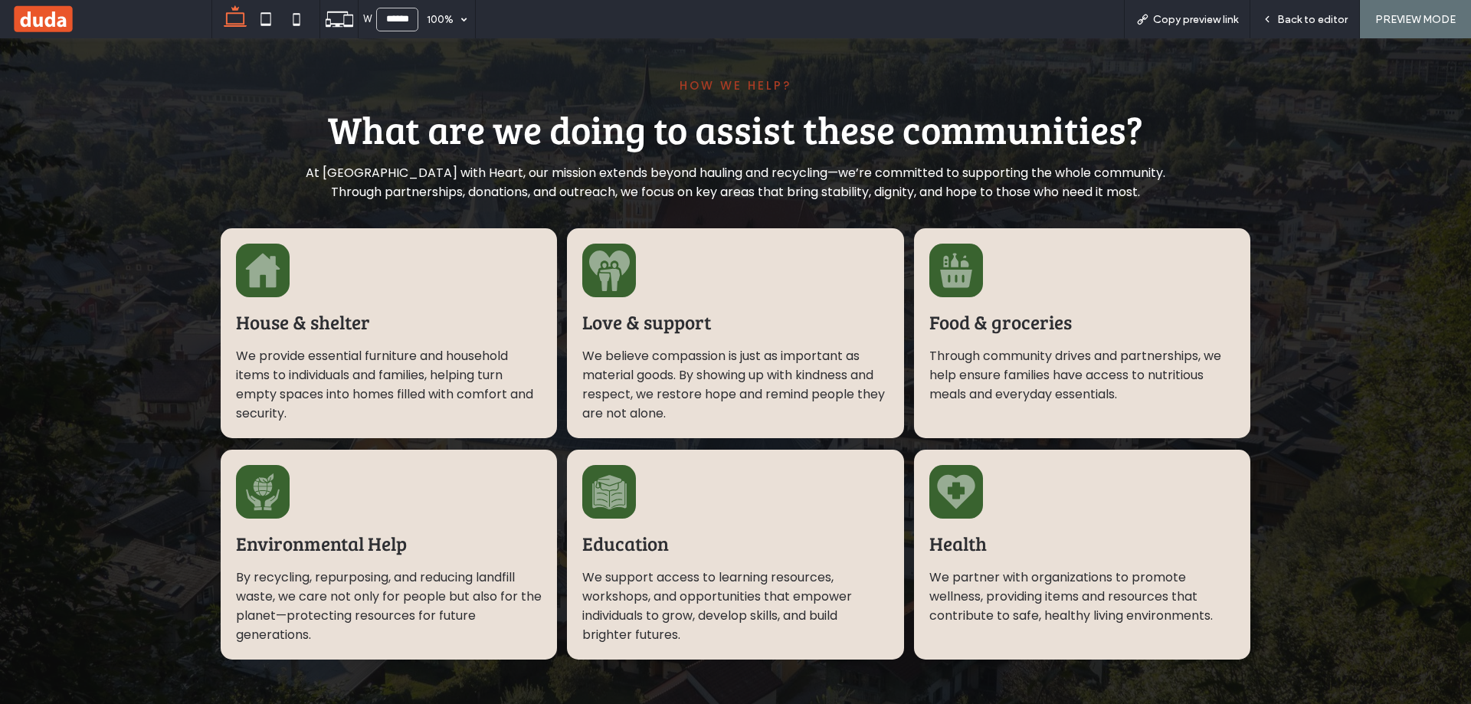
scroll to position [1304, 0]
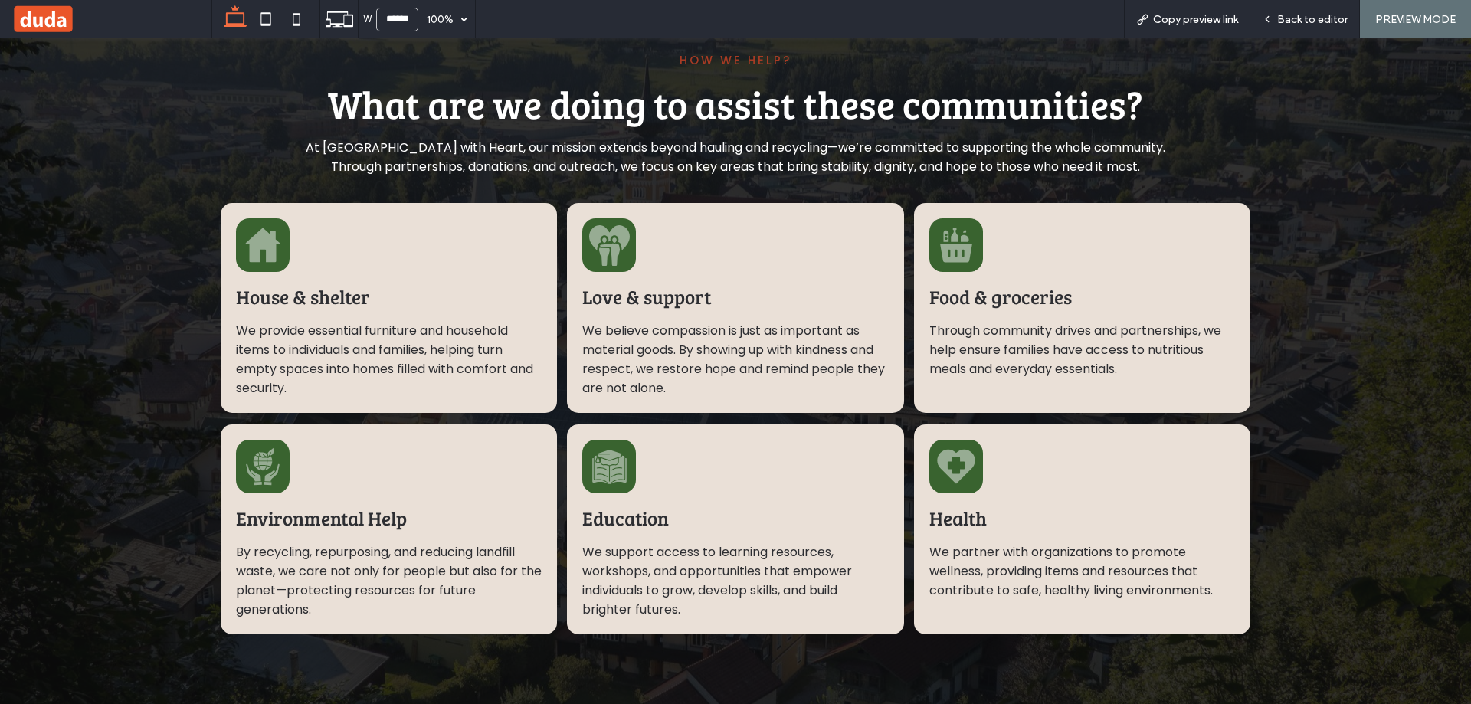
click at [1327, 15] on span "Back to editor" at bounding box center [1312, 19] width 70 height 13
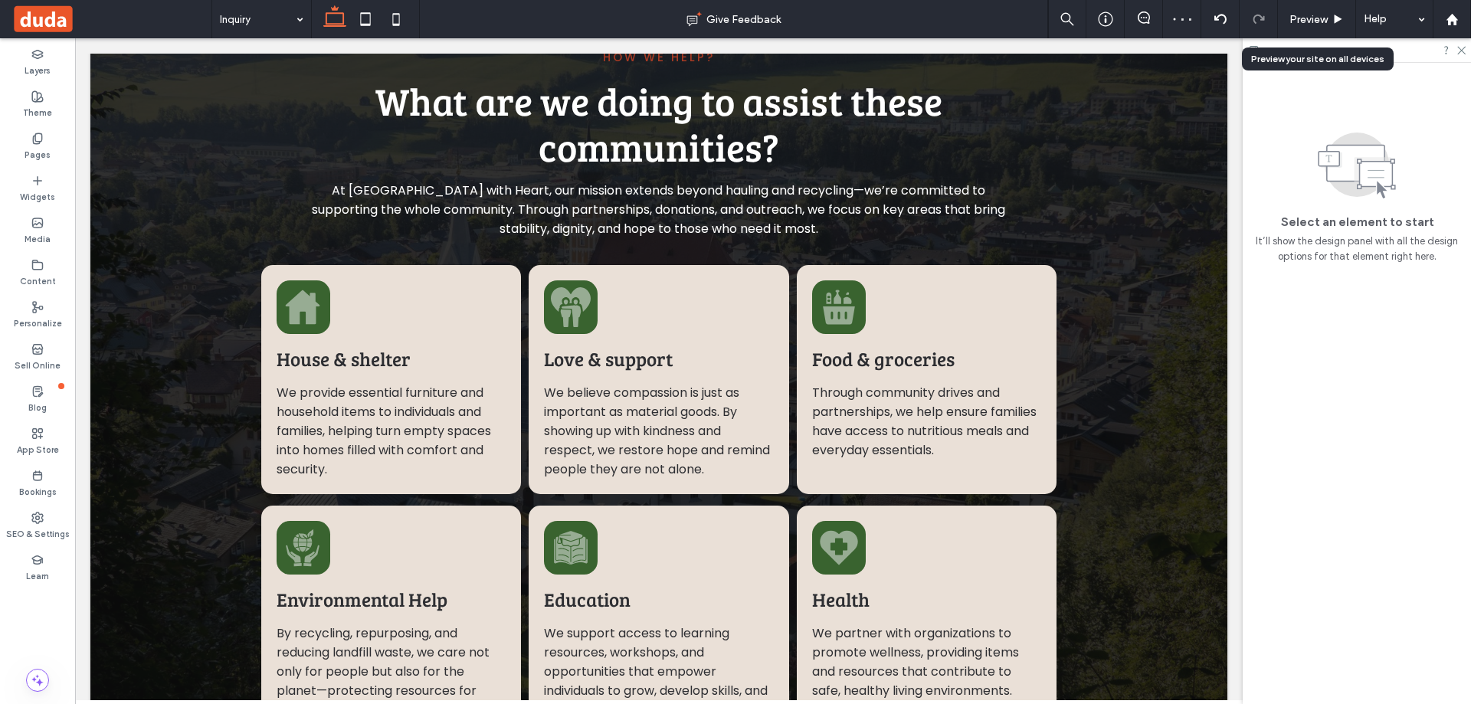
scroll to position [1279, 0]
